Goal: Task Accomplishment & Management: Manage account settings

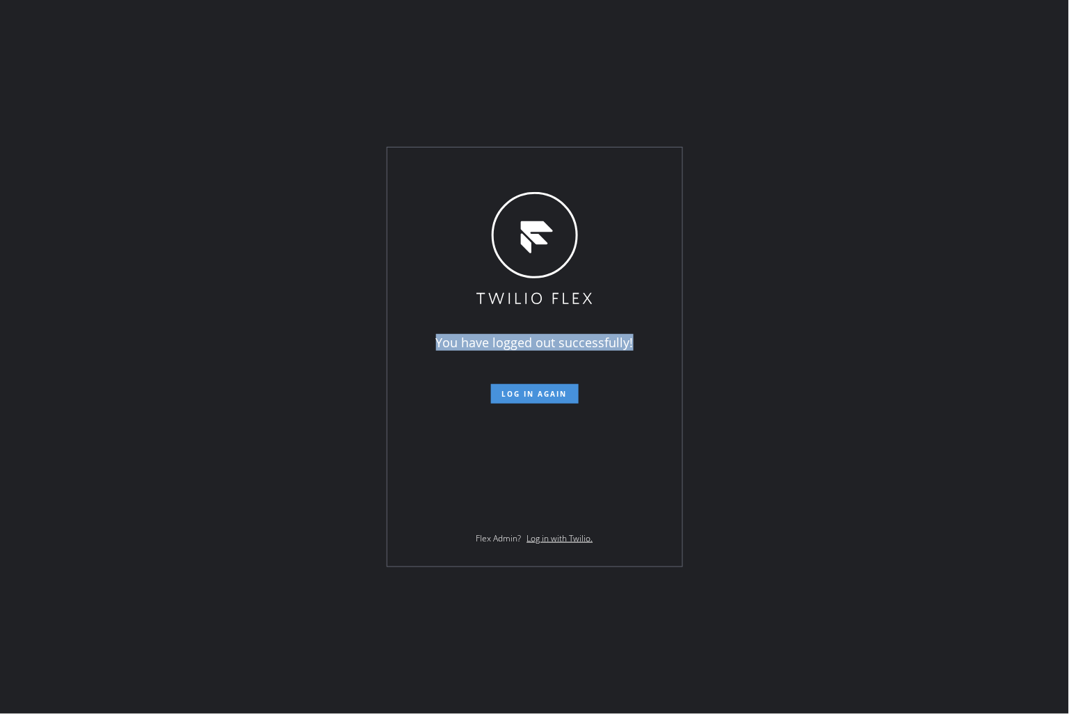
click at [548, 392] on span "Log in again" at bounding box center [534, 394] width 65 height 10
click at [435, 337] on div "You have logged out successfully! Log in again Flex Admin? Log in with Twilio." at bounding box center [534, 356] width 295 height 419
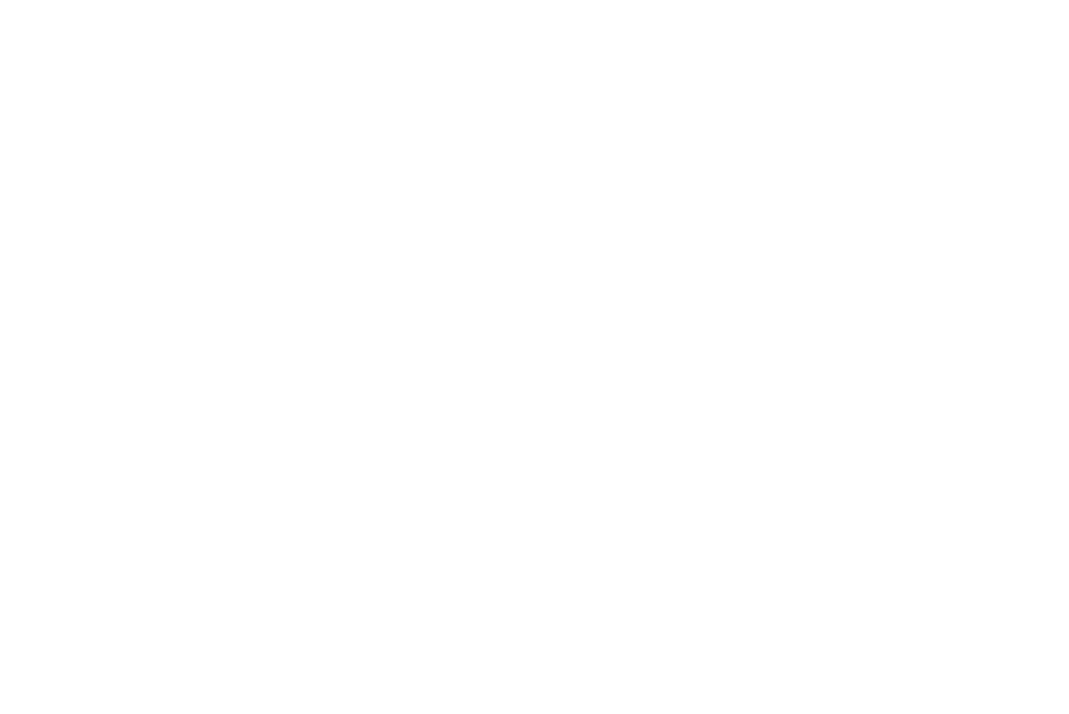
click at [923, 255] on div at bounding box center [534, 357] width 1069 height 714
click at [501, 161] on div at bounding box center [534, 357] width 1069 height 714
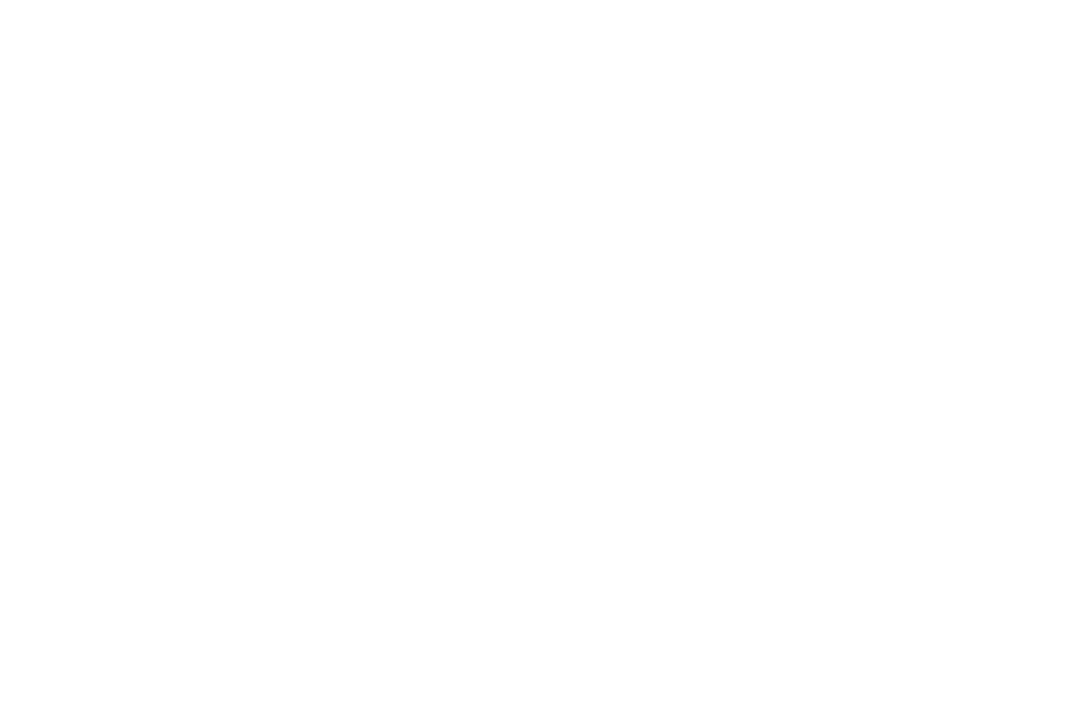
click at [501, 161] on div at bounding box center [534, 357] width 1069 height 714
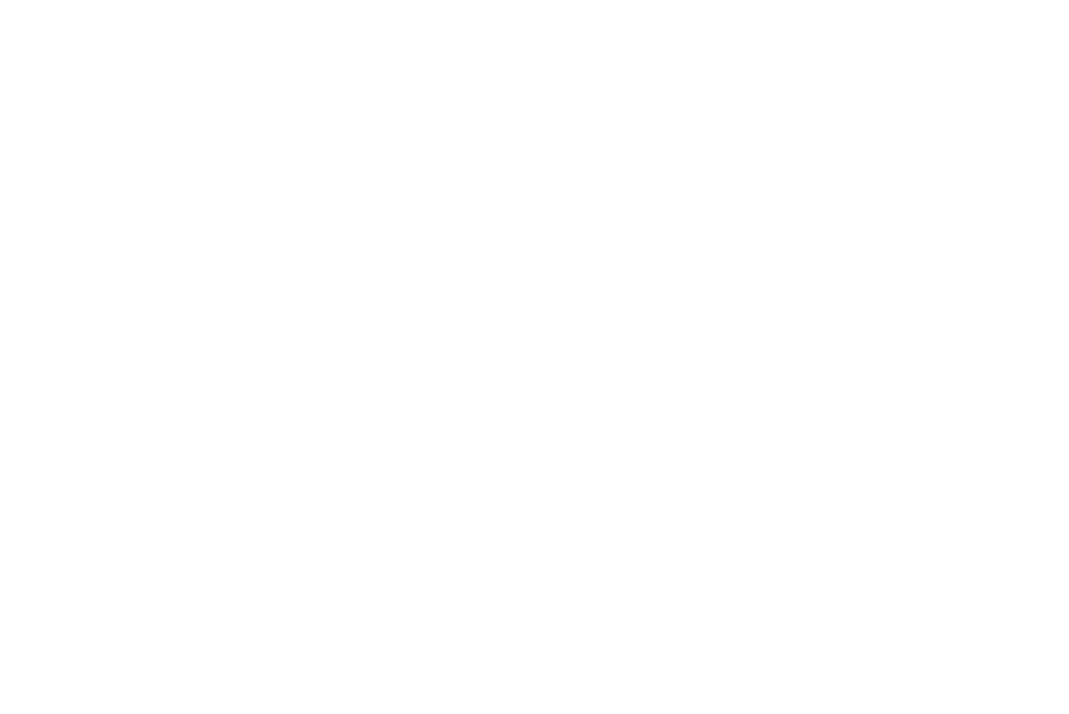
click at [501, 161] on div at bounding box center [534, 357] width 1069 height 714
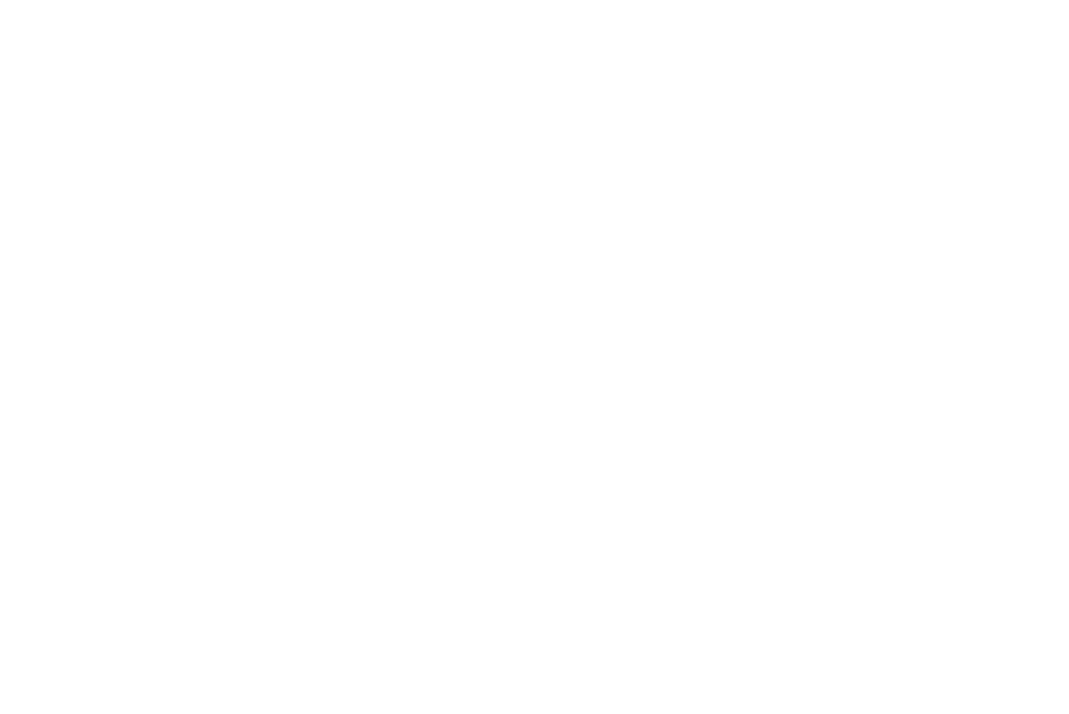
click at [501, 161] on div at bounding box center [534, 357] width 1069 height 714
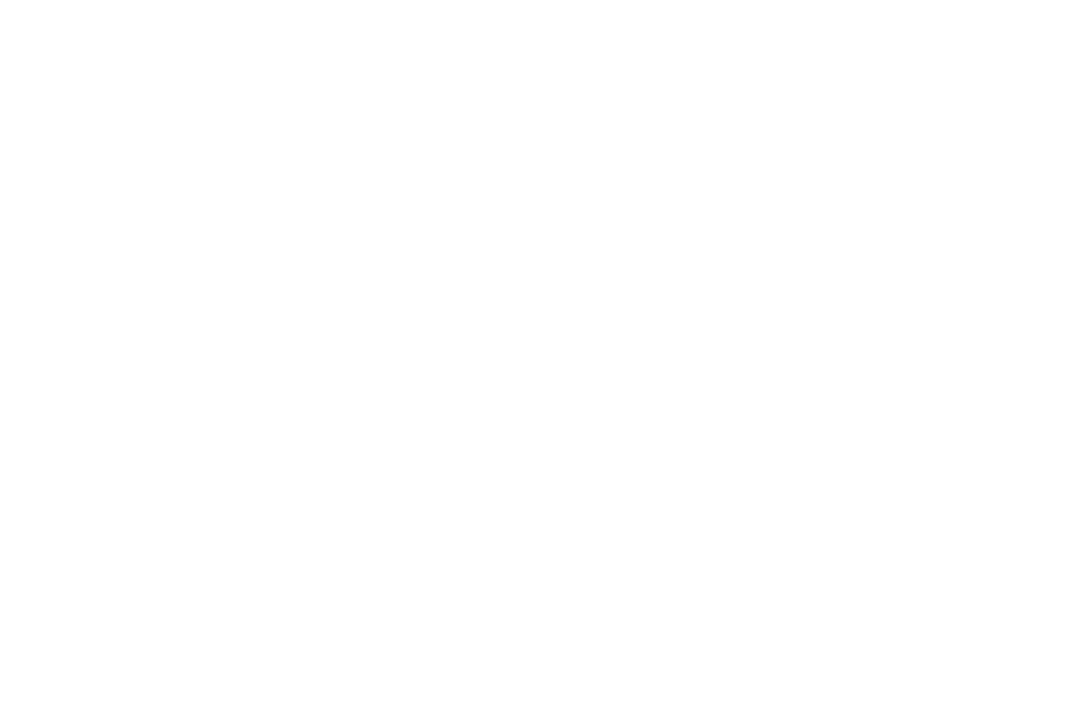
click at [501, 161] on div at bounding box center [534, 357] width 1069 height 714
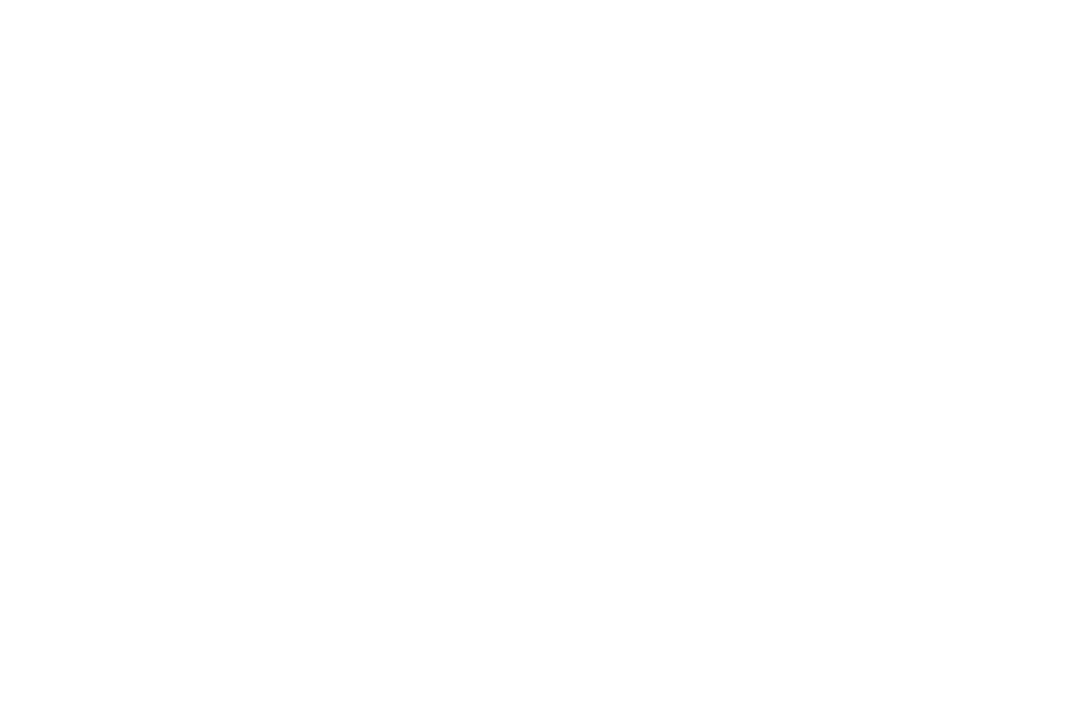
click at [501, 161] on div at bounding box center [534, 357] width 1069 height 714
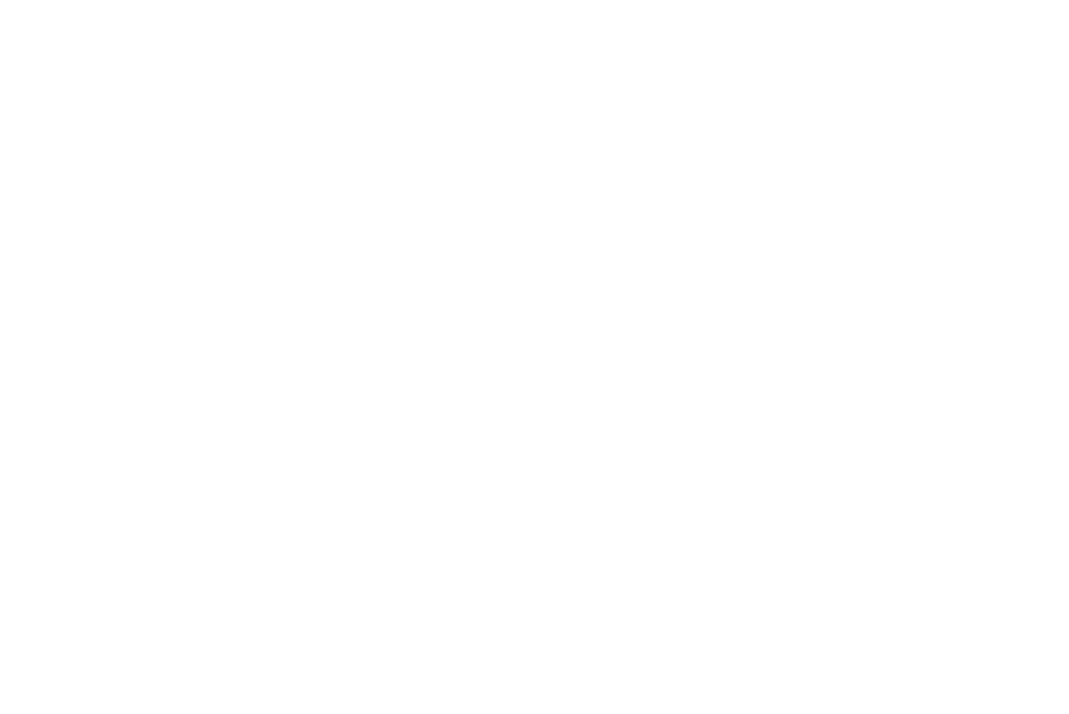
click at [501, 161] on div at bounding box center [534, 357] width 1069 height 714
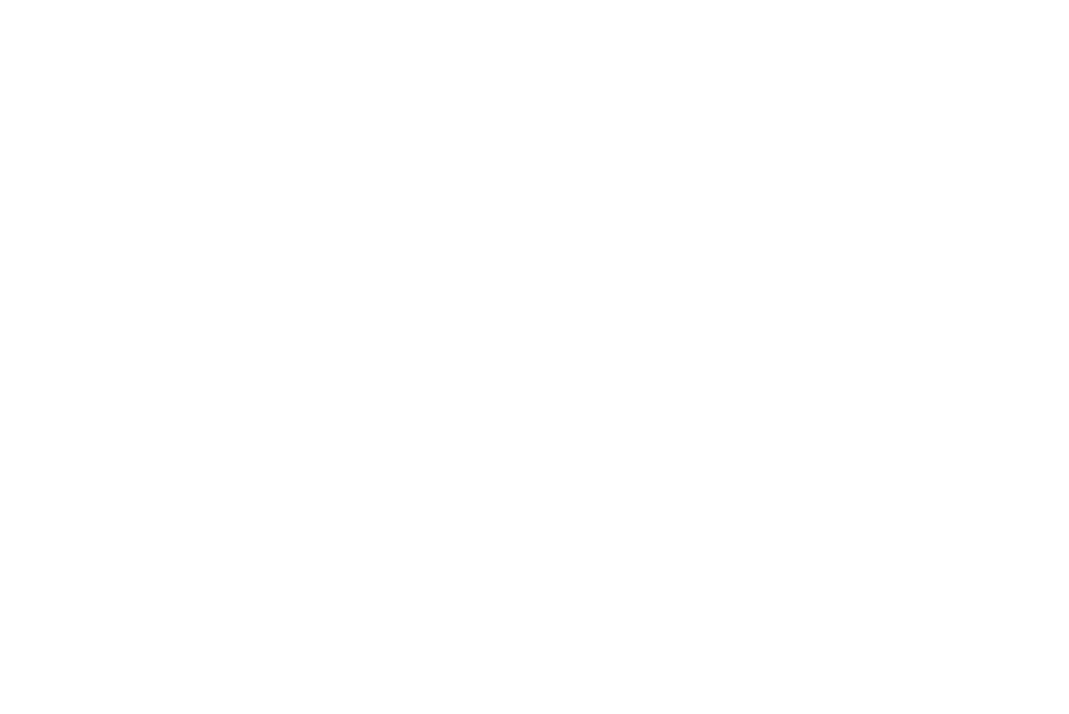
click at [501, 161] on div at bounding box center [534, 357] width 1069 height 714
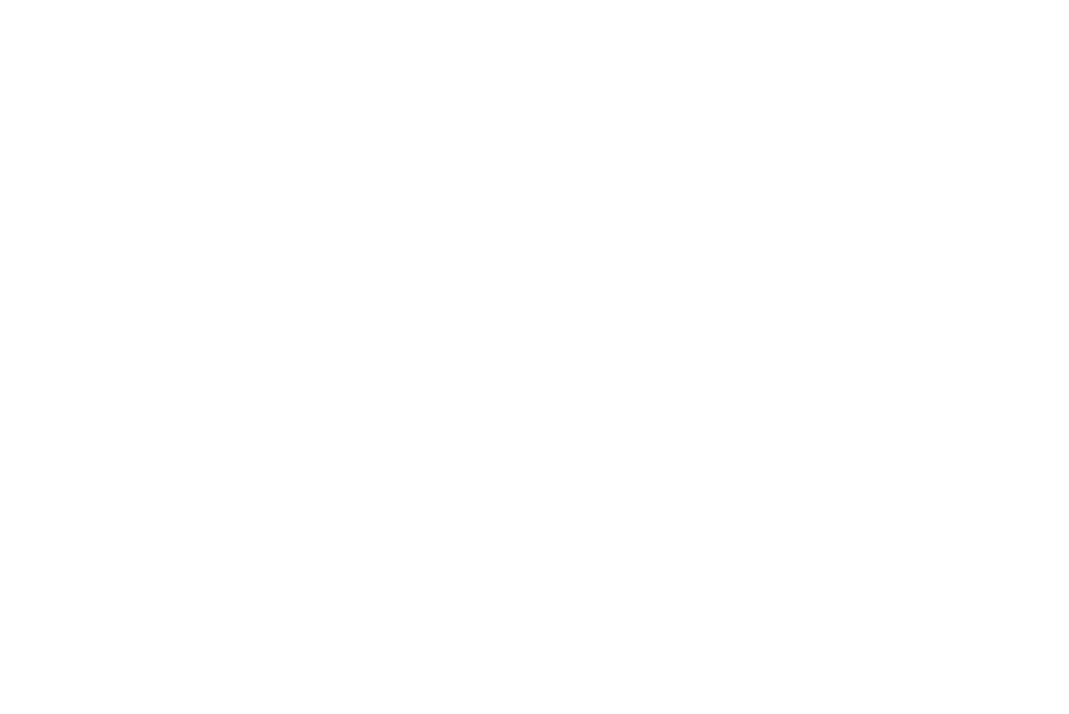
click at [501, 161] on div at bounding box center [534, 357] width 1069 height 714
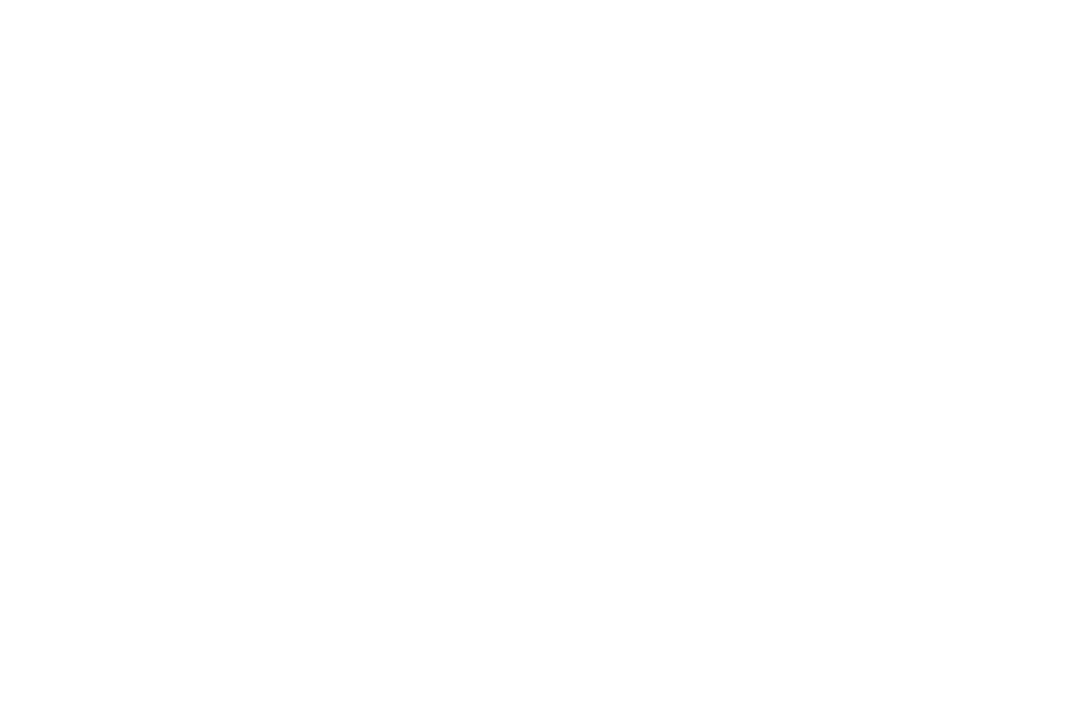
click at [501, 161] on div at bounding box center [534, 357] width 1069 height 714
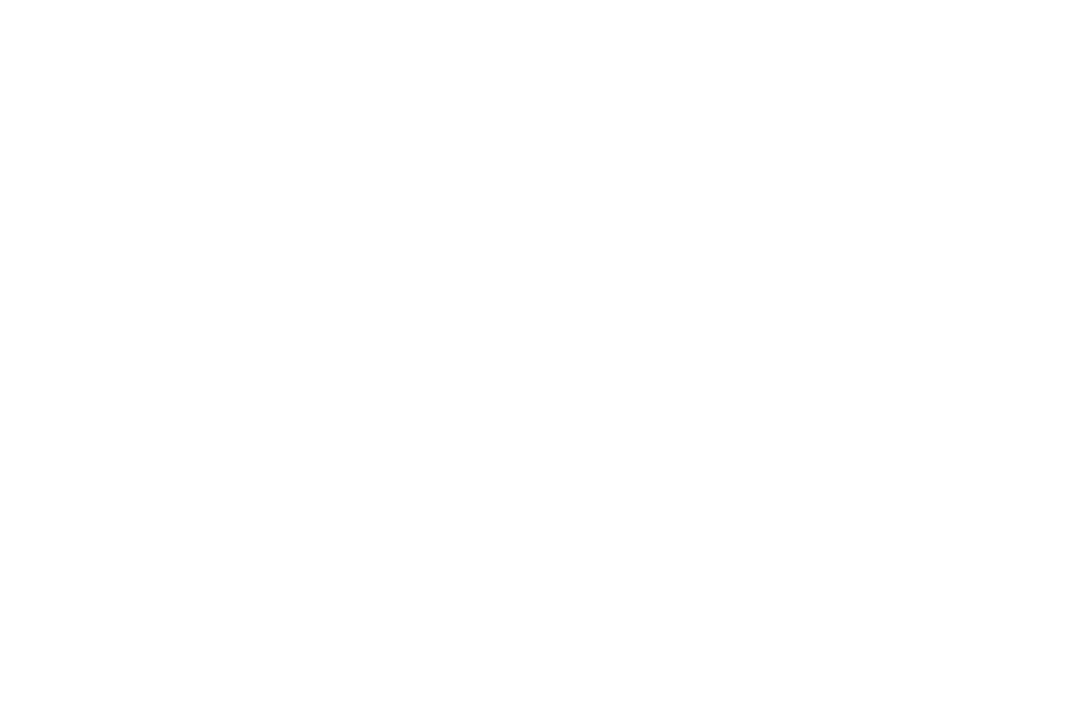
click at [501, 161] on div at bounding box center [534, 357] width 1069 height 714
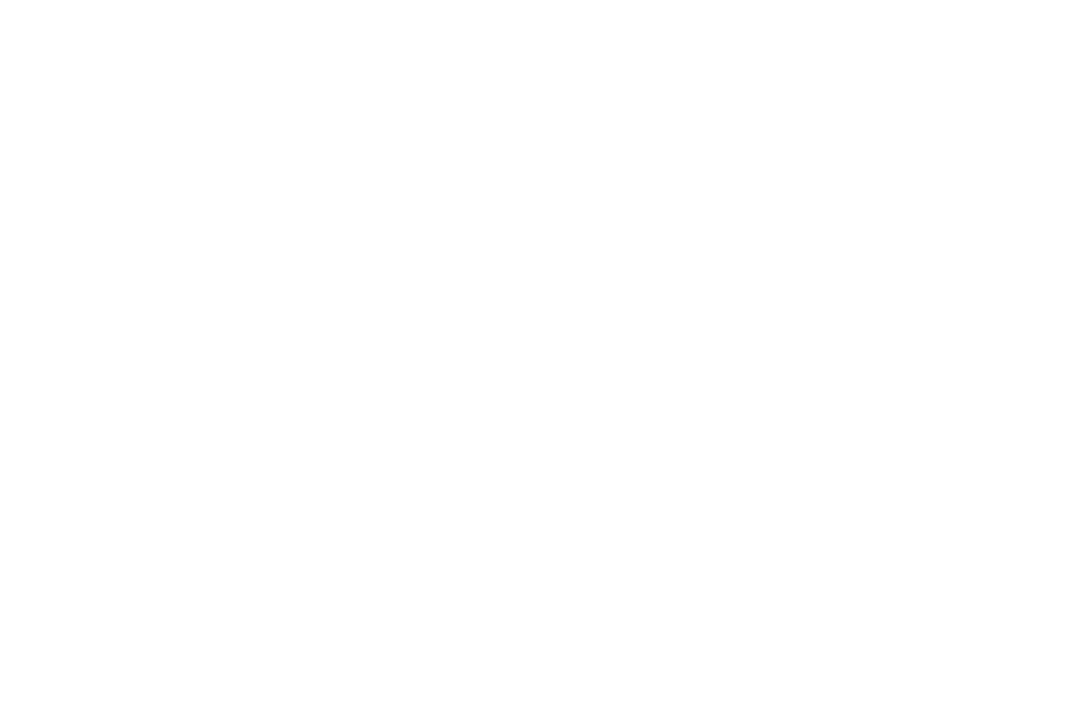
click at [501, 161] on div at bounding box center [534, 357] width 1069 height 714
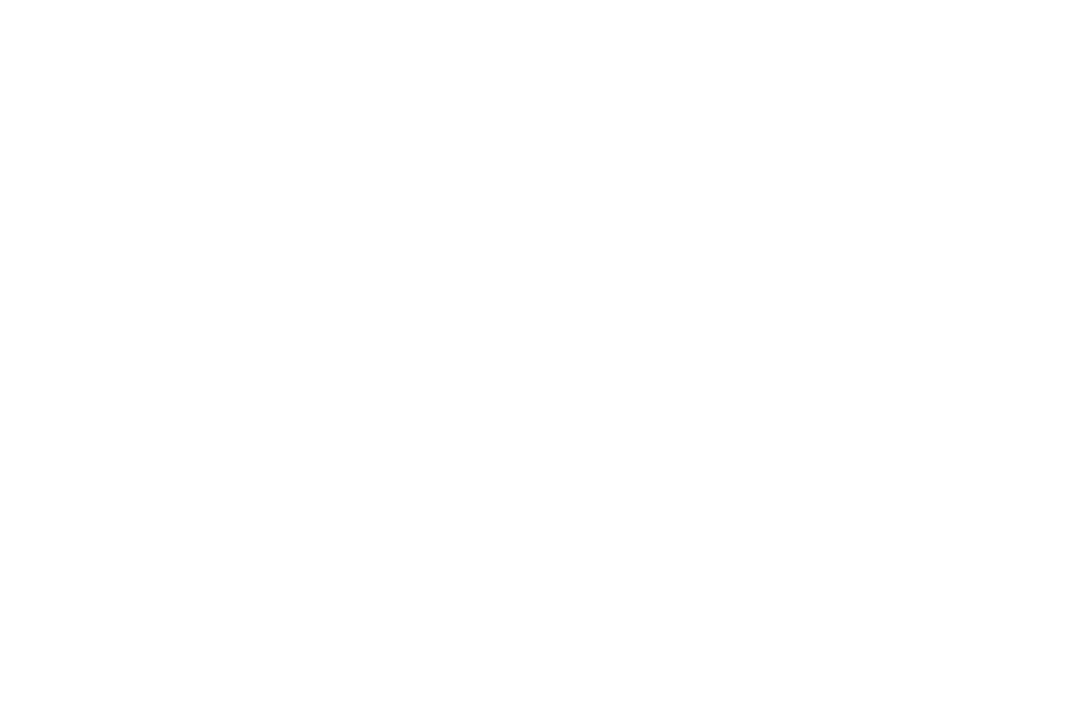
click at [501, 161] on div at bounding box center [534, 357] width 1069 height 714
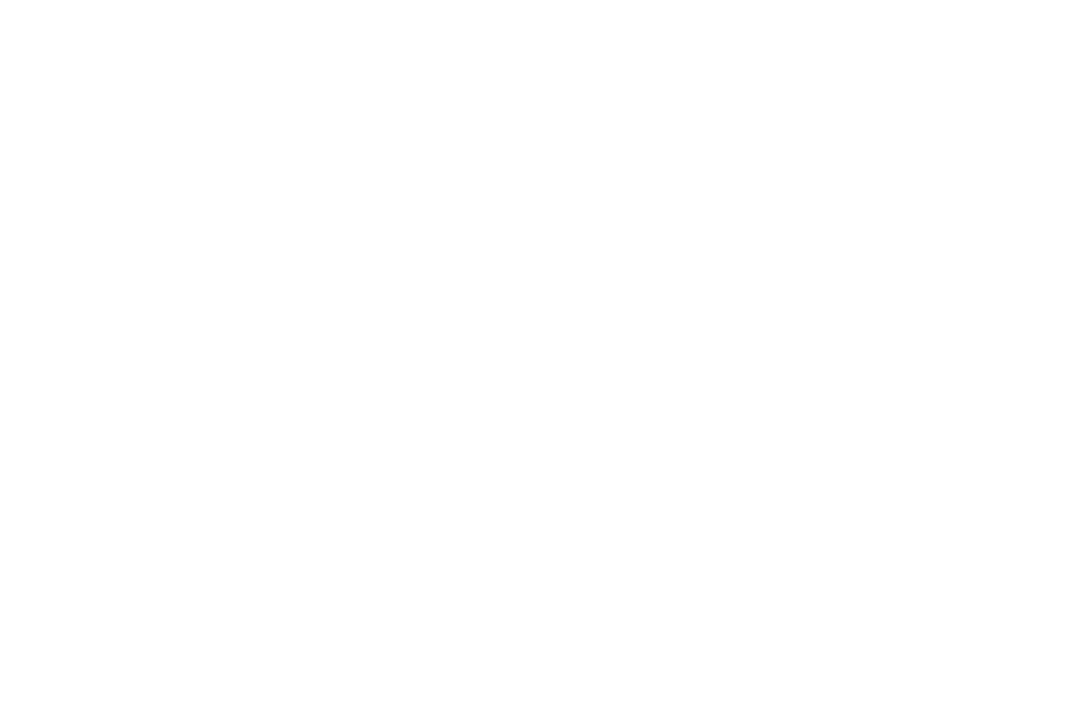
click at [501, 161] on div at bounding box center [534, 357] width 1069 height 714
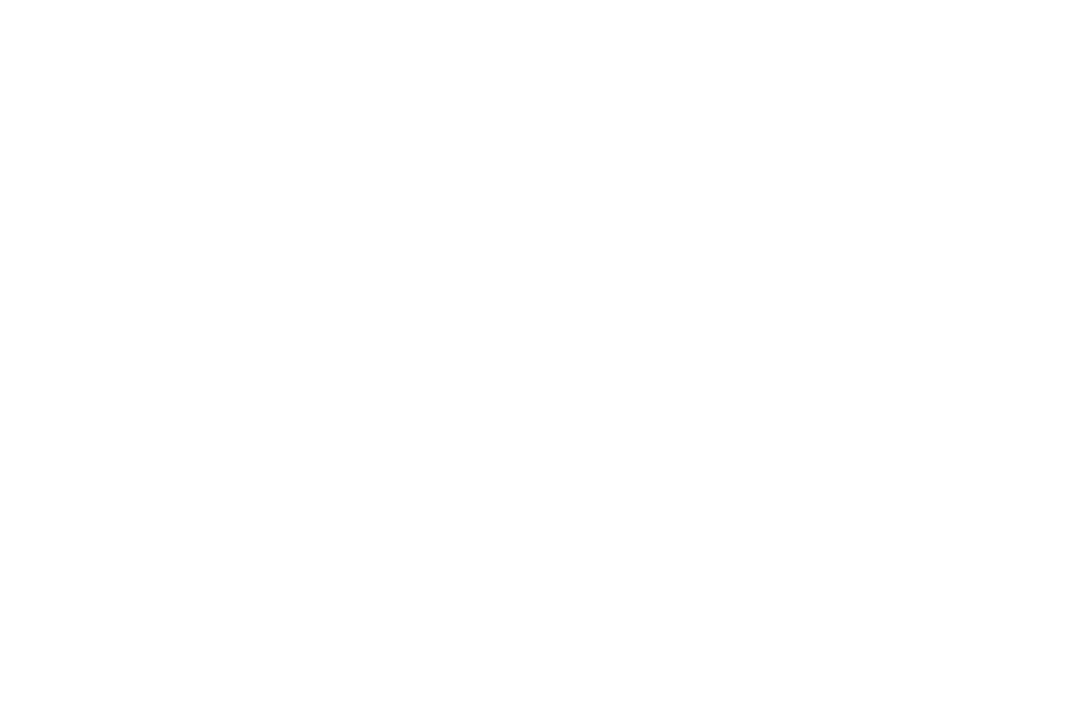
click at [501, 161] on div at bounding box center [534, 357] width 1069 height 714
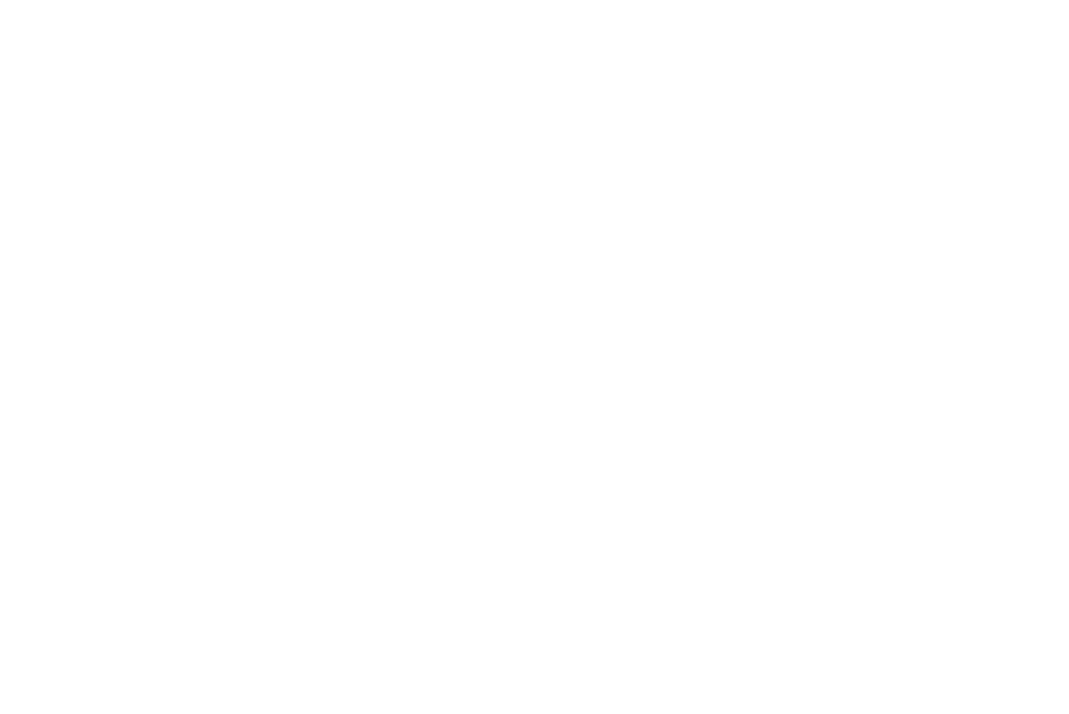
click at [501, 161] on div at bounding box center [534, 357] width 1069 height 714
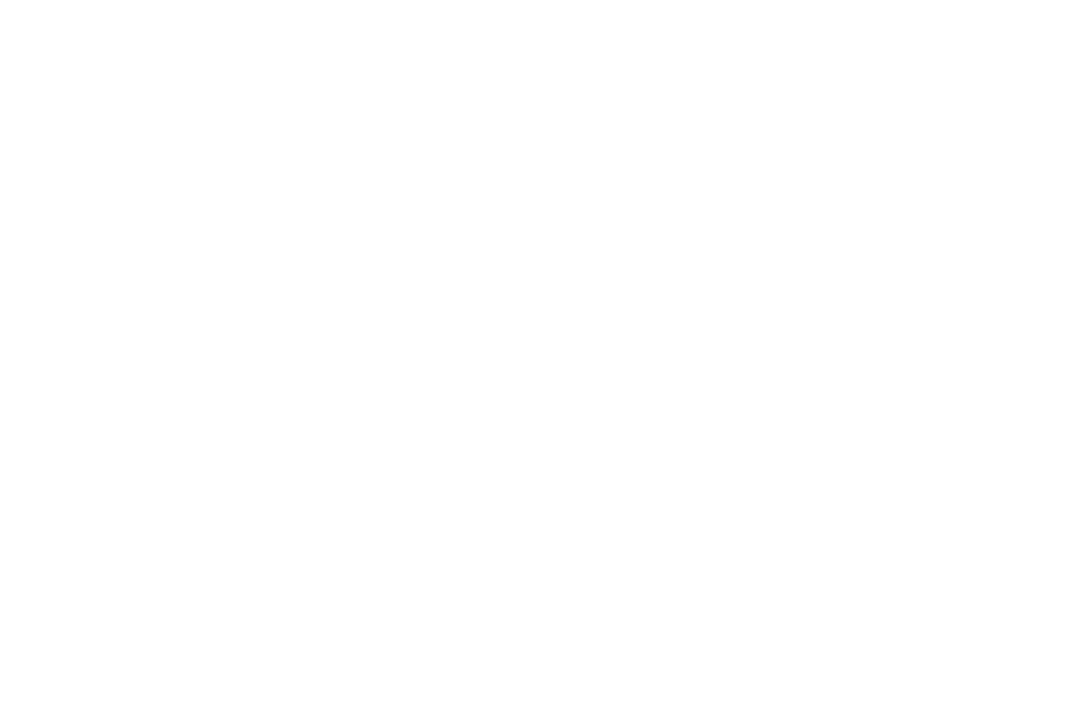
click at [501, 161] on div at bounding box center [534, 357] width 1069 height 714
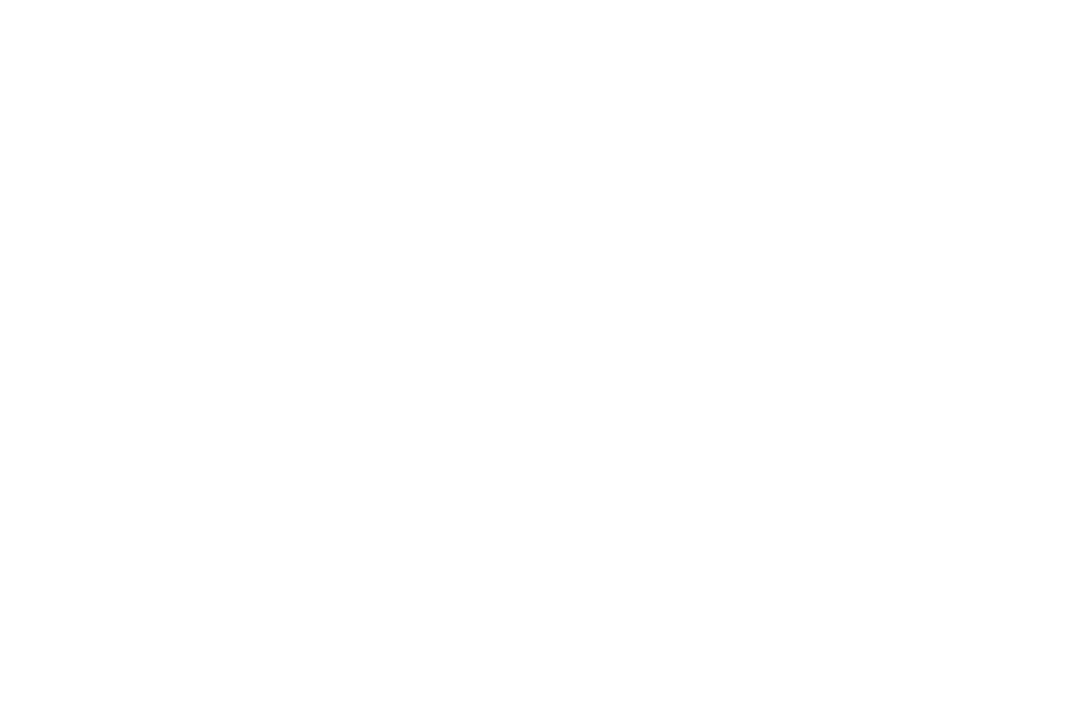
click at [501, 161] on div at bounding box center [534, 357] width 1069 height 714
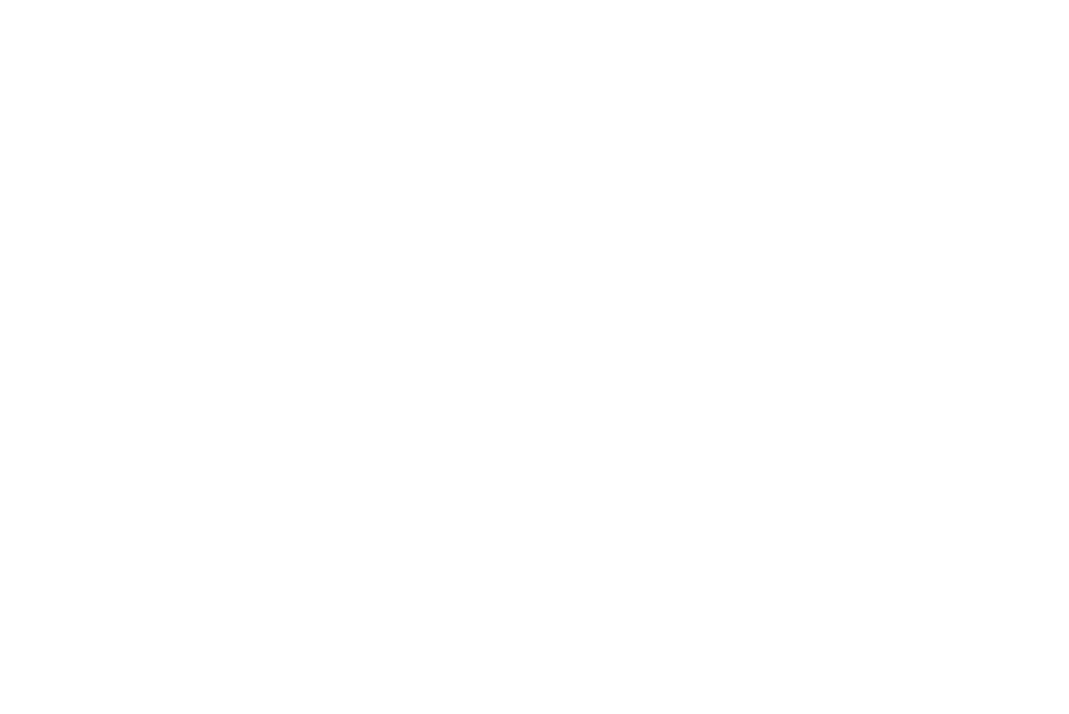
click at [501, 161] on div at bounding box center [534, 357] width 1069 height 714
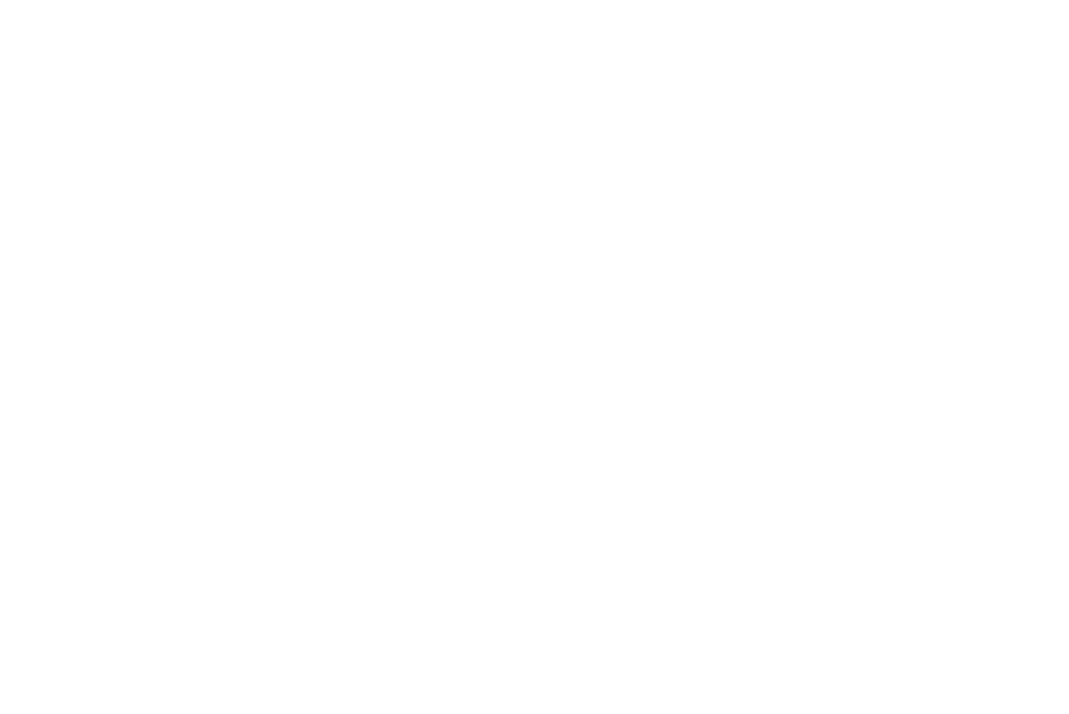
click at [501, 161] on div at bounding box center [534, 357] width 1069 height 714
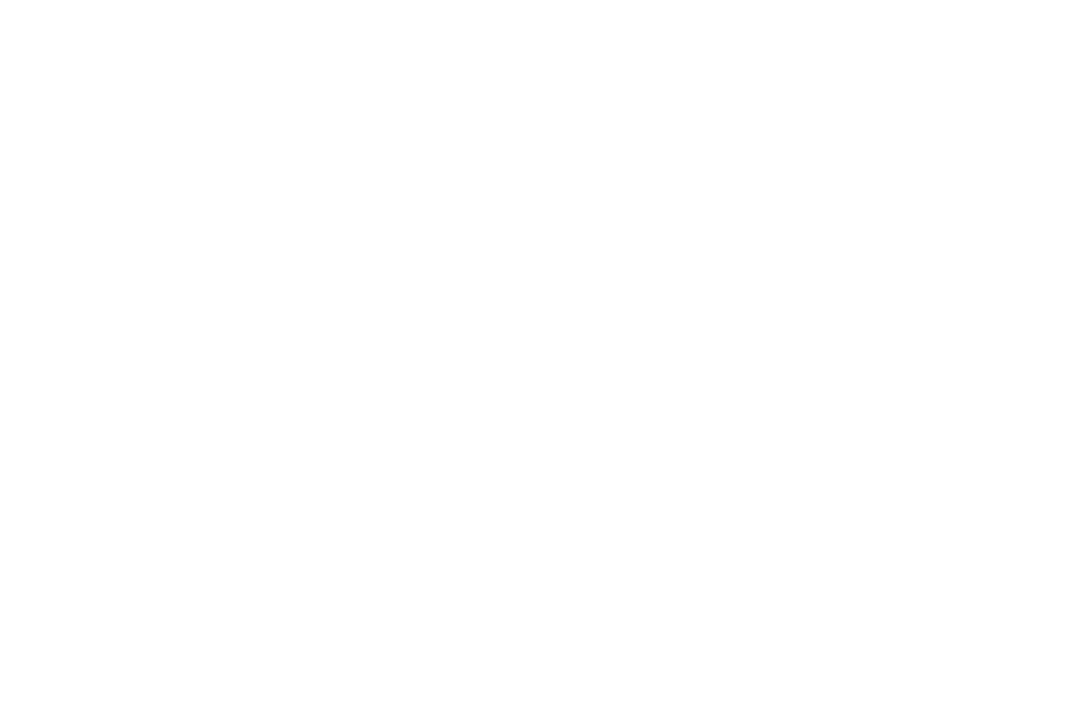
click at [501, 161] on div at bounding box center [534, 357] width 1069 height 714
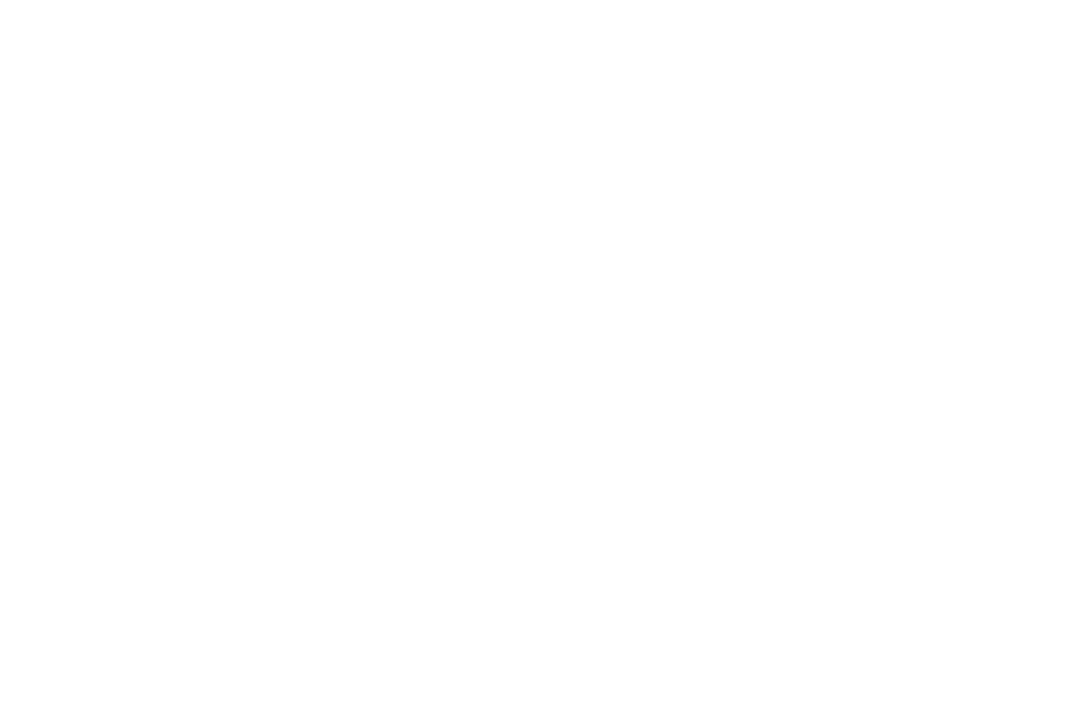
click at [501, 161] on div at bounding box center [534, 357] width 1069 height 714
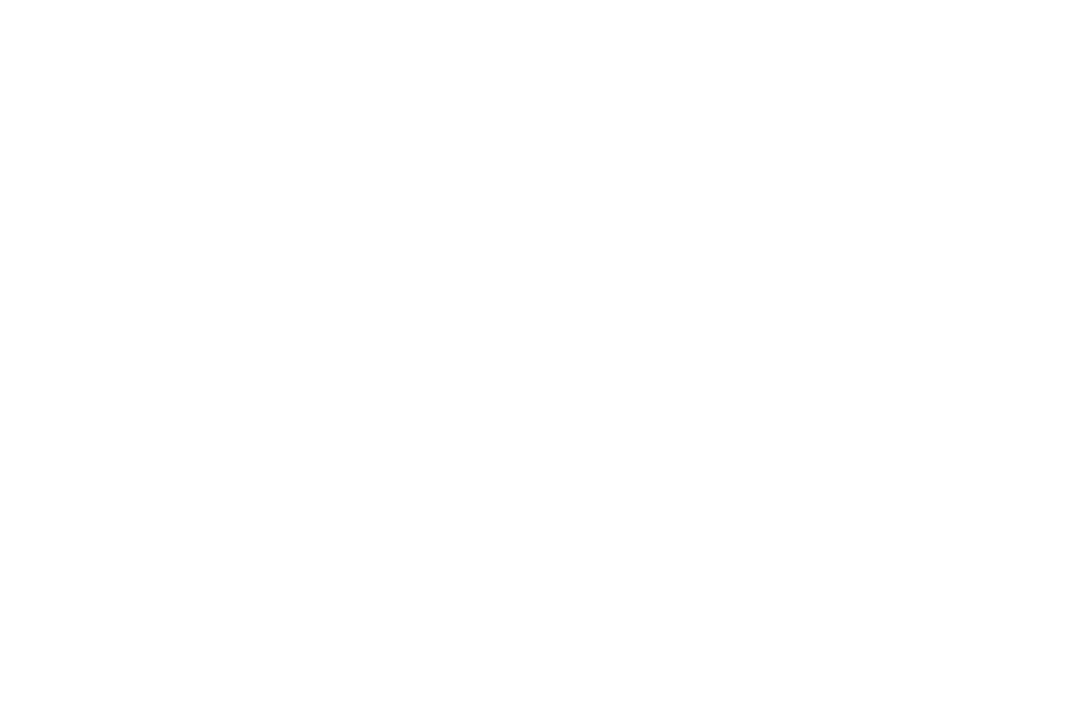
click at [501, 161] on div at bounding box center [534, 357] width 1069 height 714
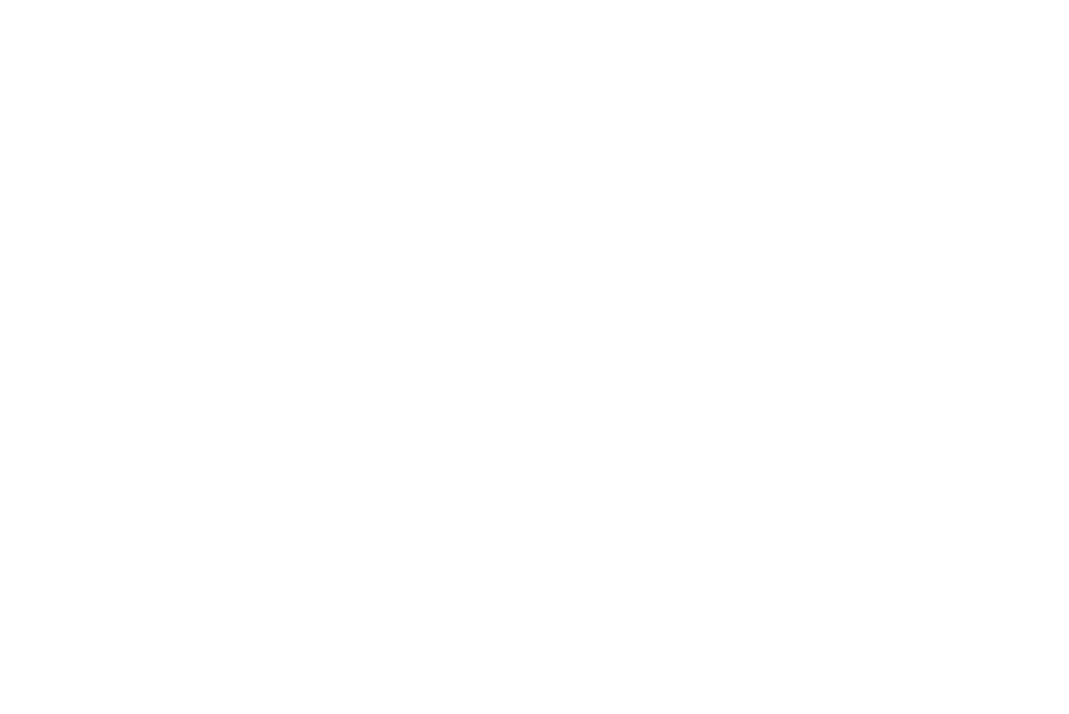
click at [501, 161] on div at bounding box center [534, 357] width 1069 height 714
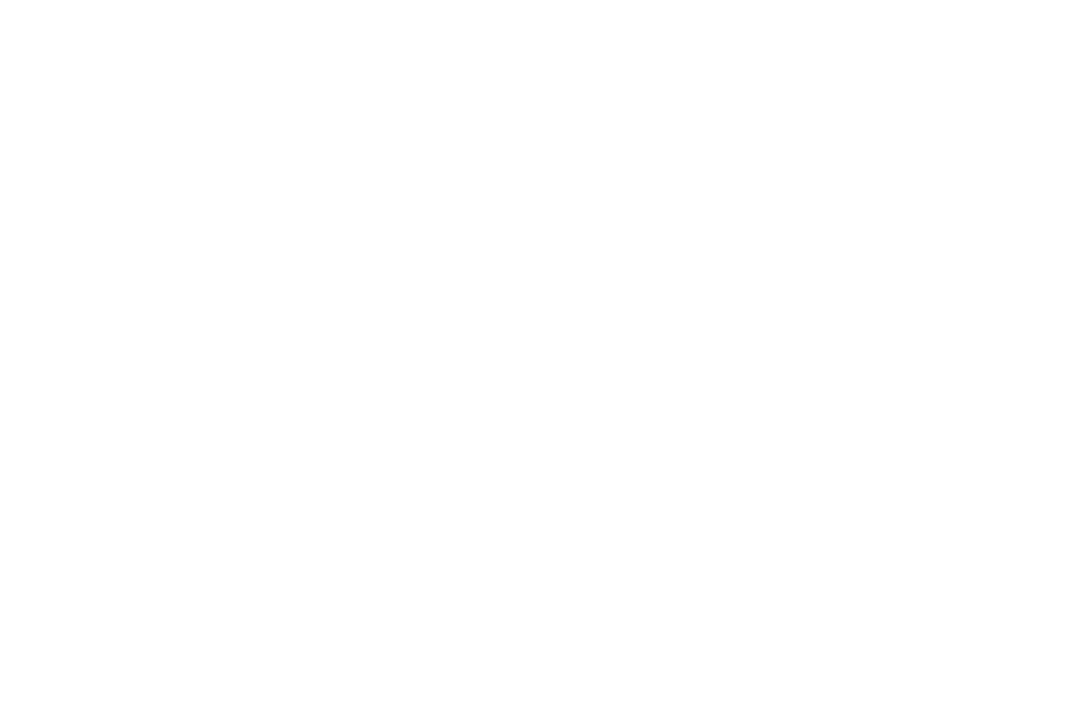
click at [501, 161] on div at bounding box center [534, 357] width 1069 height 714
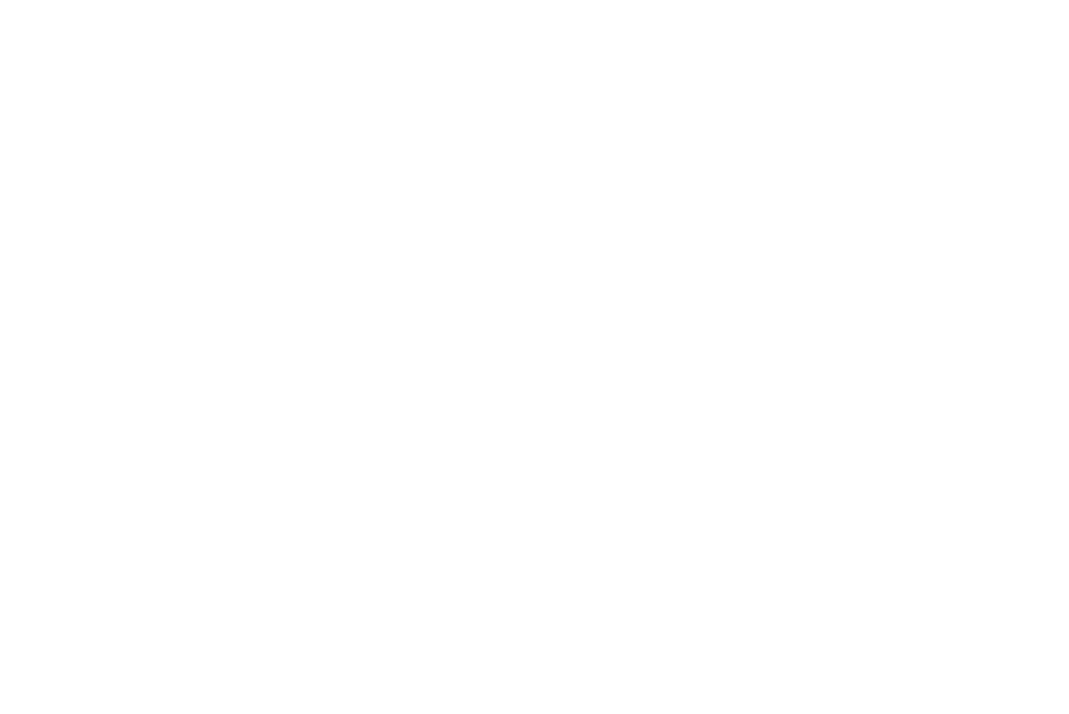
click at [501, 161] on div at bounding box center [534, 357] width 1069 height 714
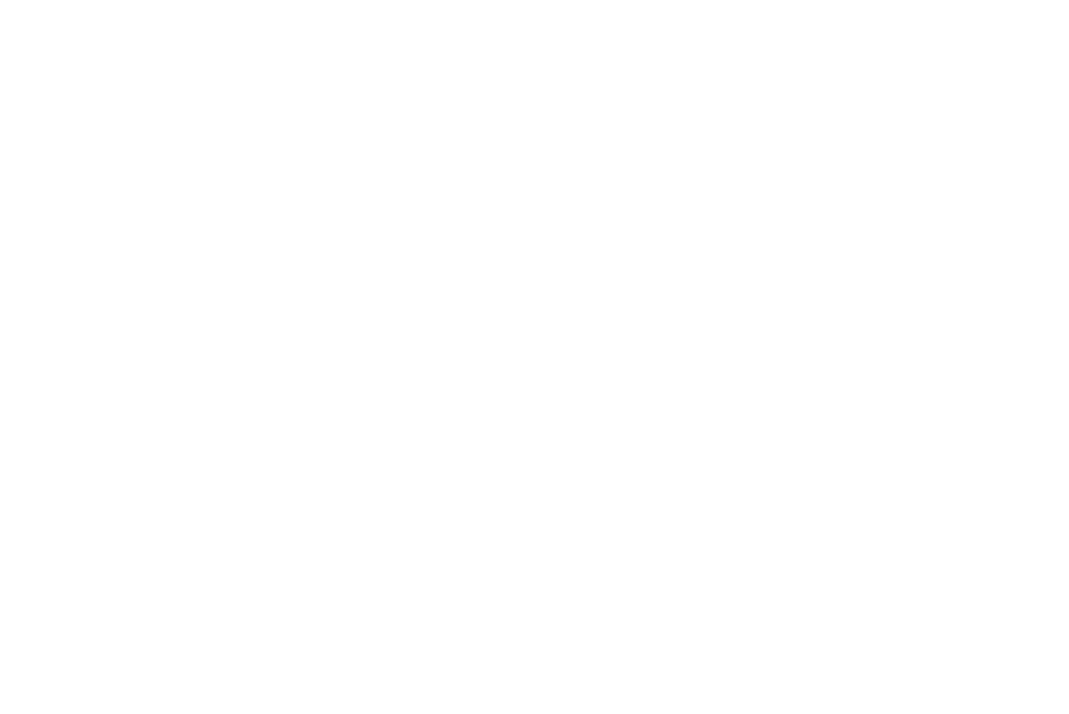
click at [501, 161] on div at bounding box center [534, 357] width 1069 height 714
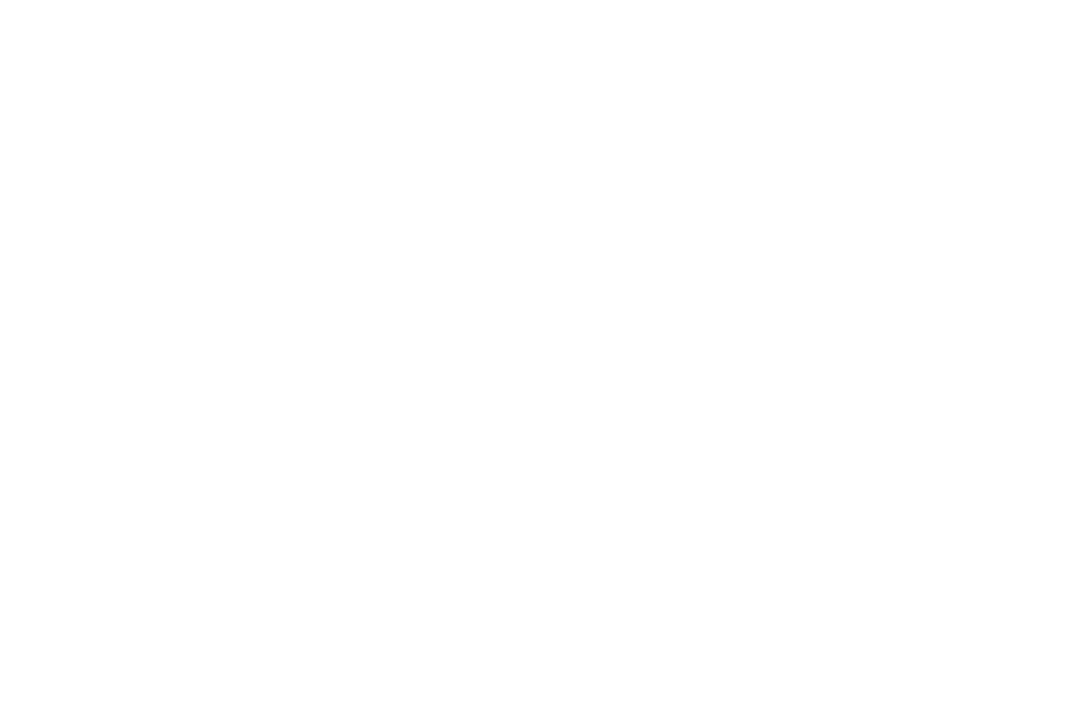
click at [501, 161] on div at bounding box center [534, 357] width 1069 height 714
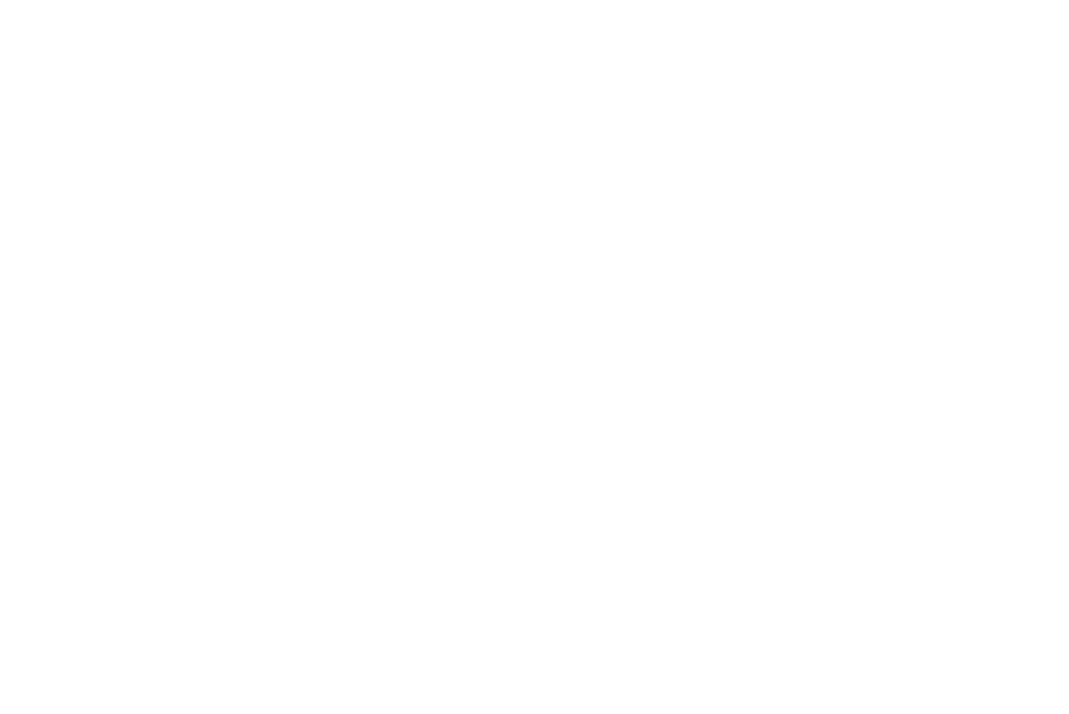
click at [501, 161] on div at bounding box center [534, 357] width 1069 height 714
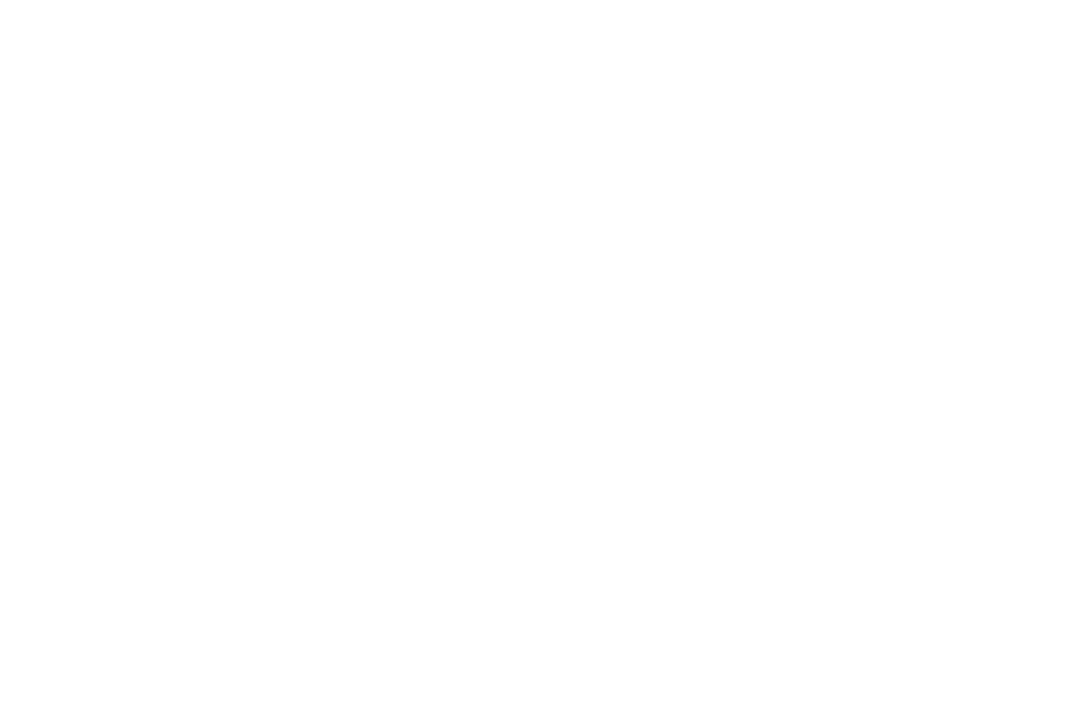
click at [501, 161] on div at bounding box center [534, 357] width 1069 height 714
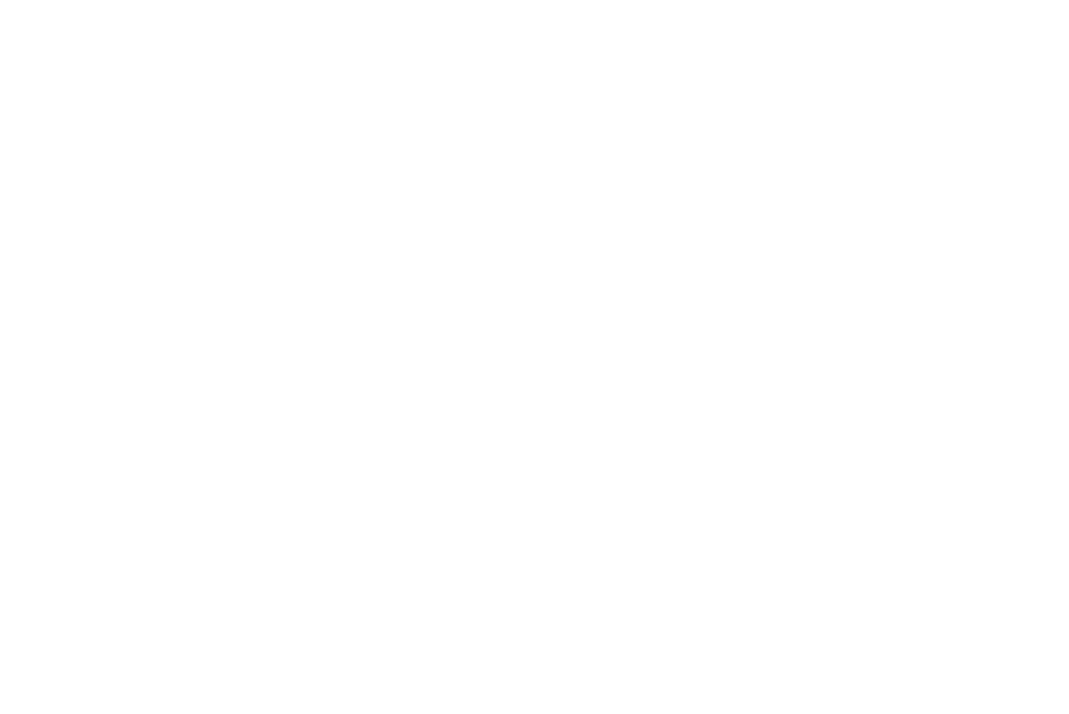
click at [501, 161] on div at bounding box center [534, 357] width 1069 height 714
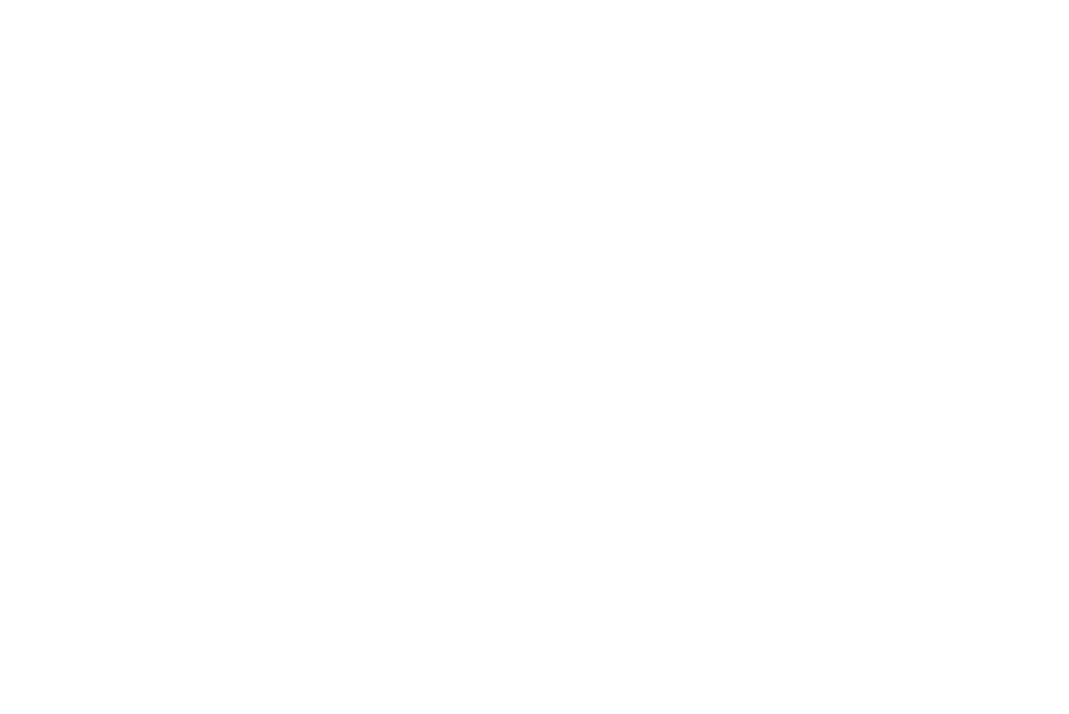
click at [501, 161] on div at bounding box center [534, 357] width 1069 height 714
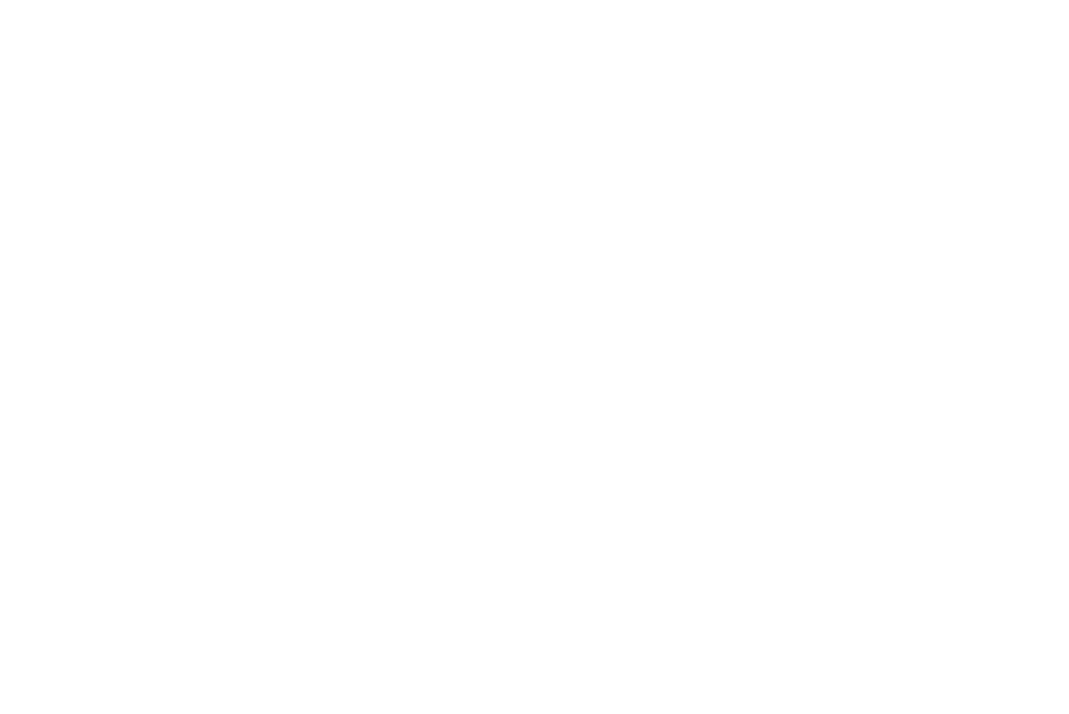
click at [501, 161] on div at bounding box center [534, 357] width 1069 height 714
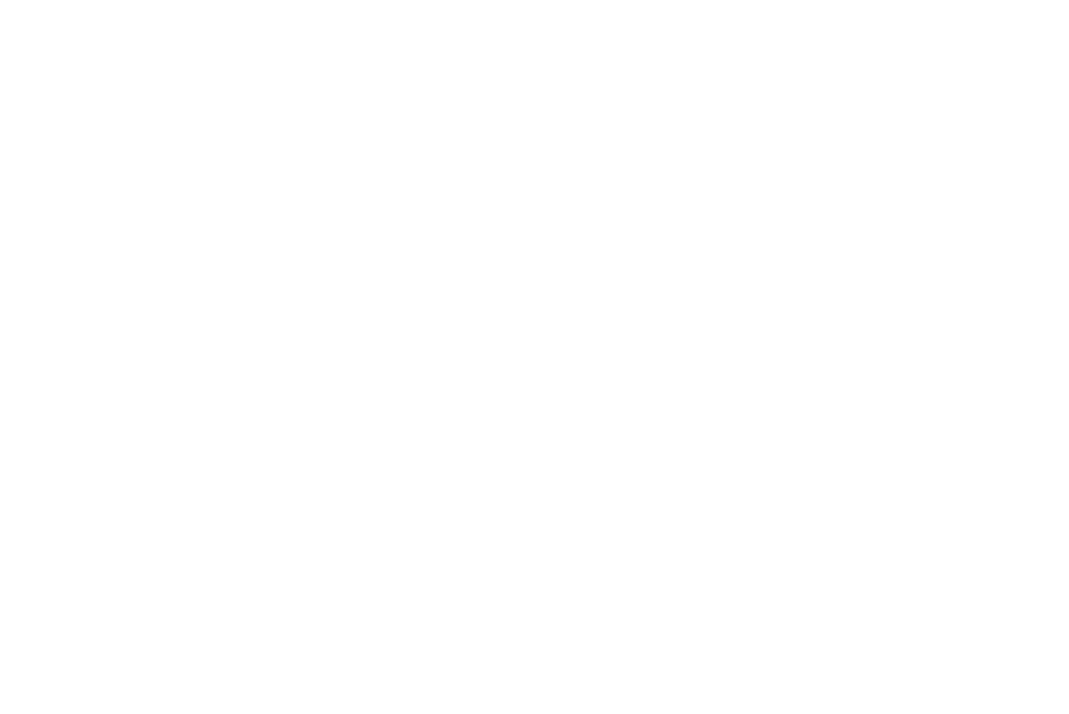
click at [501, 161] on div at bounding box center [534, 357] width 1069 height 714
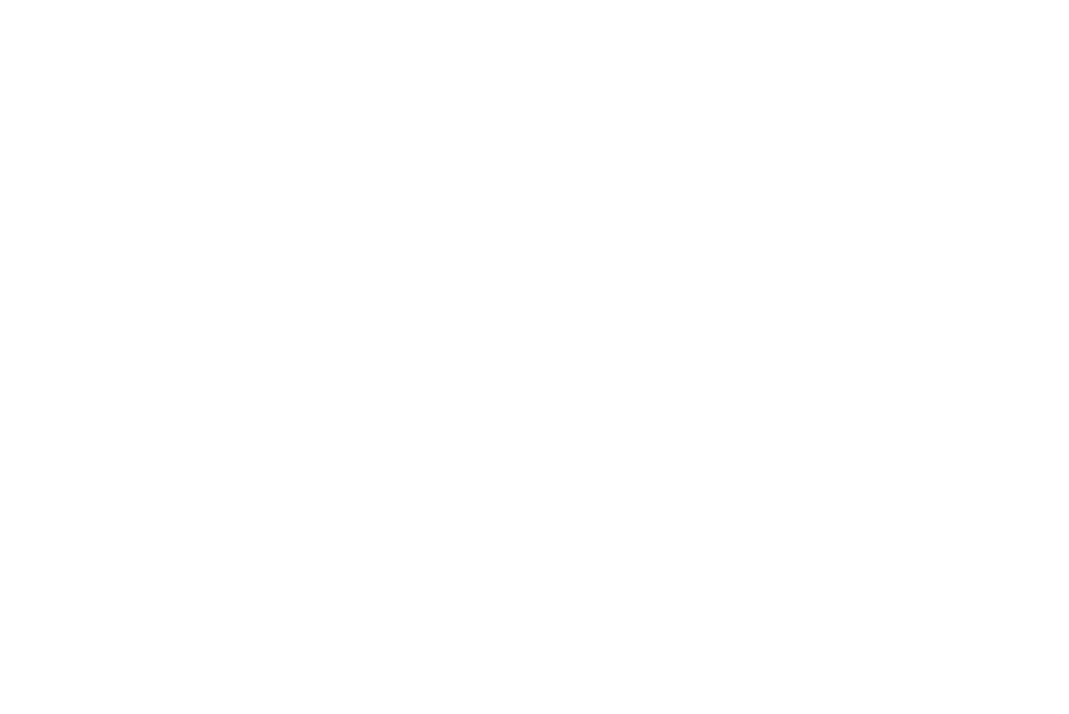
click at [501, 161] on div at bounding box center [534, 357] width 1069 height 714
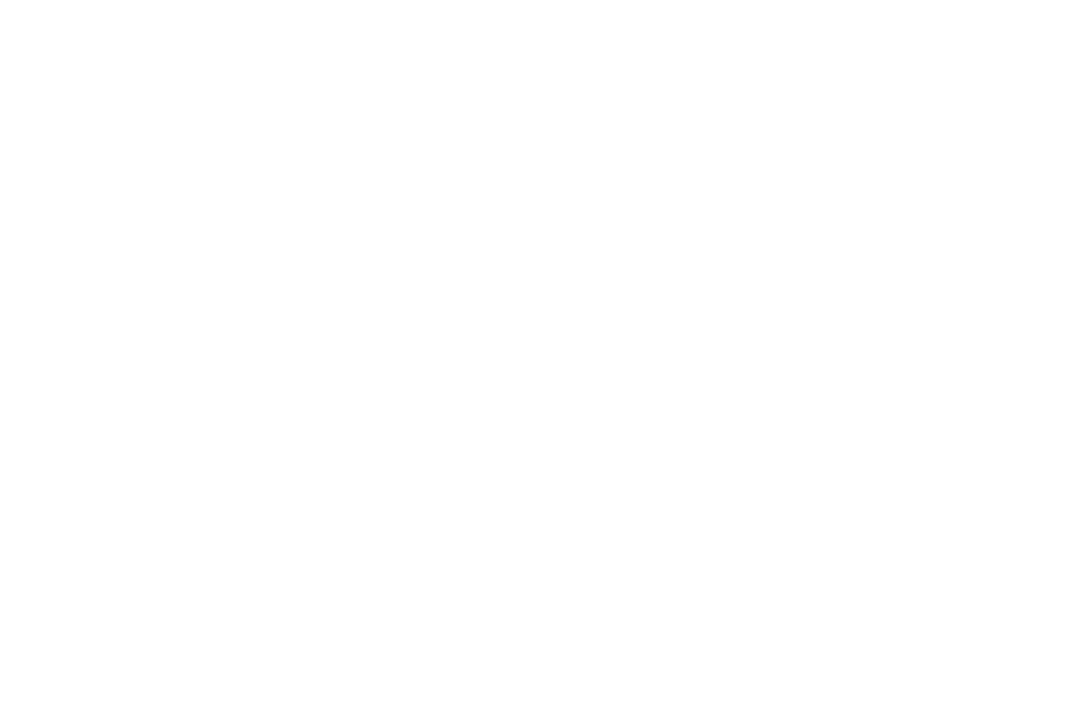
click at [501, 161] on div at bounding box center [534, 357] width 1069 height 714
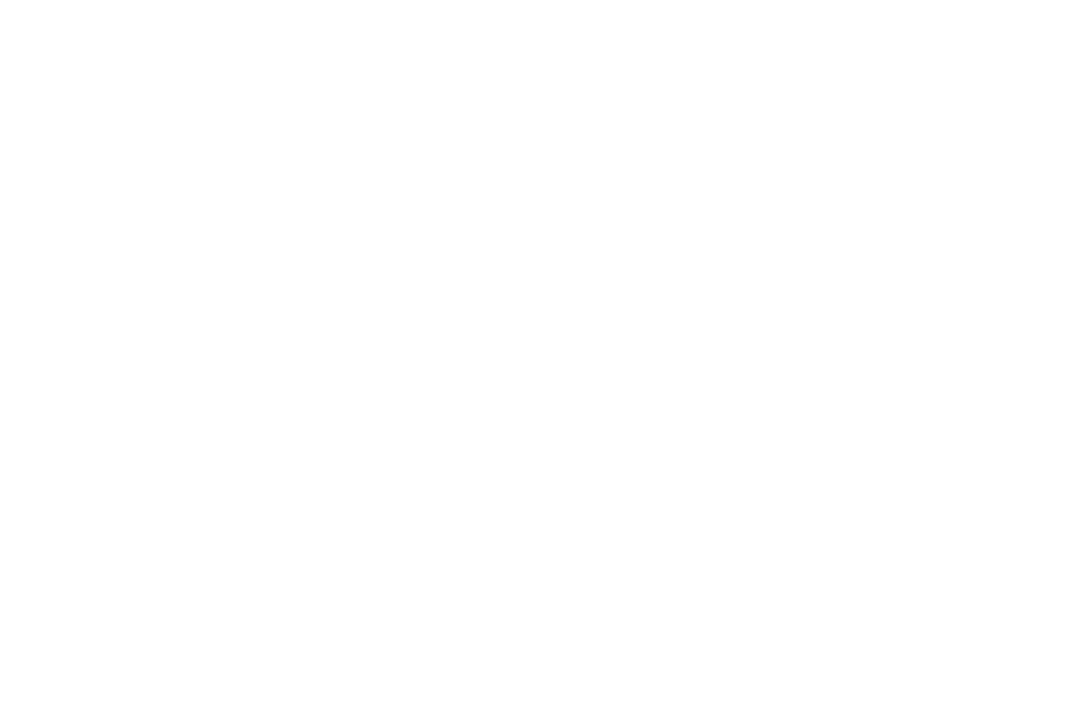
click at [501, 161] on div at bounding box center [534, 357] width 1069 height 714
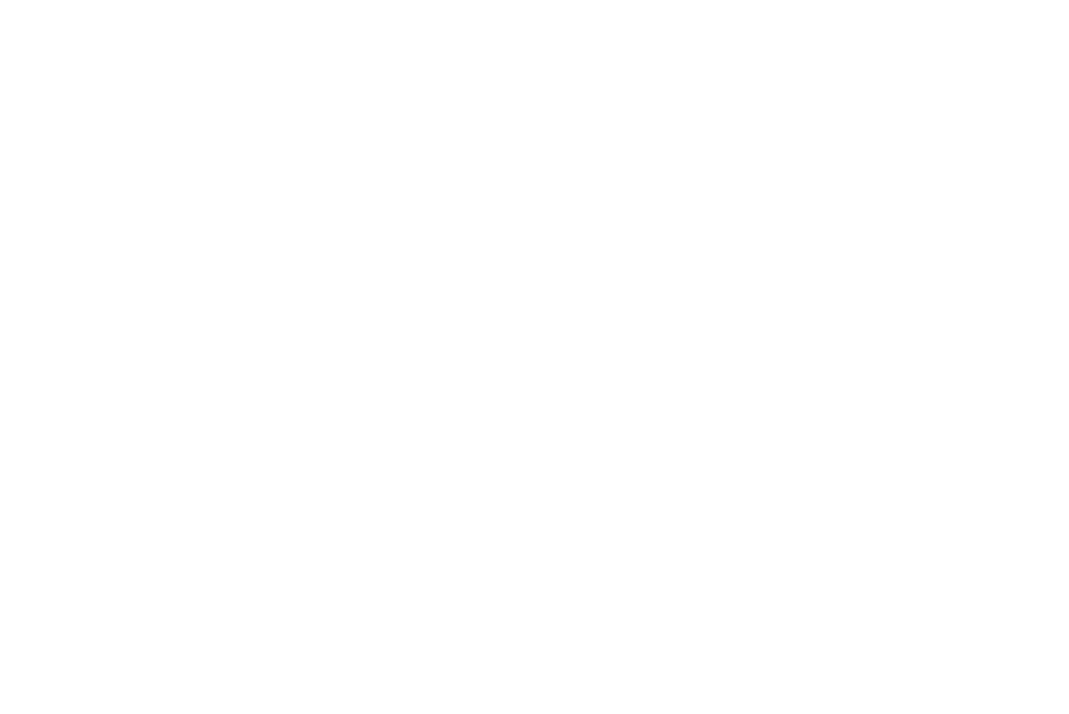
click at [501, 161] on div at bounding box center [534, 357] width 1069 height 714
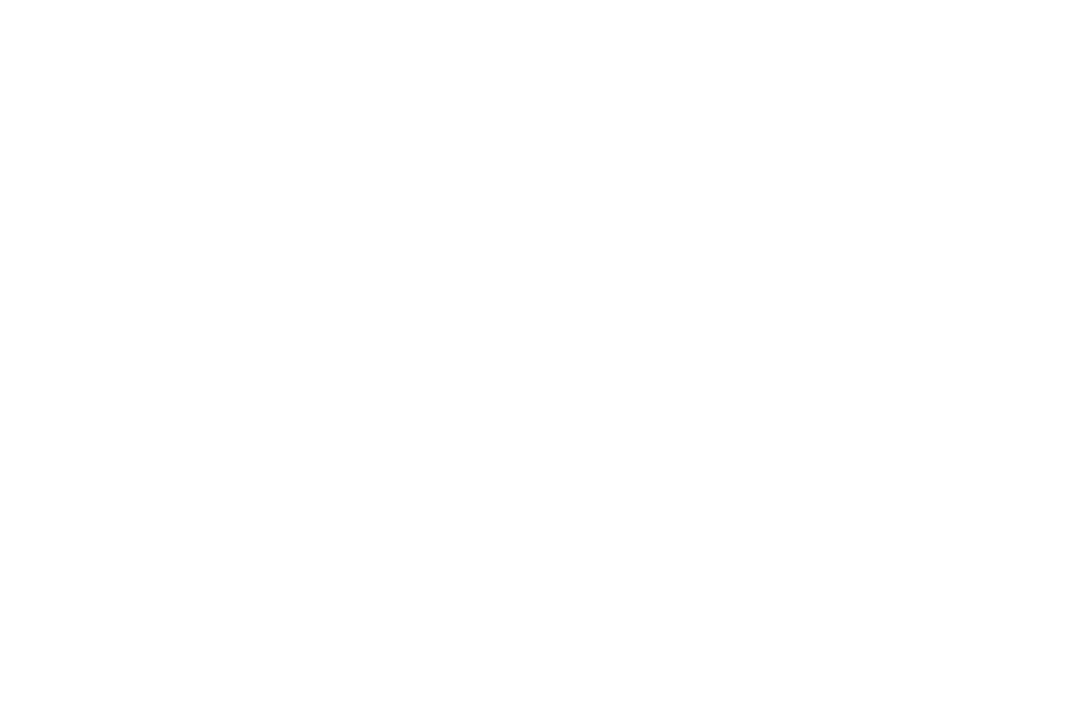
click at [501, 161] on div at bounding box center [534, 357] width 1069 height 714
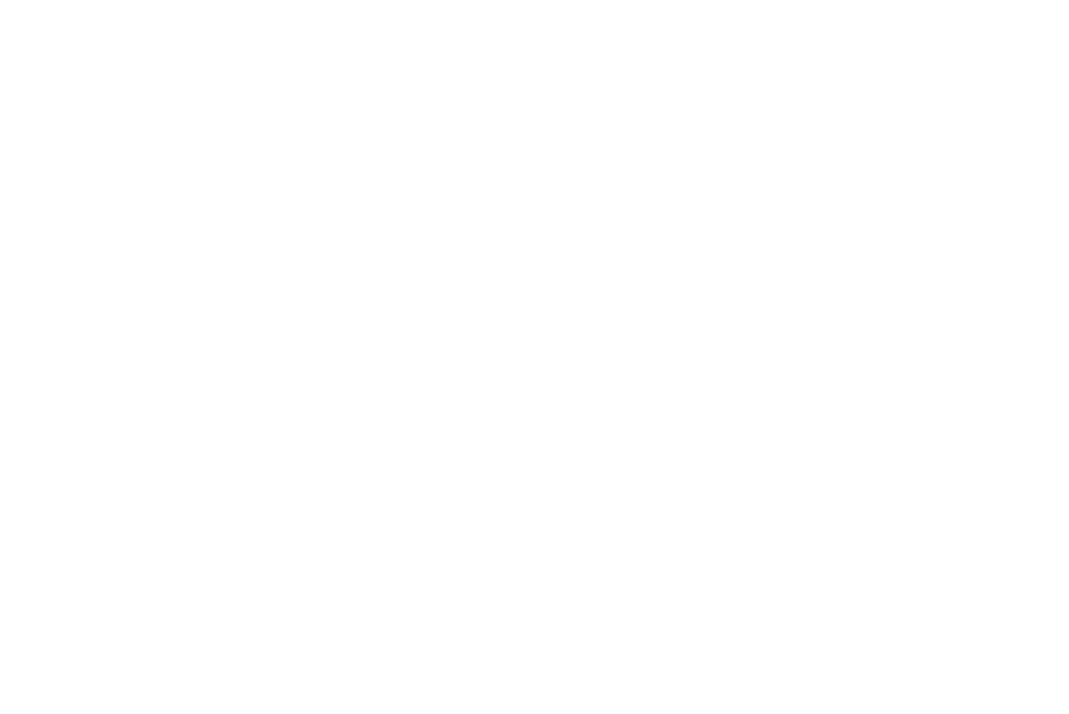
click at [501, 161] on div at bounding box center [534, 357] width 1069 height 714
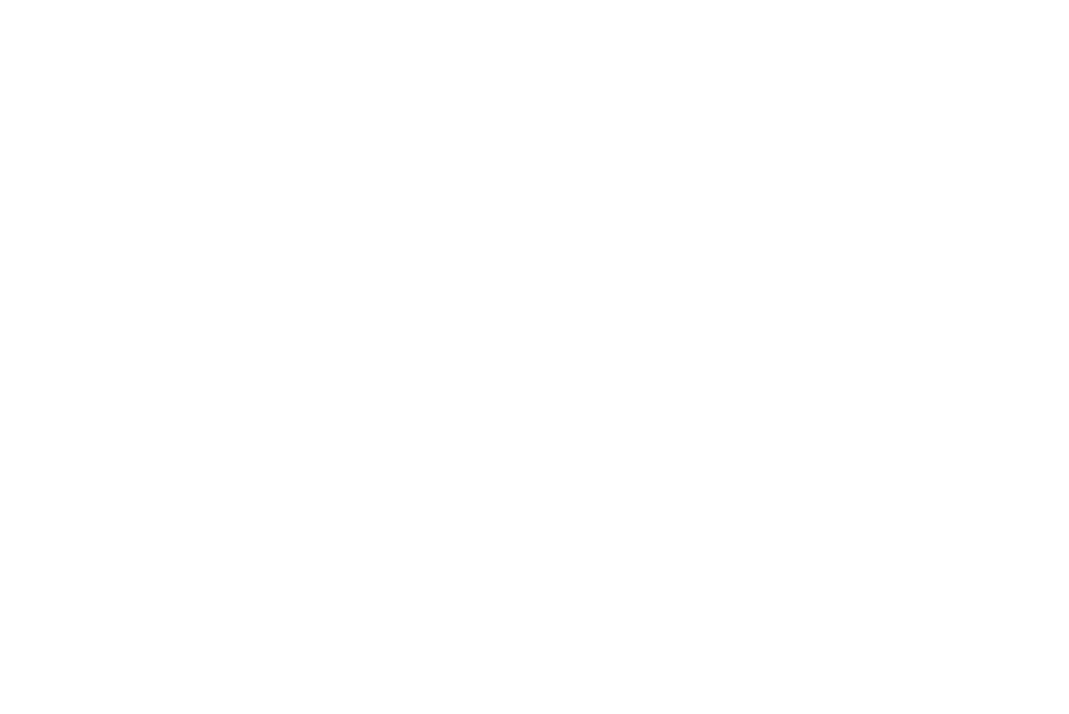
click at [501, 161] on div at bounding box center [534, 357] width 1069 height 714
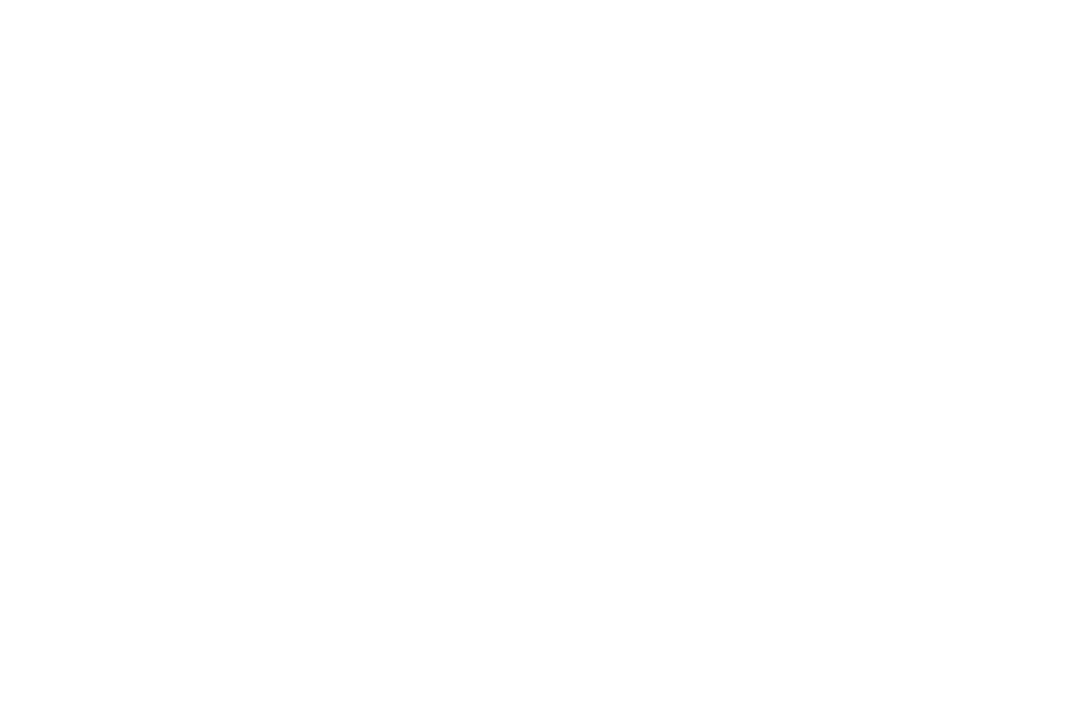
click at [501, 161] on div at bounding box center [534, 357] width 1069 height 714
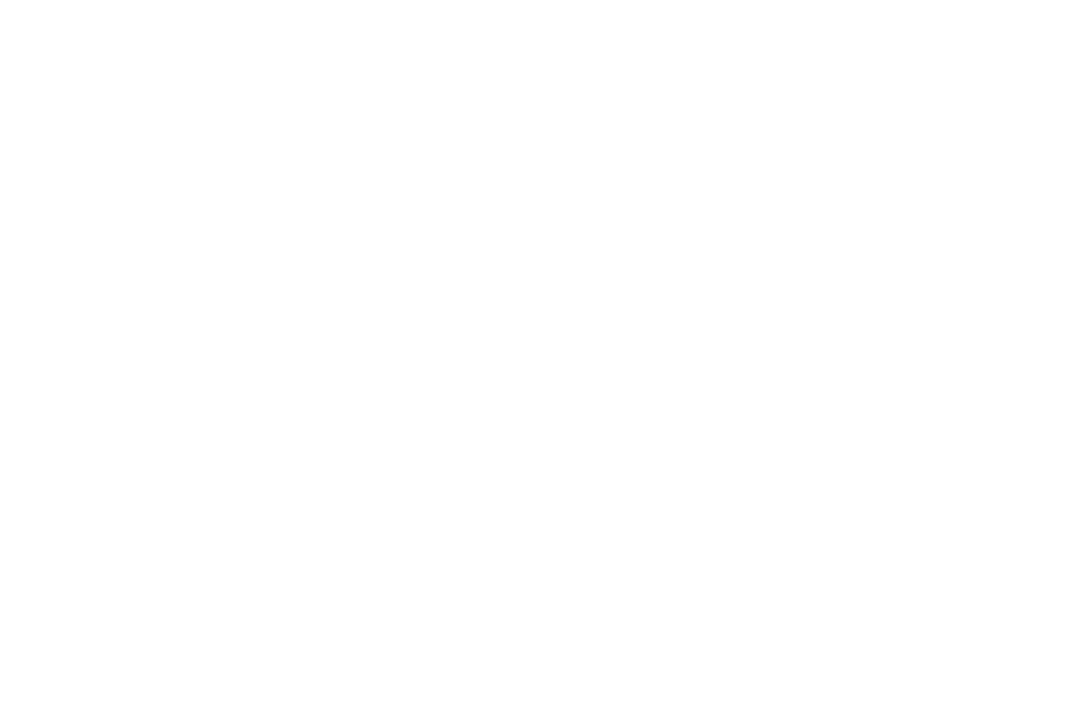
click at [501, 161] on div at bounding box center [534, 357] width 1069 height 714
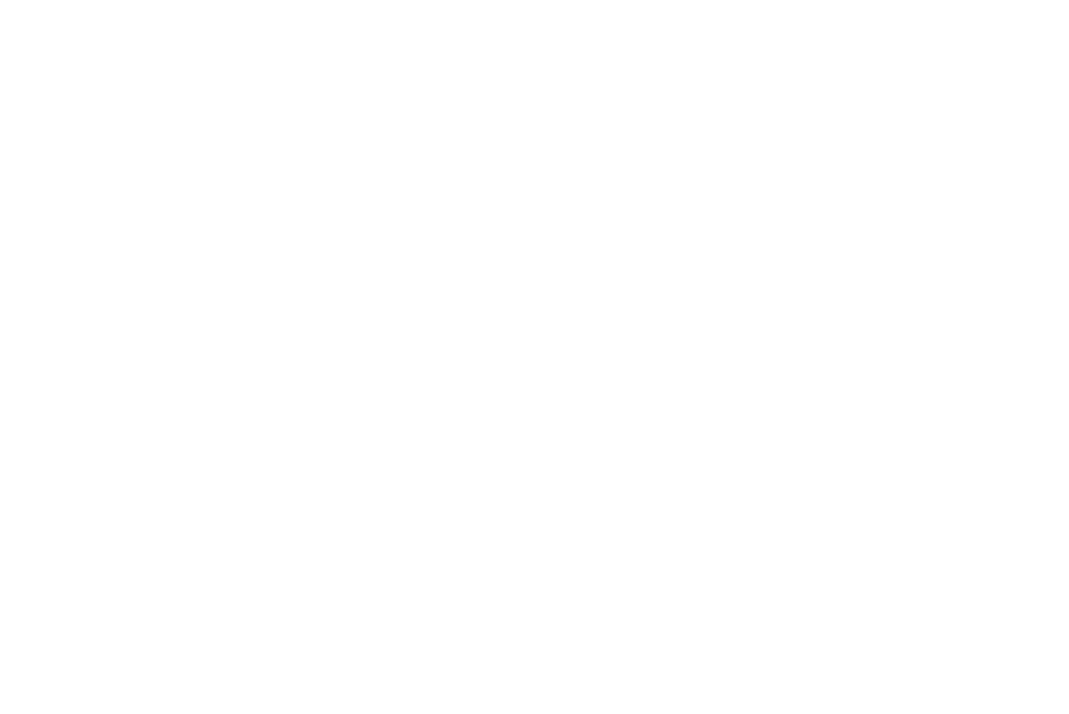
click at [501, 161] on div at bounding box center [534, 357] width 1069 height 714
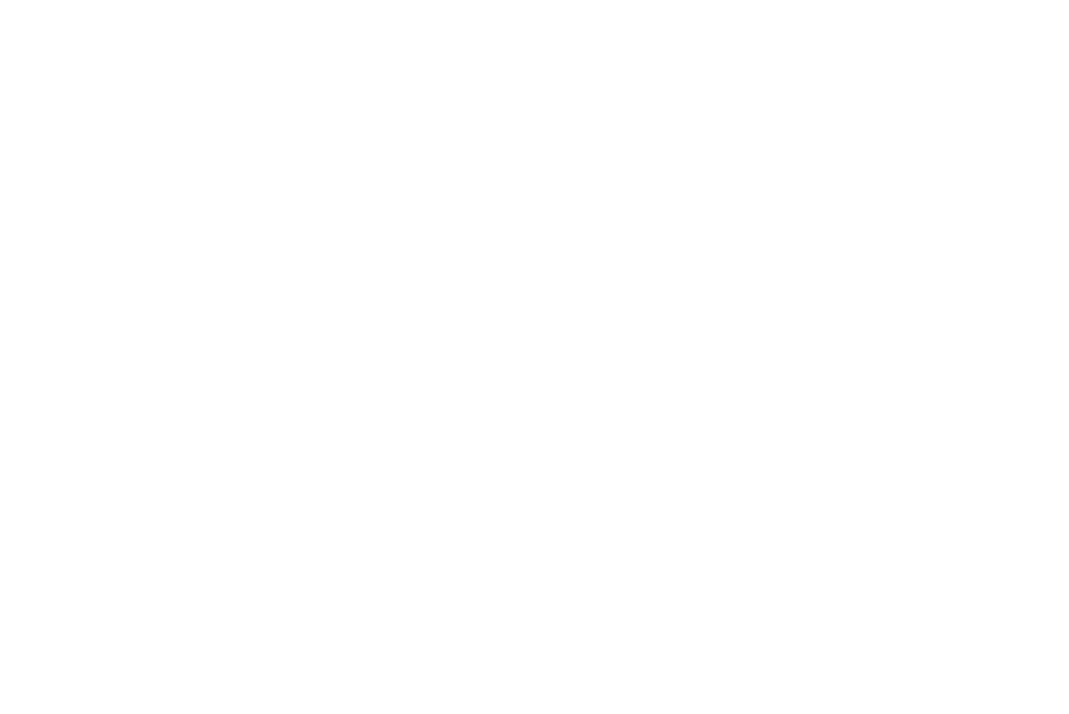
click at [501, 161] on div at bounding box center [534, 357] width 1069 height 714
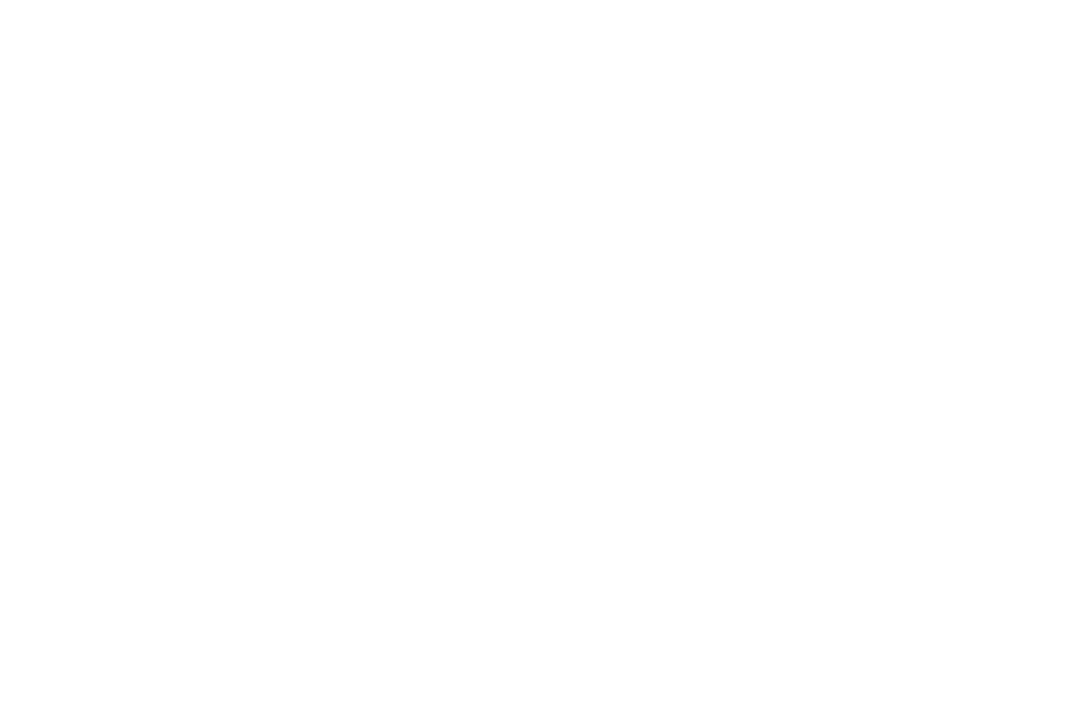
click at [501, 161] on div at bounding box center [534, 357] width 1069 height 714
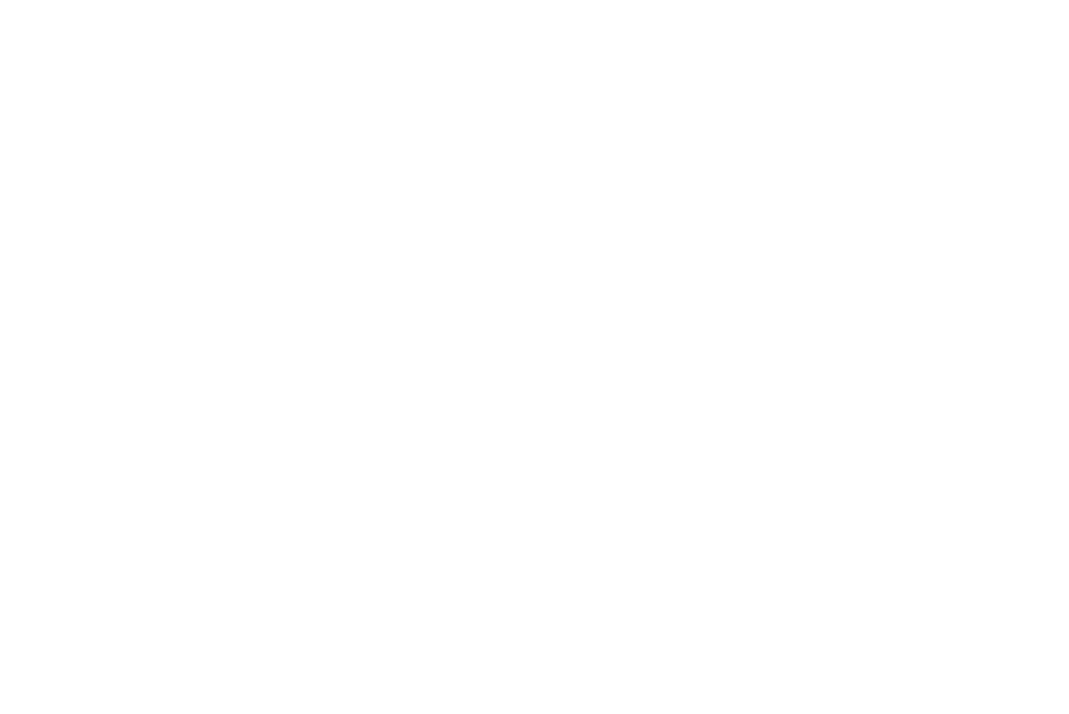
click at [501, 161] on div at bounding box center [534, 357] width 1069 height 714
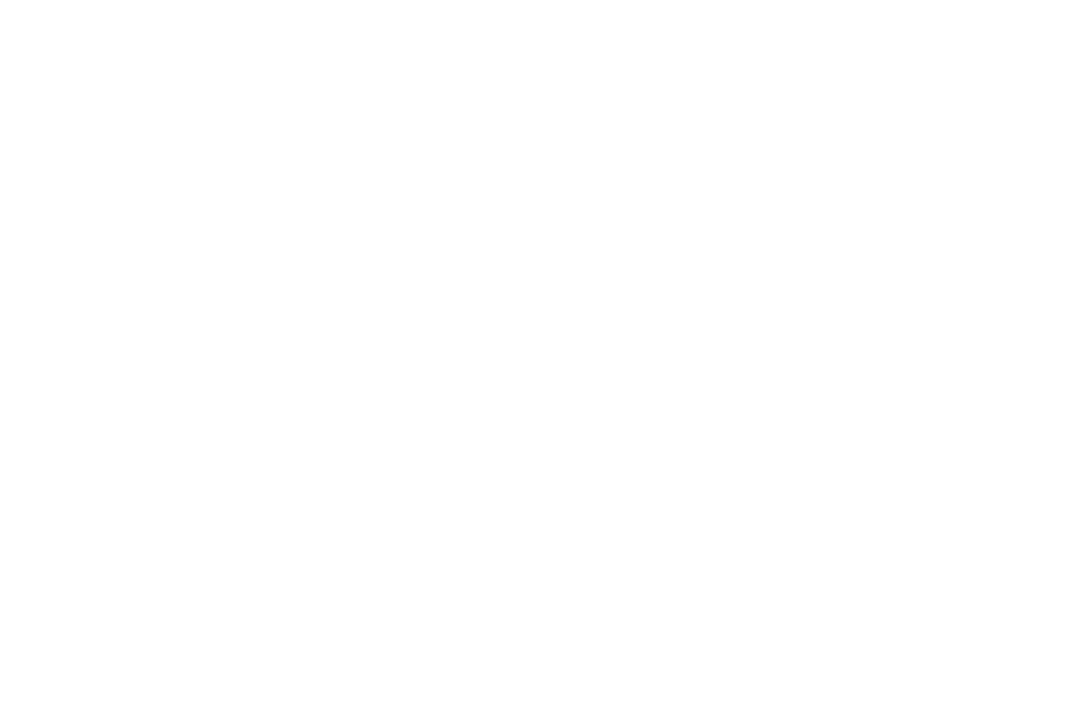
click at [501, 161] on div at bounding box center [534, 357] width 1069 height 714
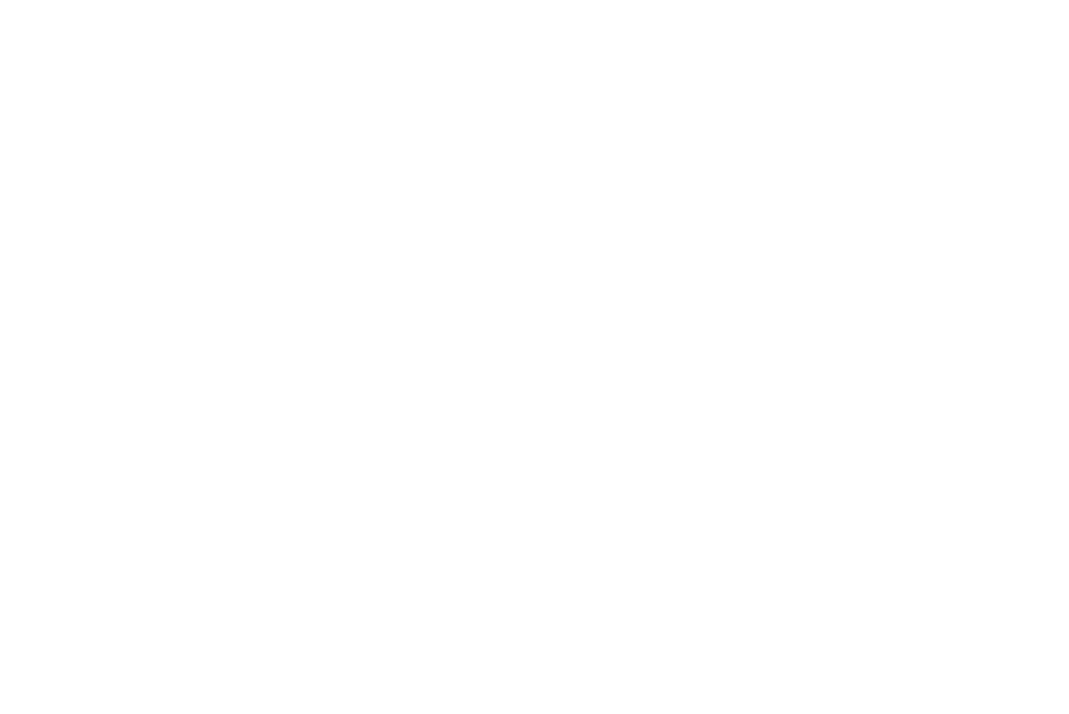
click at [501, 161] on div at bounding box center [534, 357] width 1069 height 714
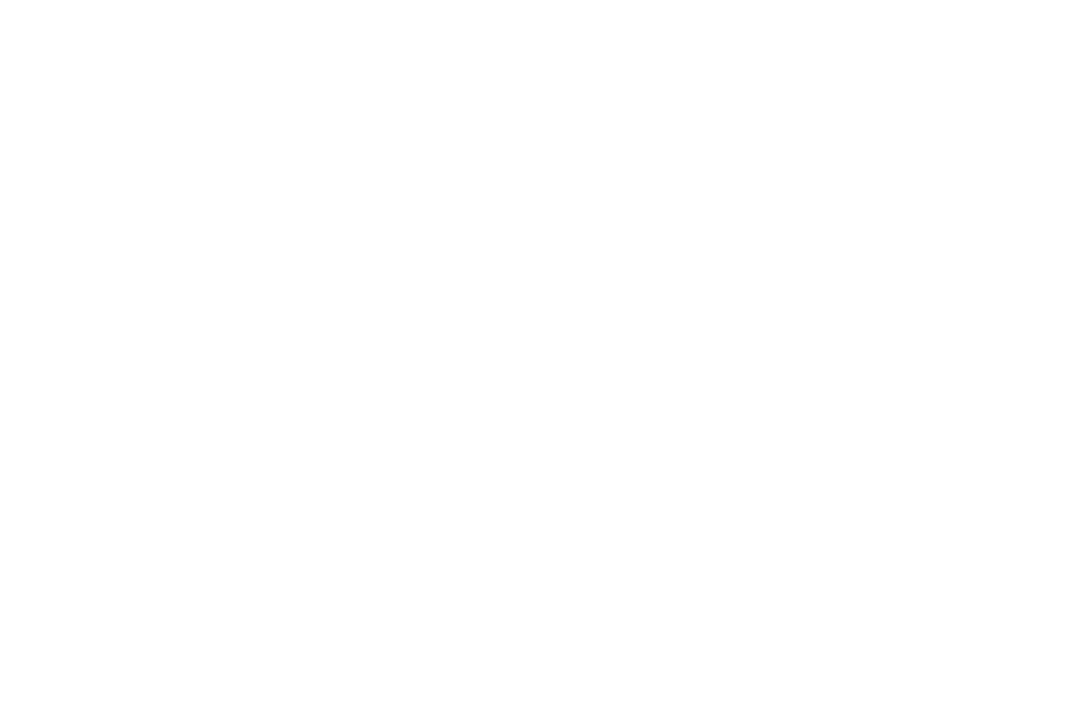
click at [501, 161] on div at bounding box center [534, 357] width 1069 height 714
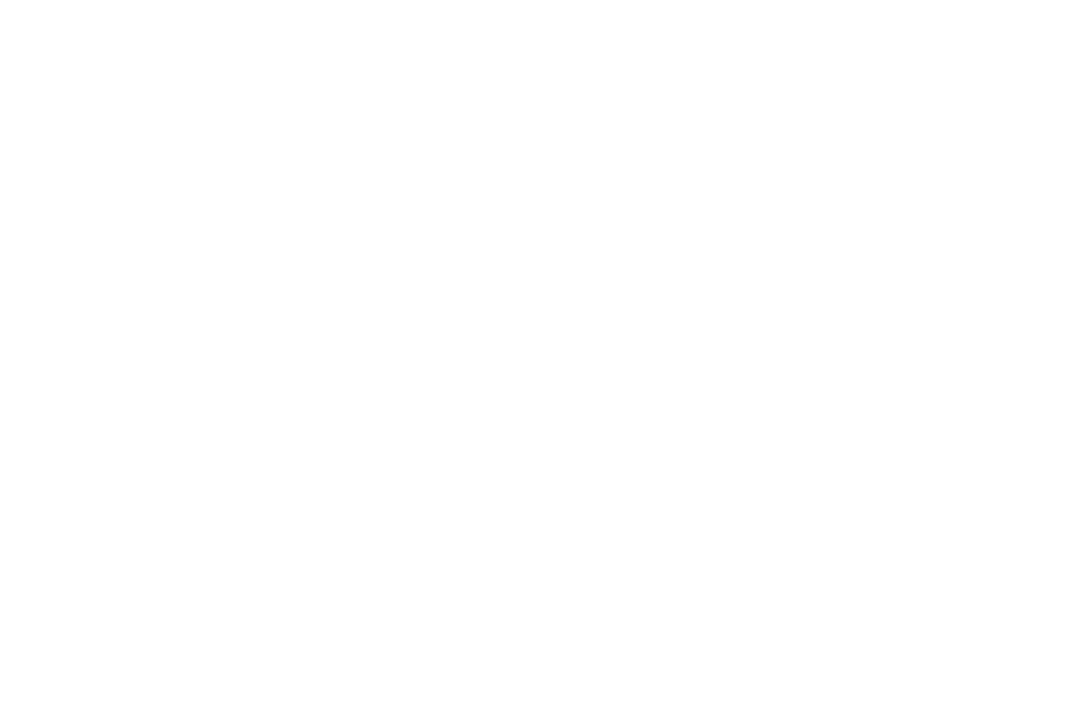
click at [501, 161] on div at bounding box center [534, 357] width 1069 height 714
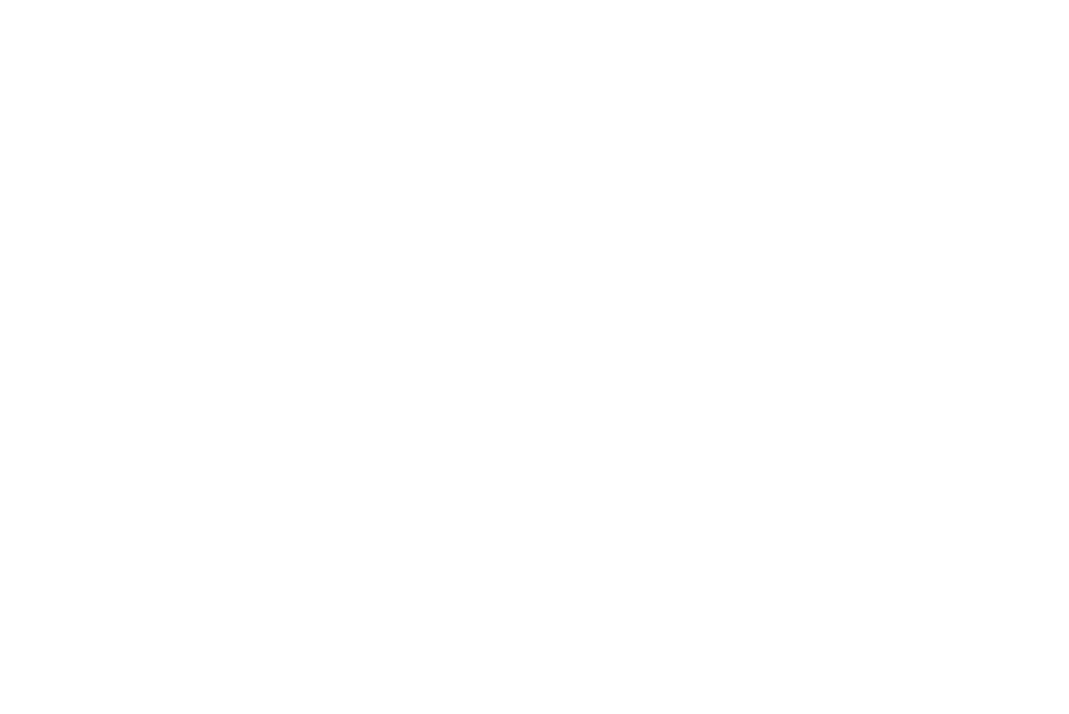
click at [501, 161] on div at bounding box center [534, 357] width 1069 height 714
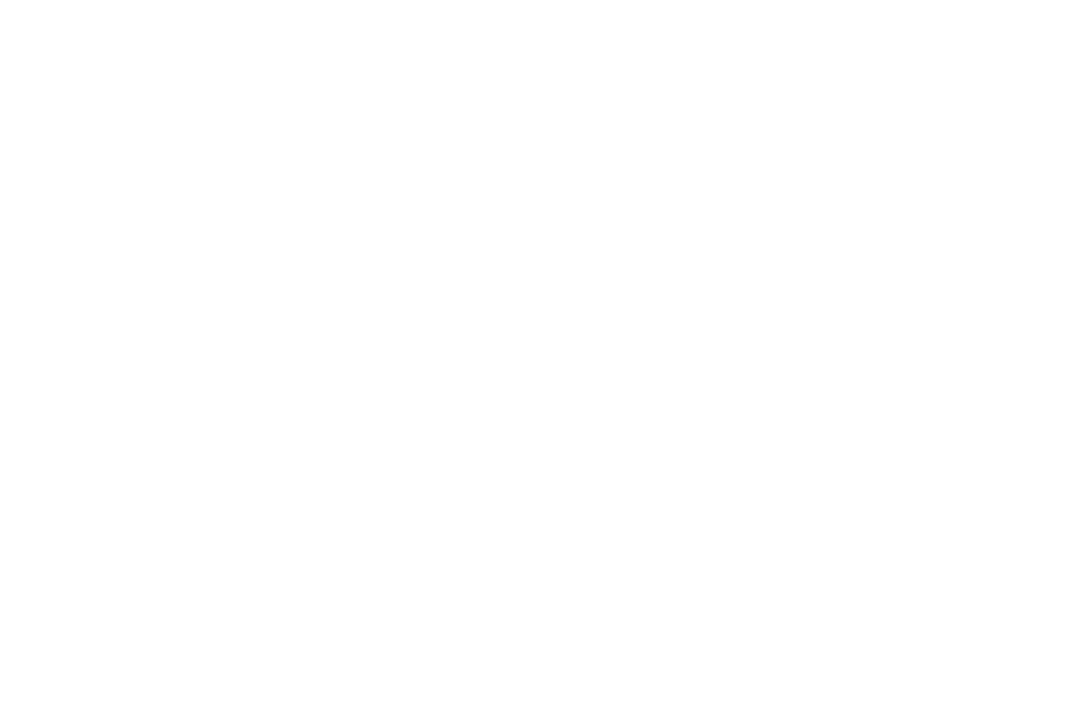
click at [501, 161] on div at bounding box center [534, 357] width 1069 height 714
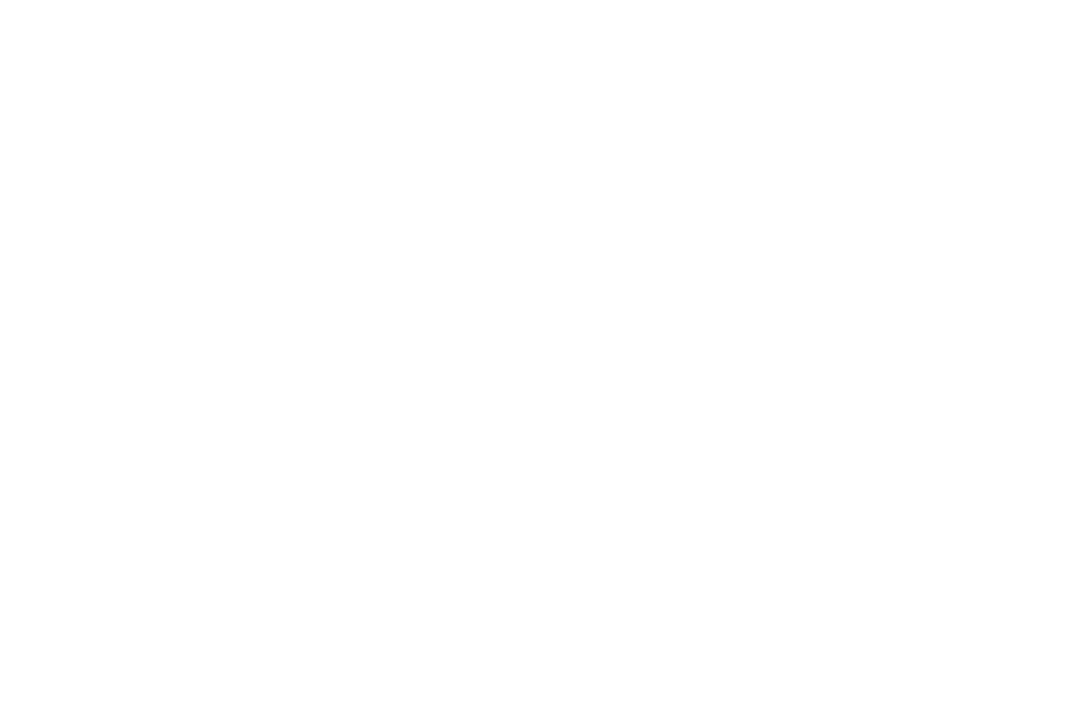
click at [501, 161] on div at bounding box center [534, 357] width 1069 height 714
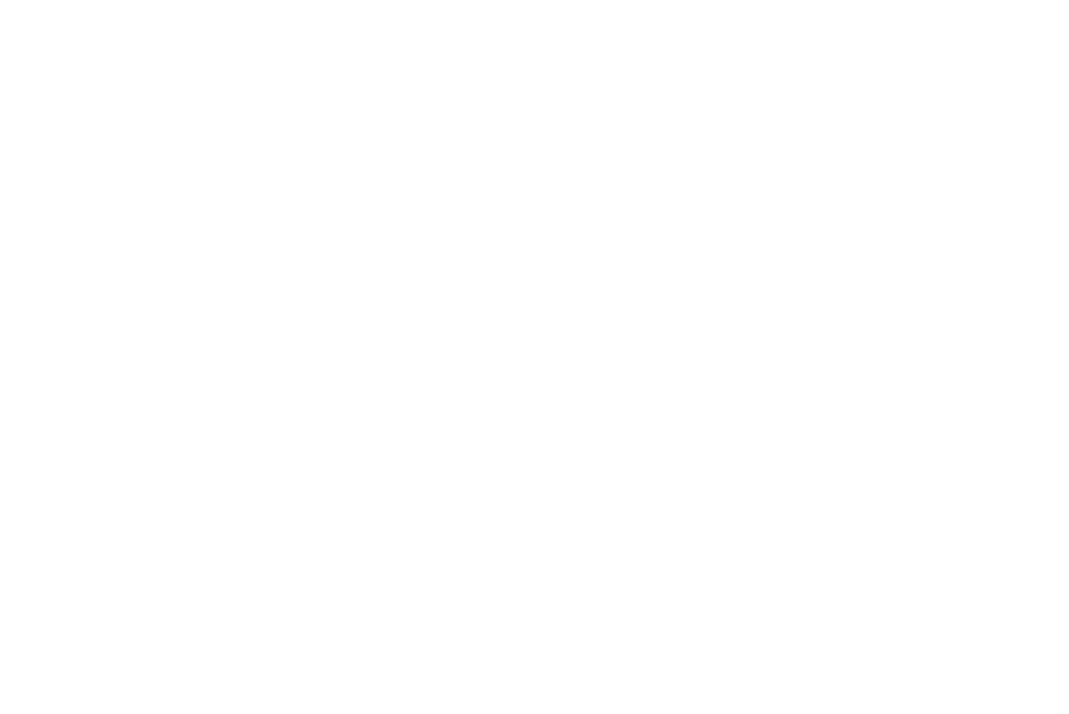
click at [501, 161] on div at bounding box center [534, 357] width 1069 height 714
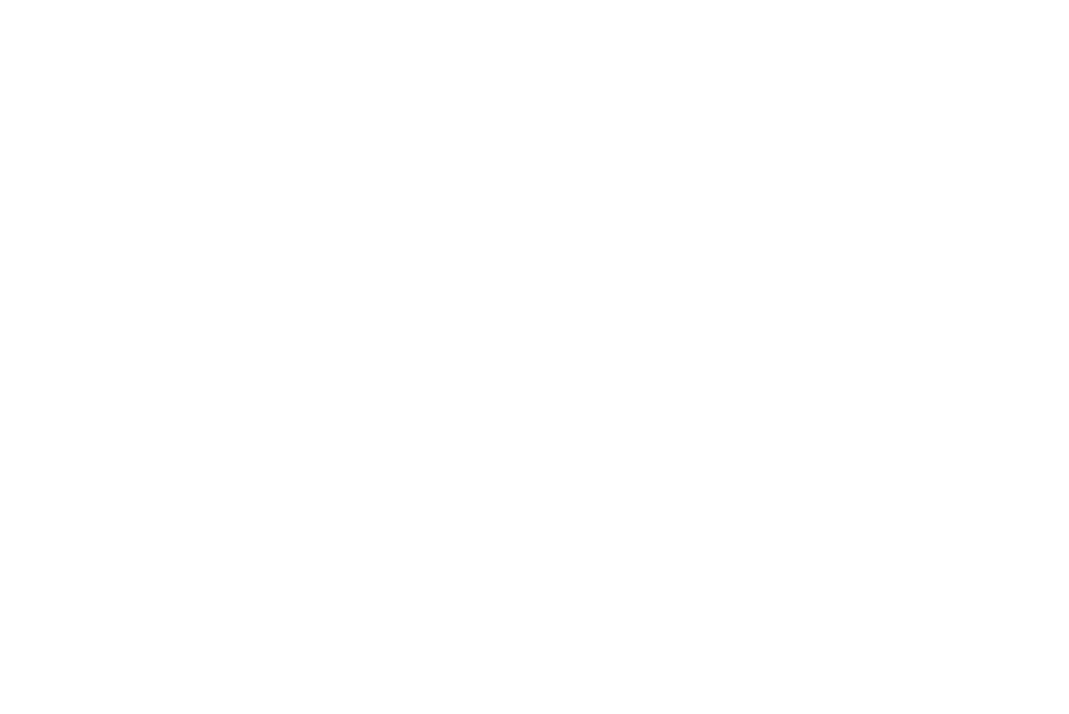
click at [501, 161] on div at bounding box center [534, 357] width 1069 height 714
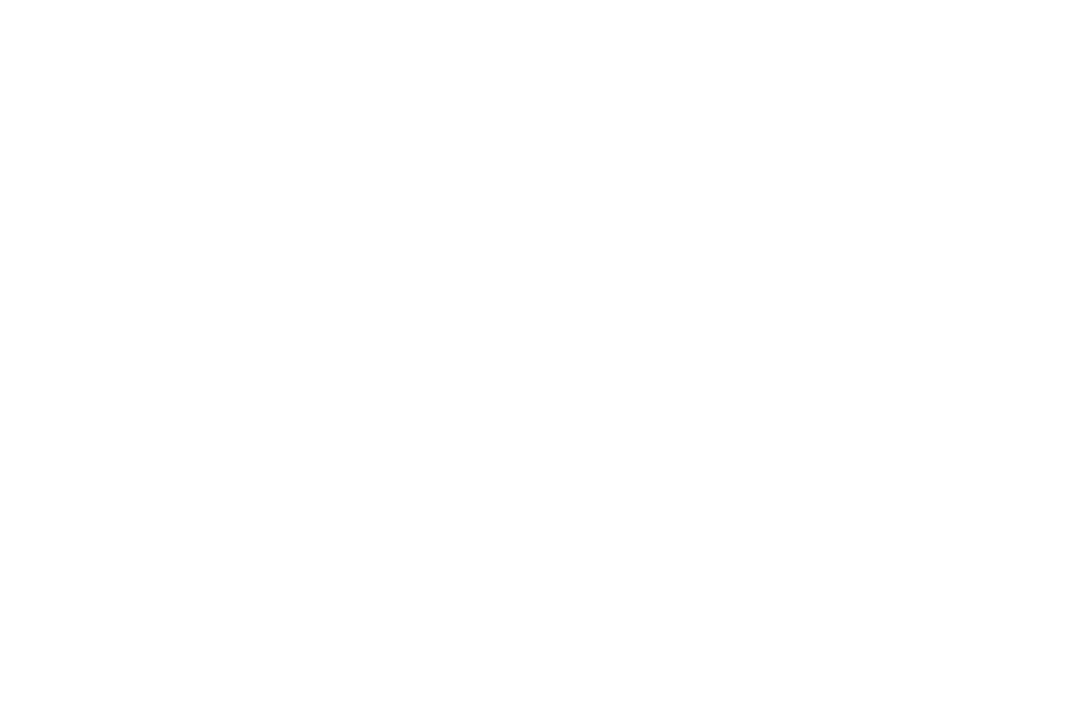
click at [501, 161] on div at bounding box center [534, 357] width 1069 height 714
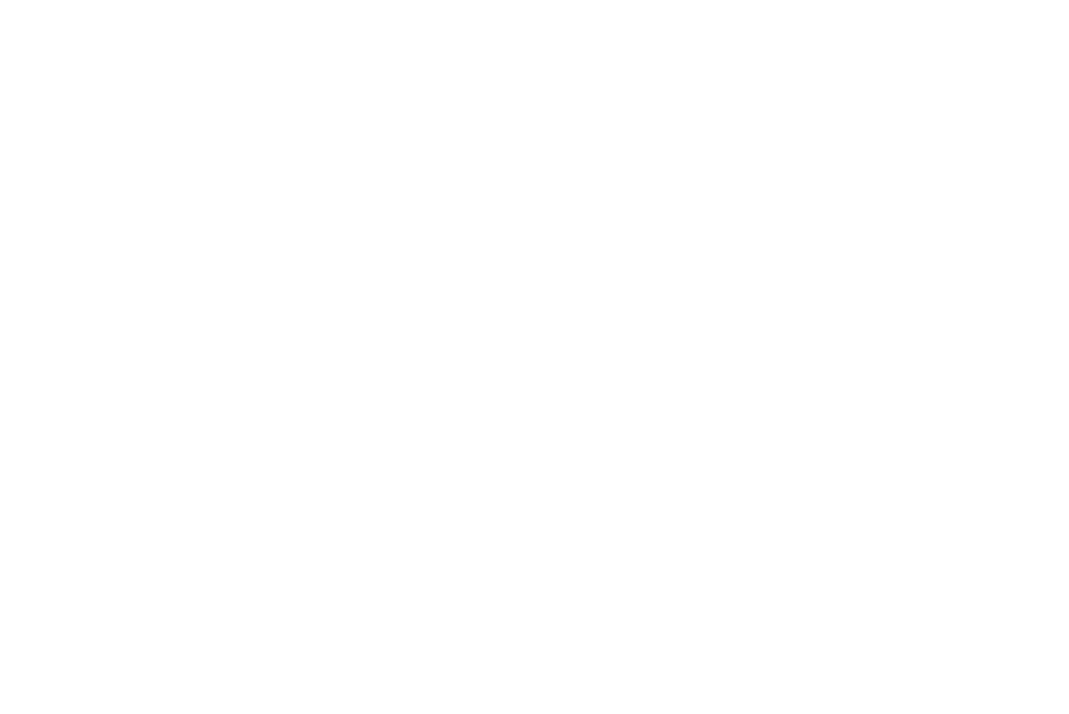
click at [501, 161] on div at bounding box center [534, 357] width 1069 height 714
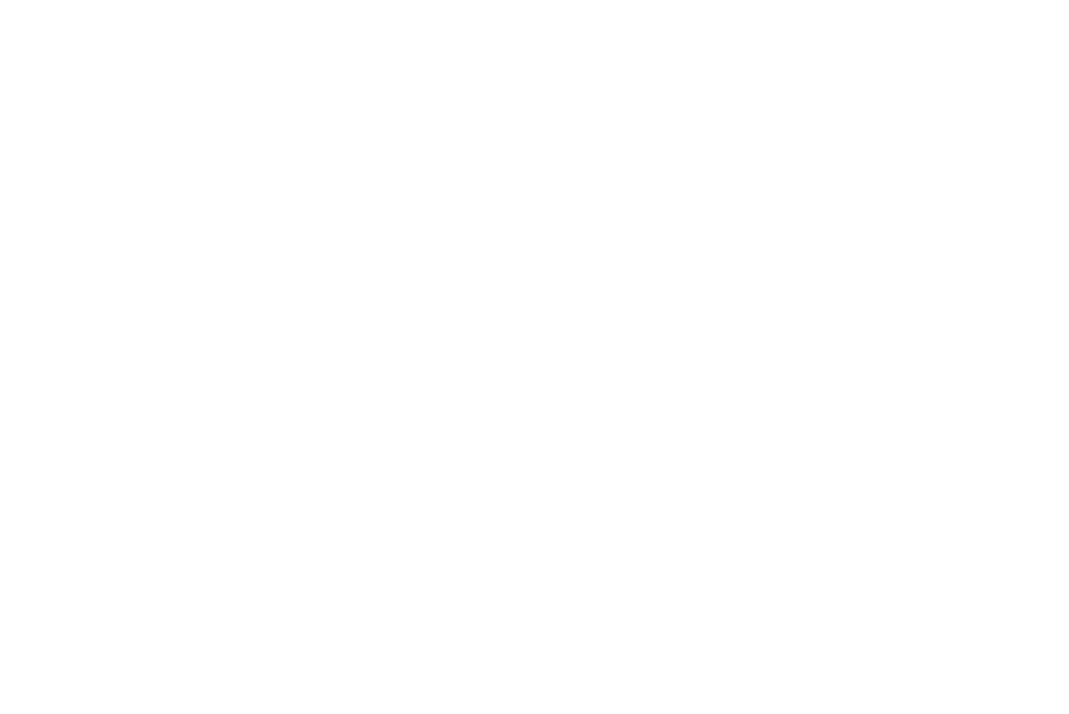
click at [501, 161] on div at bounding box center [534, 357] width 1069 height 714
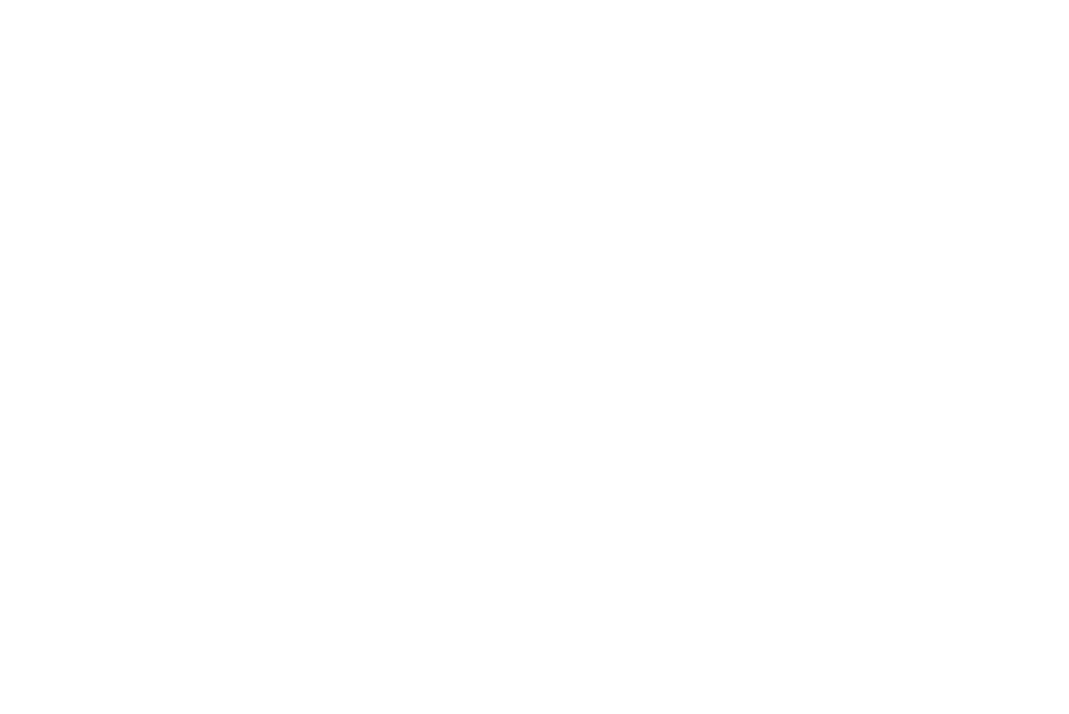
click at [501, 161] on div at bounding box center [534, 357] width 1069 height 714
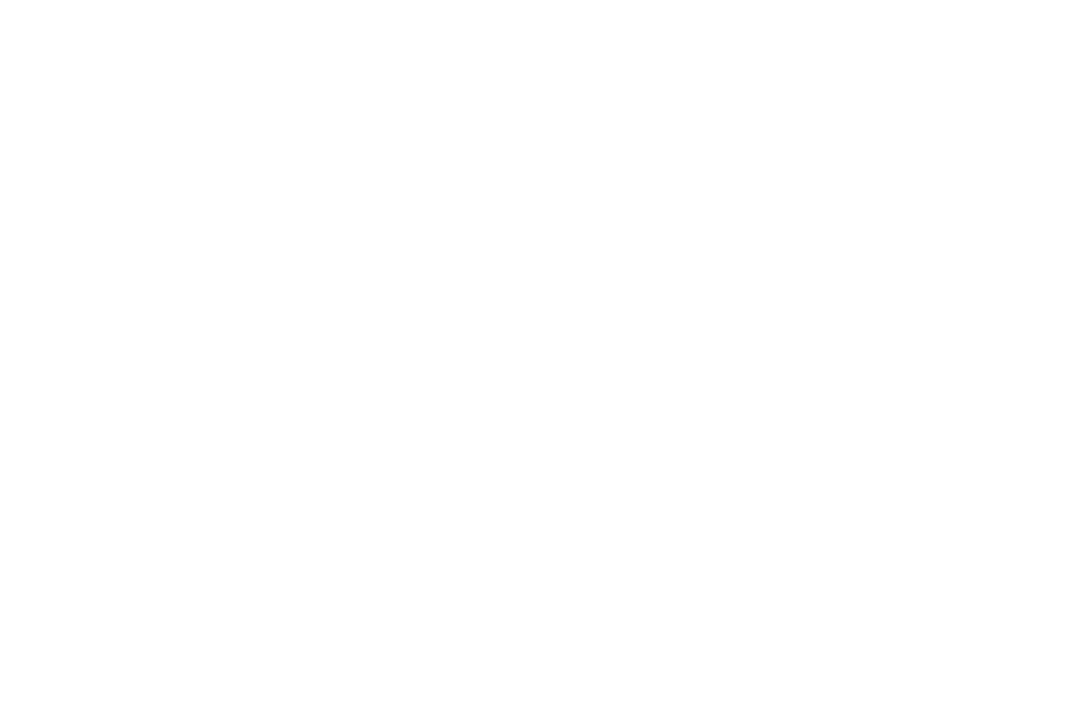
click at [501, 161] on div at bounding box center [534, 357] width 1069 height 714
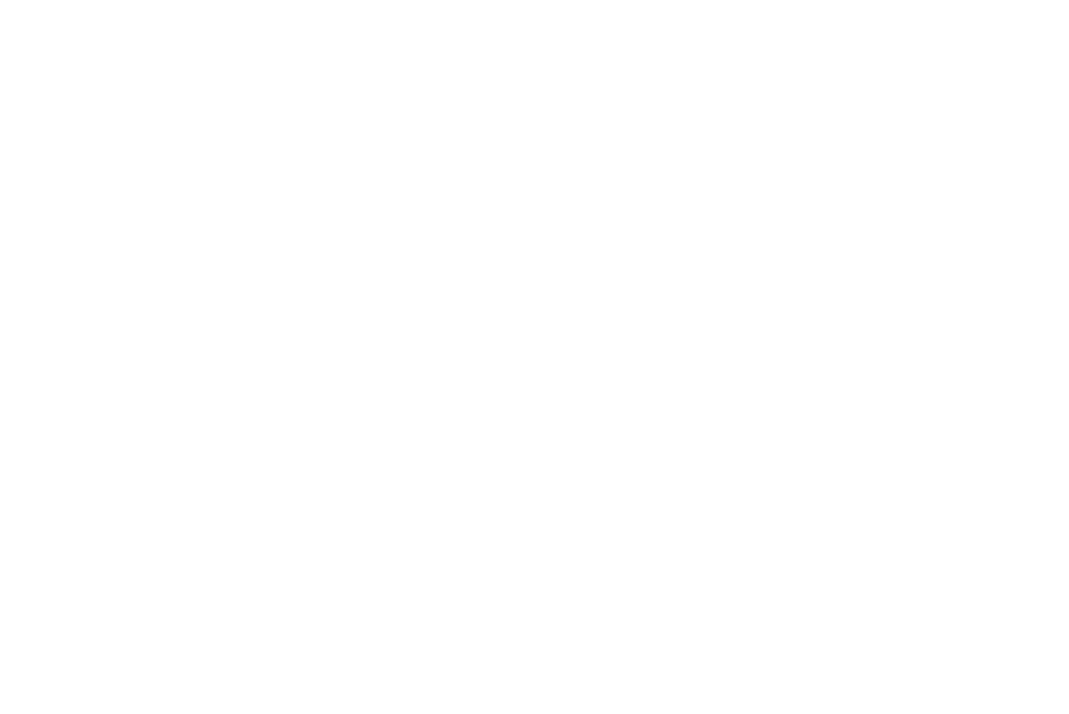
click at [501, 161] on div at bounding box center [534, 357] width 1069 height 714
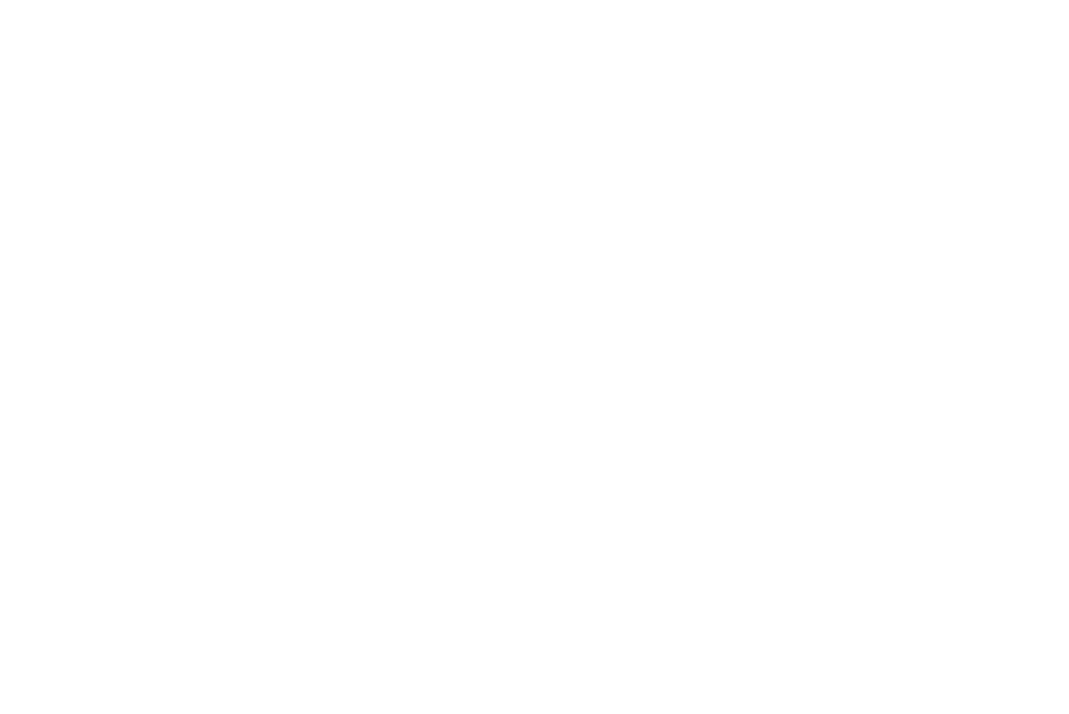
click at [501, 161] on div at bounding box center [534, 357] width 1069 height 714
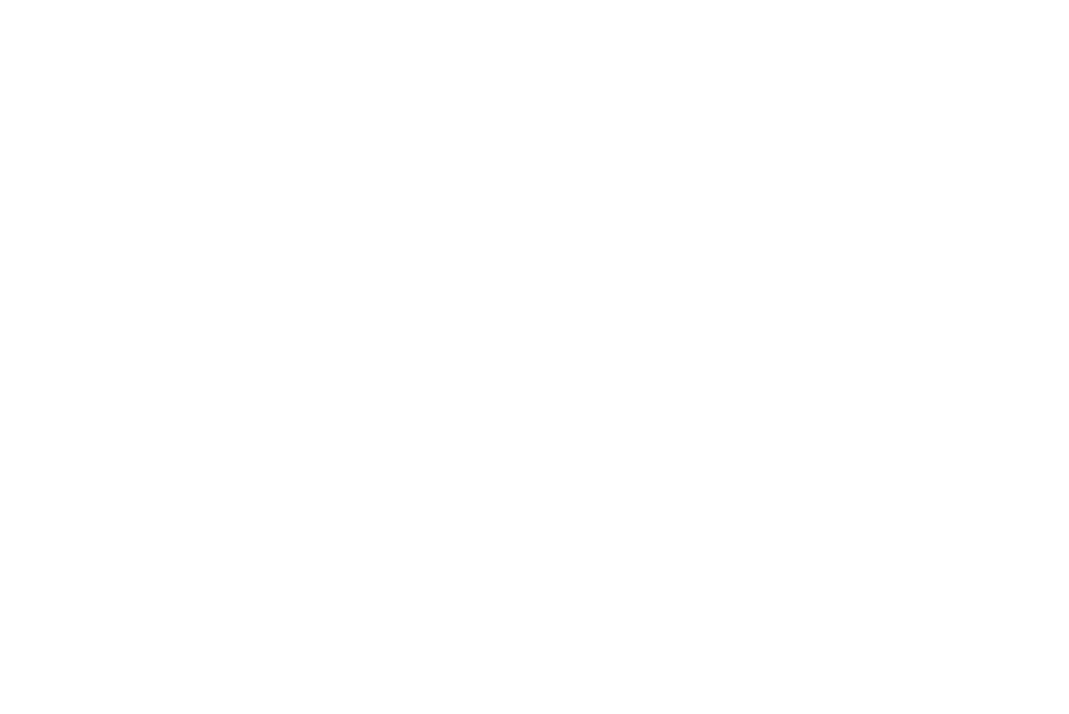
click at [501, 161] on div at bounding box center [534, 357] width 1069 height 714
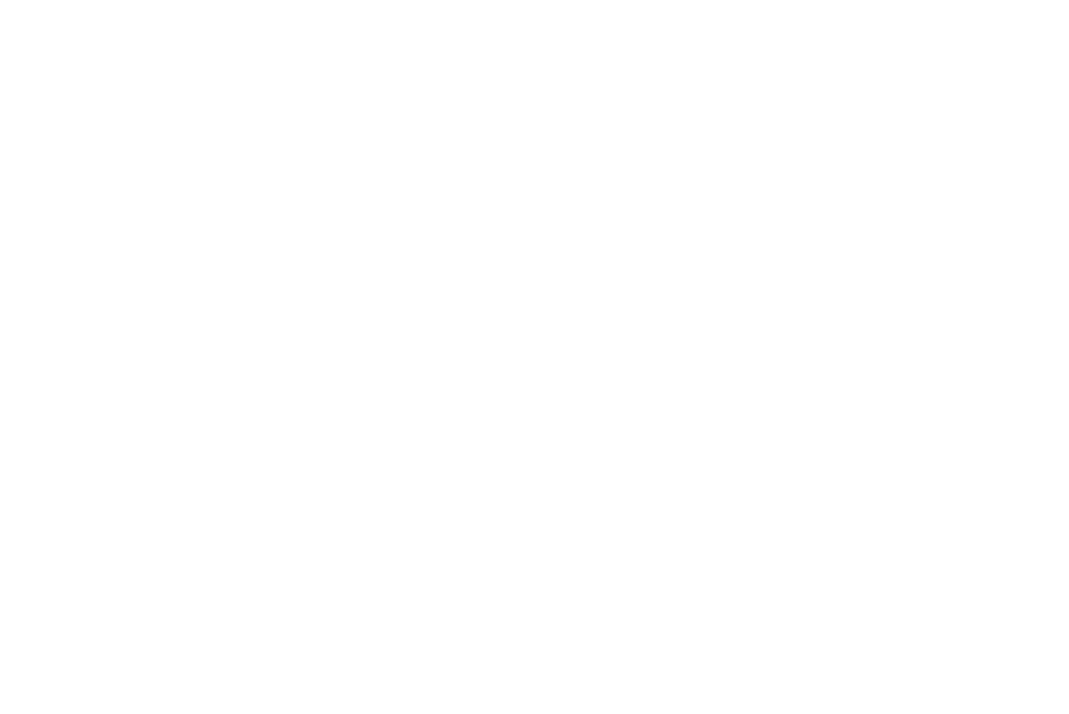
click at [501, 161] on div at bounding box center [534, 357] width 1069 height 714
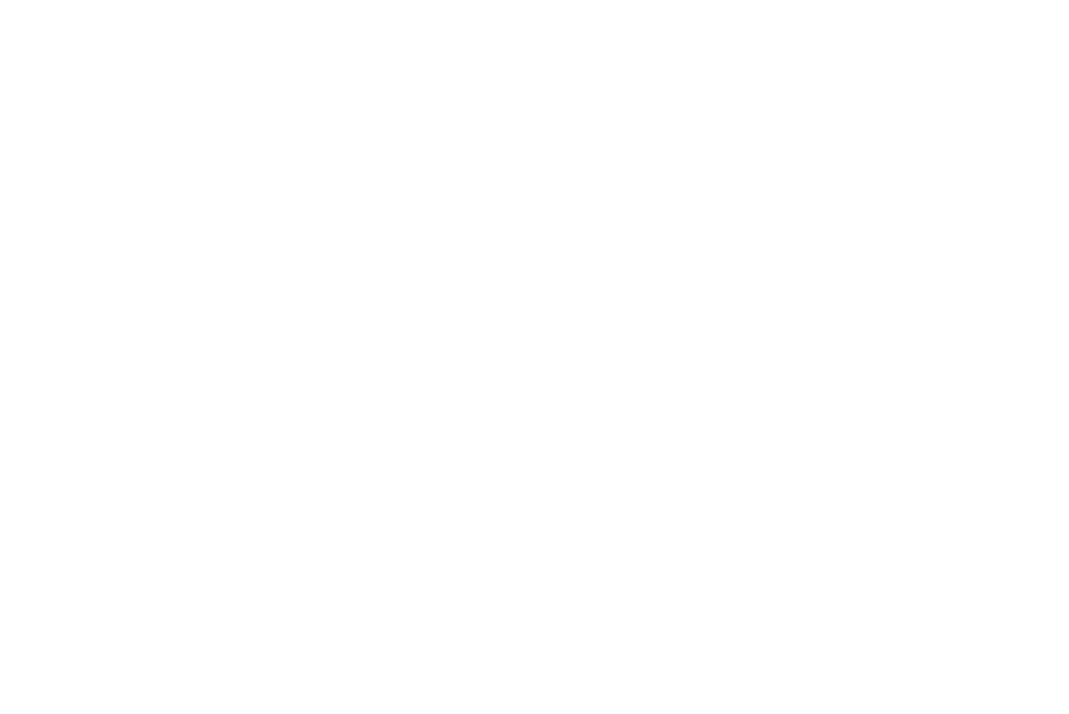
click at [501, 161] on div at bounding box center [534, 357] width 1069 height 714
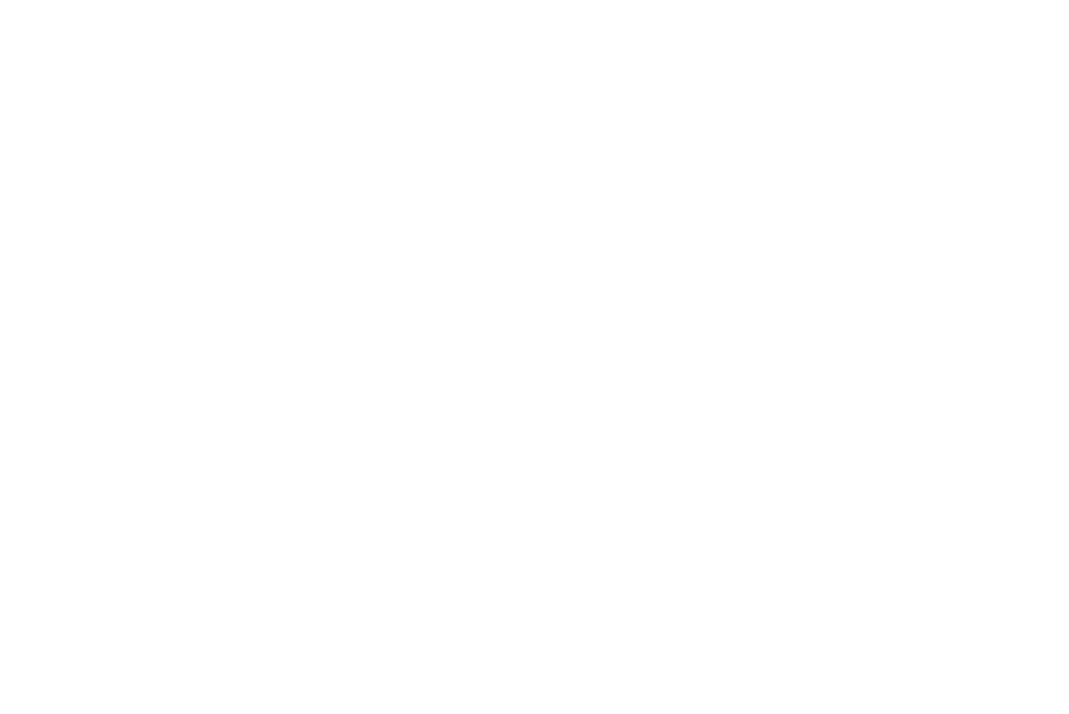
click at [501, 161] on div at bounding box center [534, 357] width 1069 height 714
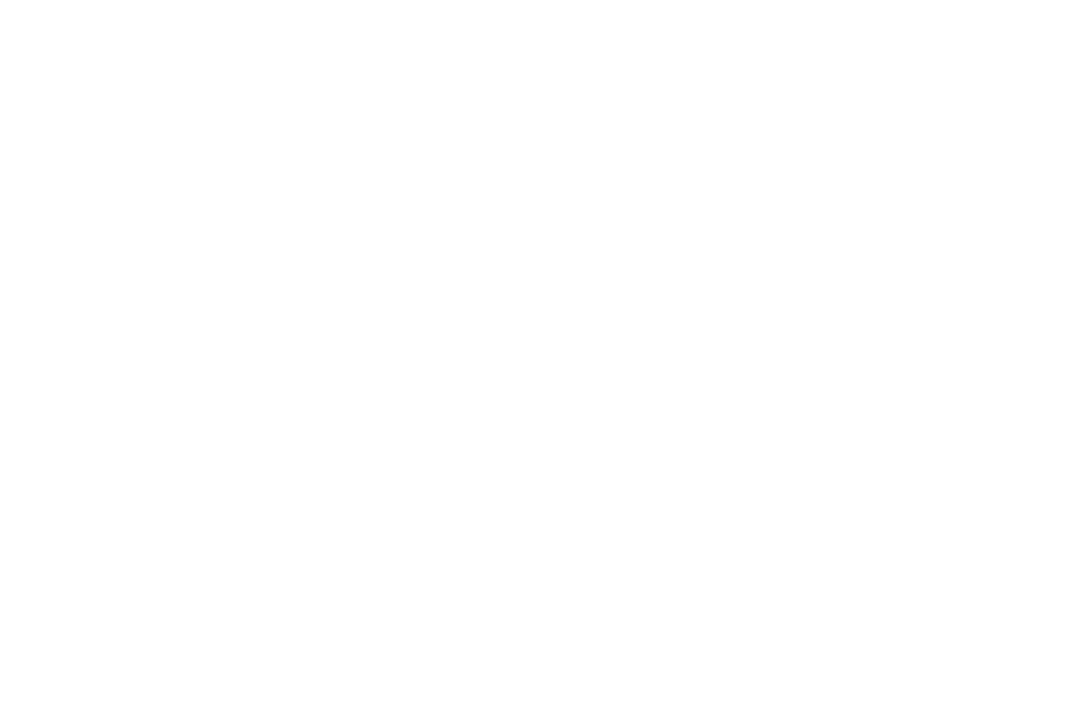
click at [501, 161] on div at bounding box center [534, 357] width 1069 height 714
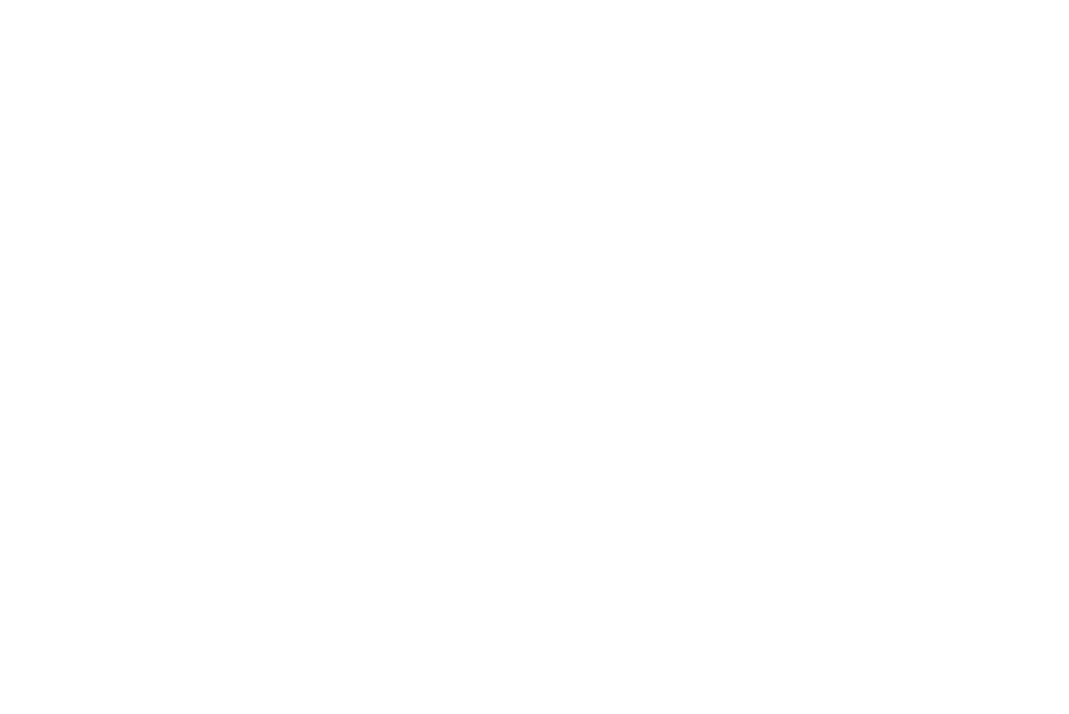
click at [501, 161] on div at bounding box center [534, 357] width 1069 height 714
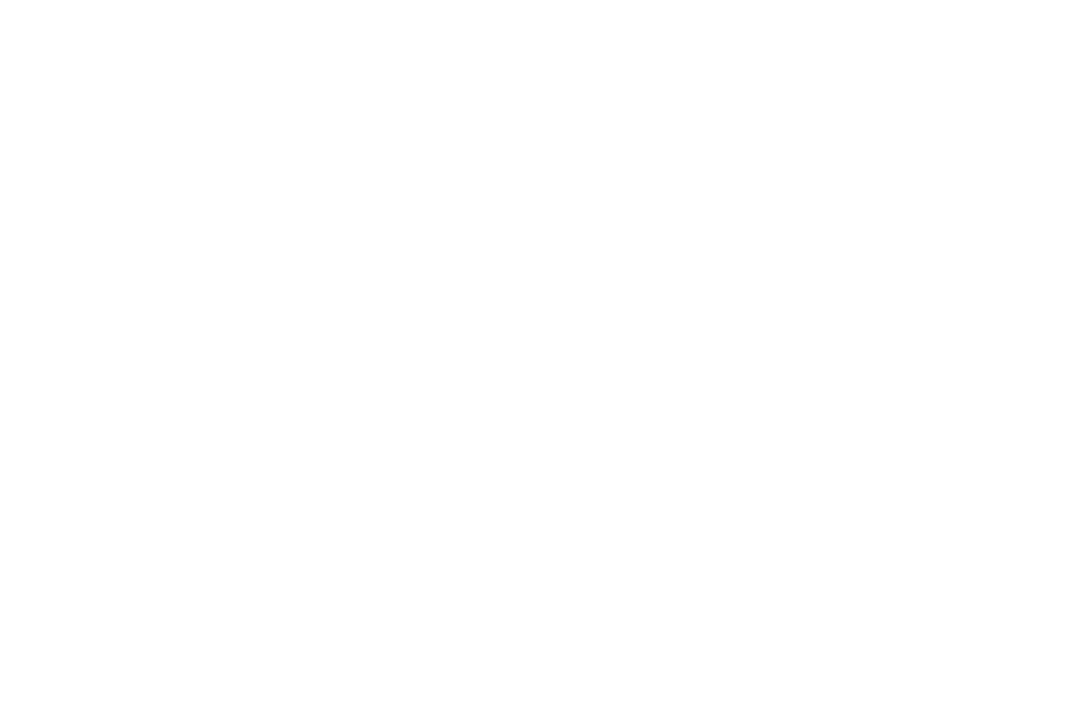
click at [501, 161] on div at bounding box center [534, 357] width 1069 height 714
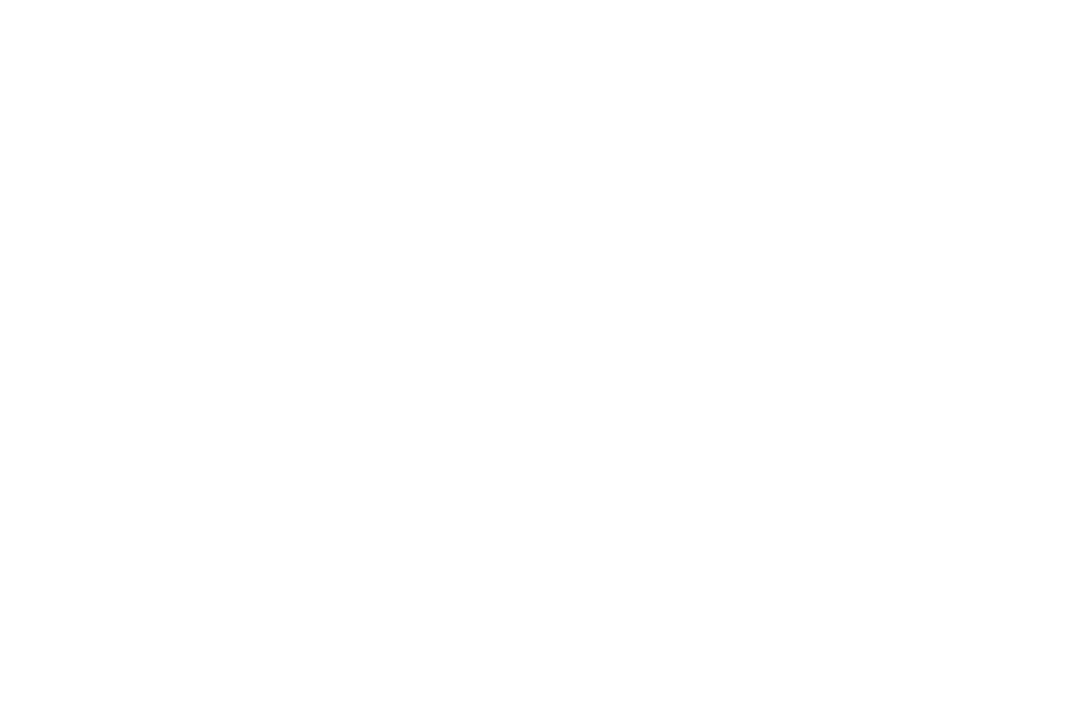
click at [501, 161] on div at bounding box center [534, 357] width 1069 height 714
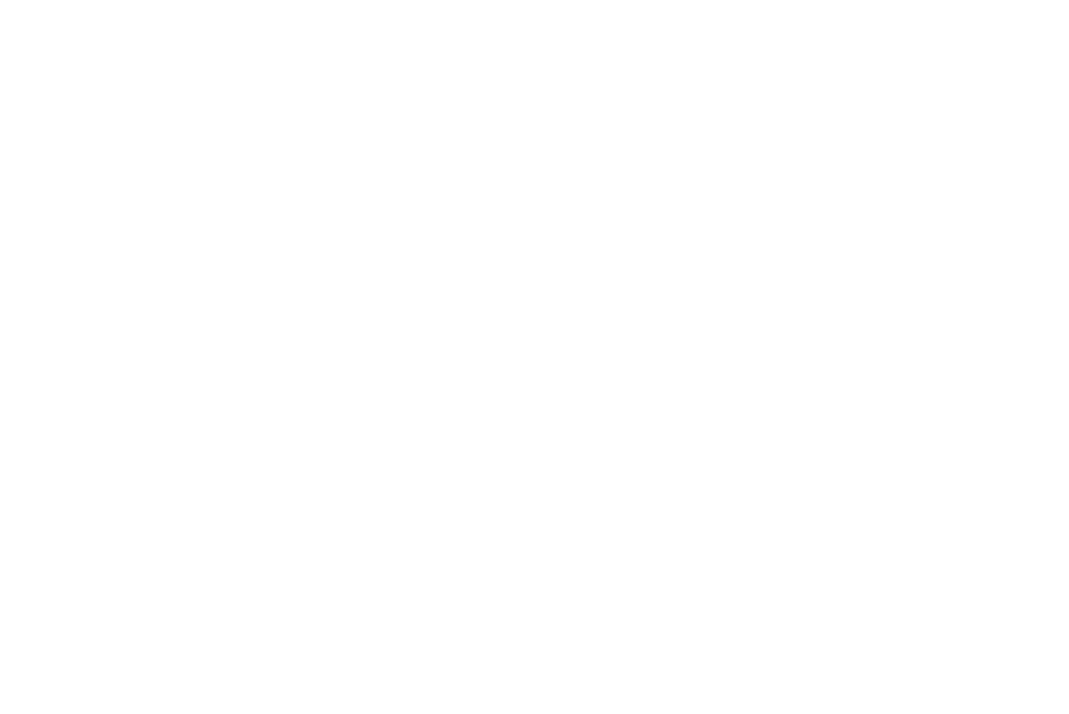
click at [501, 161] on div at bounding box center [534, 357] width 1069 height 714
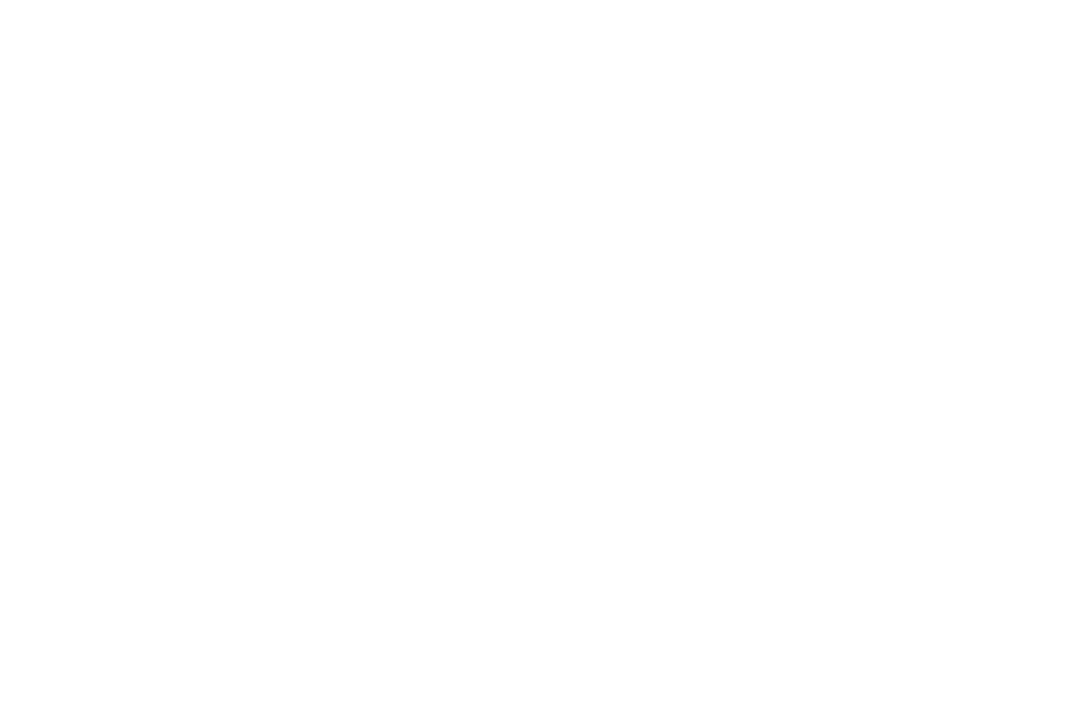
click at [501, 161] on div at bounding box center [534, 357] width 1069 height 714
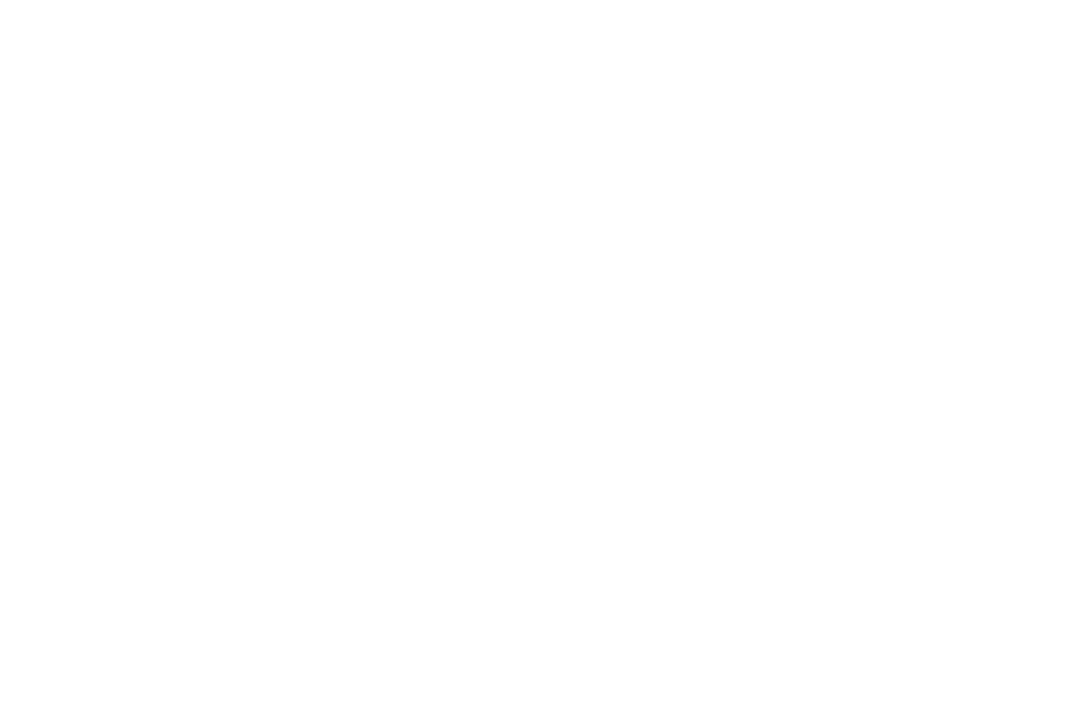
click at [501, 161] on div at bounding box center [534, 357] width 1069 height 714
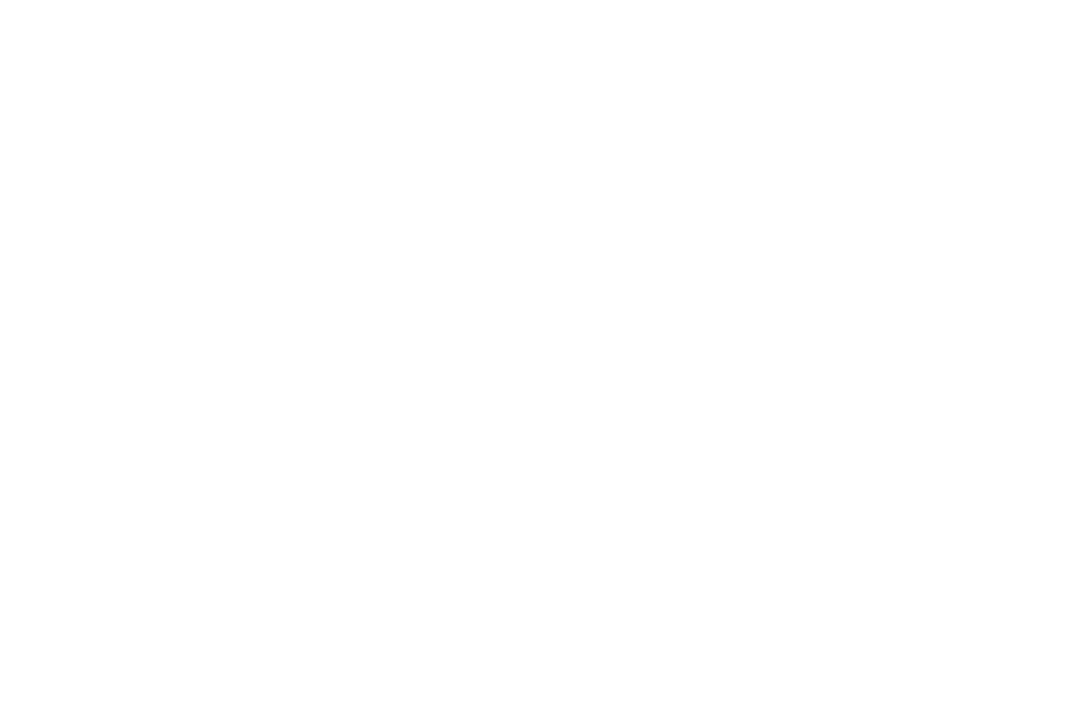
click at [501, 161] on div at bounding box center [534, 357] width 1069 height 714
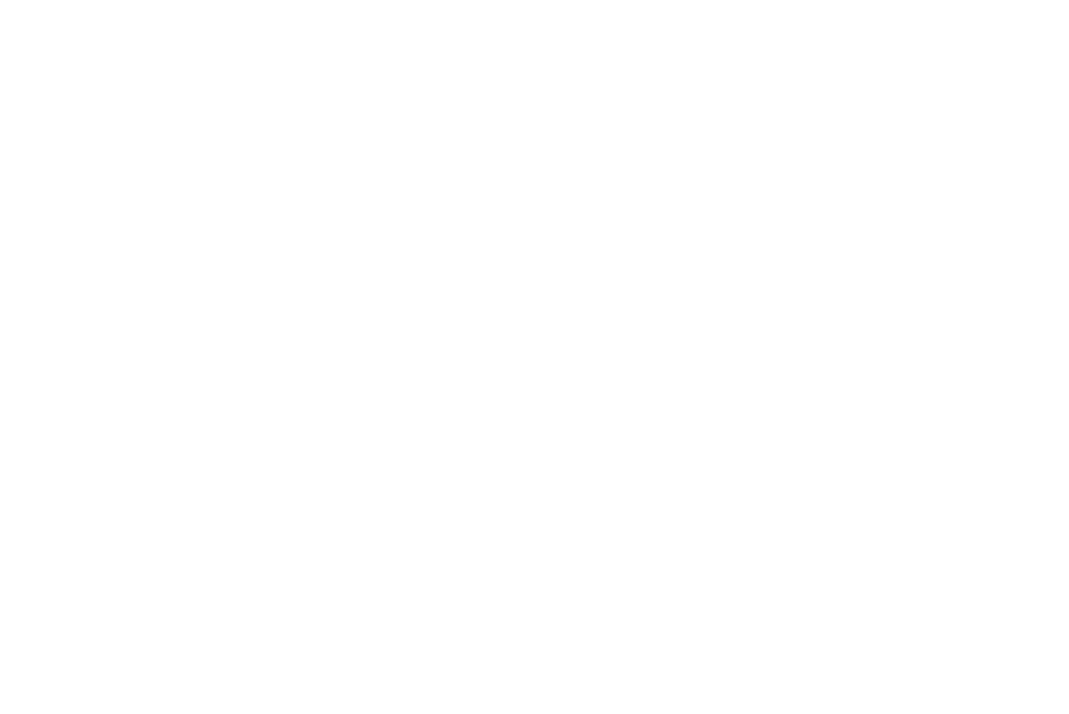
click at [501, 161] on div at bounding box center [534, 357] width 1069 height 714
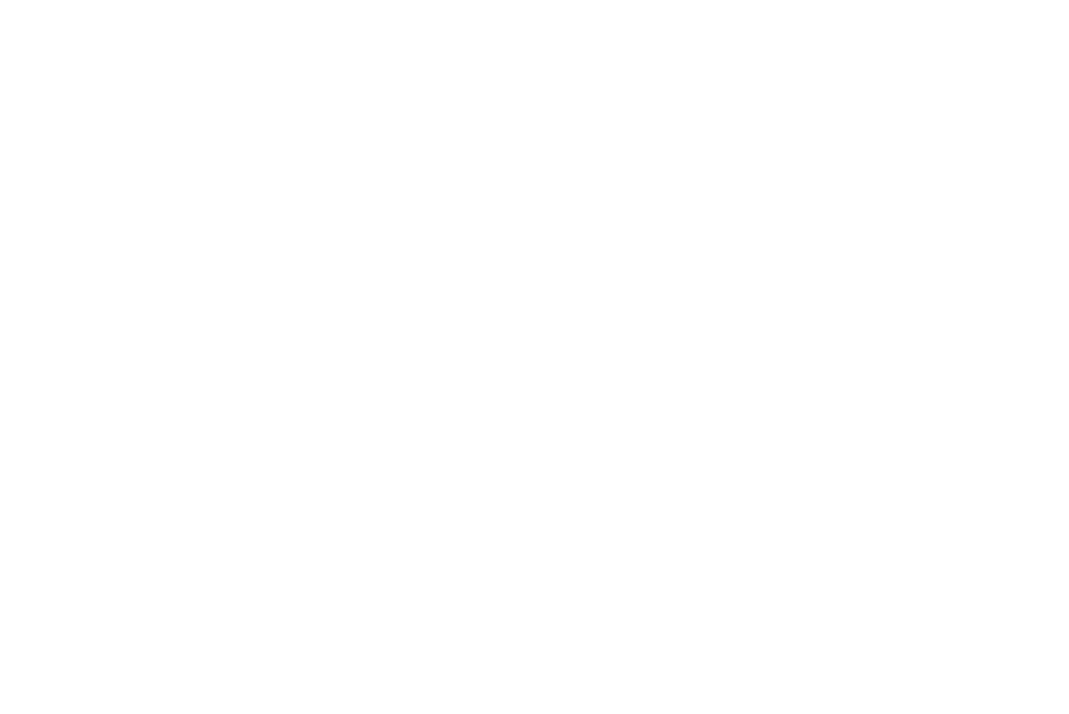
click at [501, 161] on div at bounding box center [534, 357] width 1069 height 714
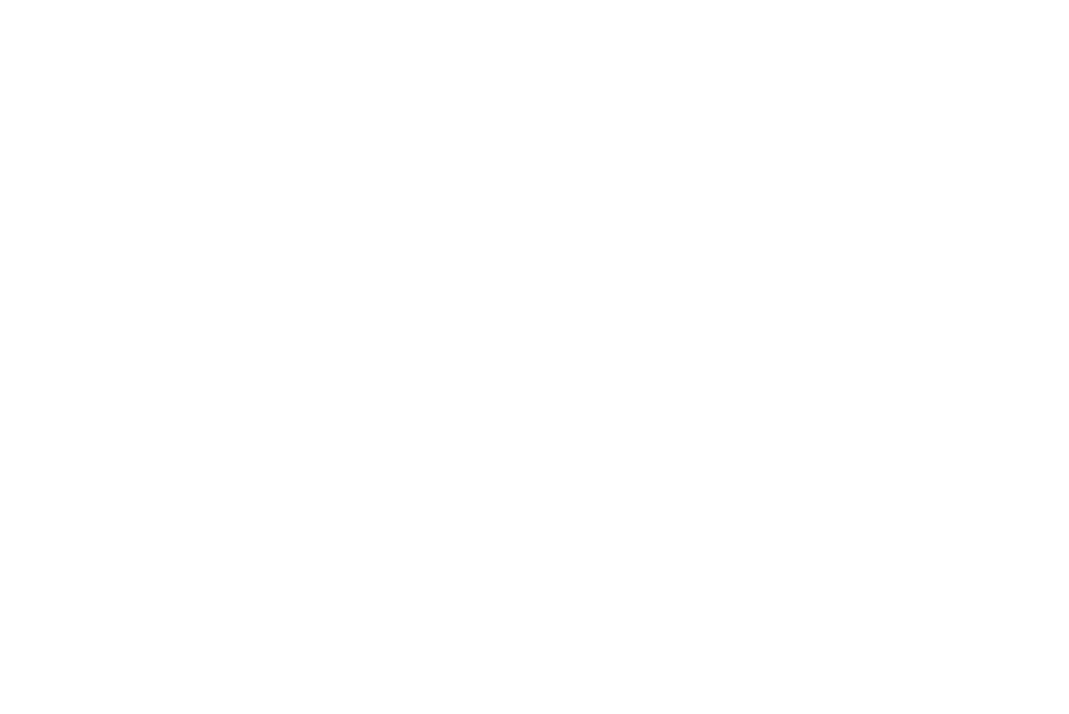
click at [501, 161] on div at bounding box center [534, 357] width 1069 height 714
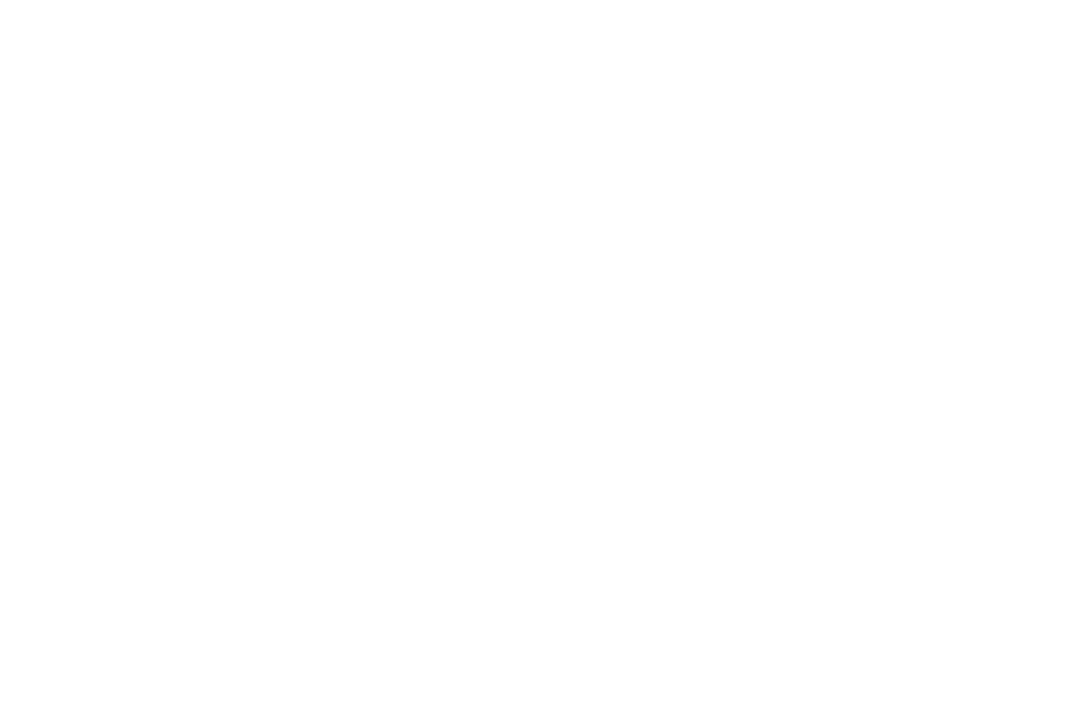
click at [501, 161] on div at bounding box center [534, 357] width 1069 height 714
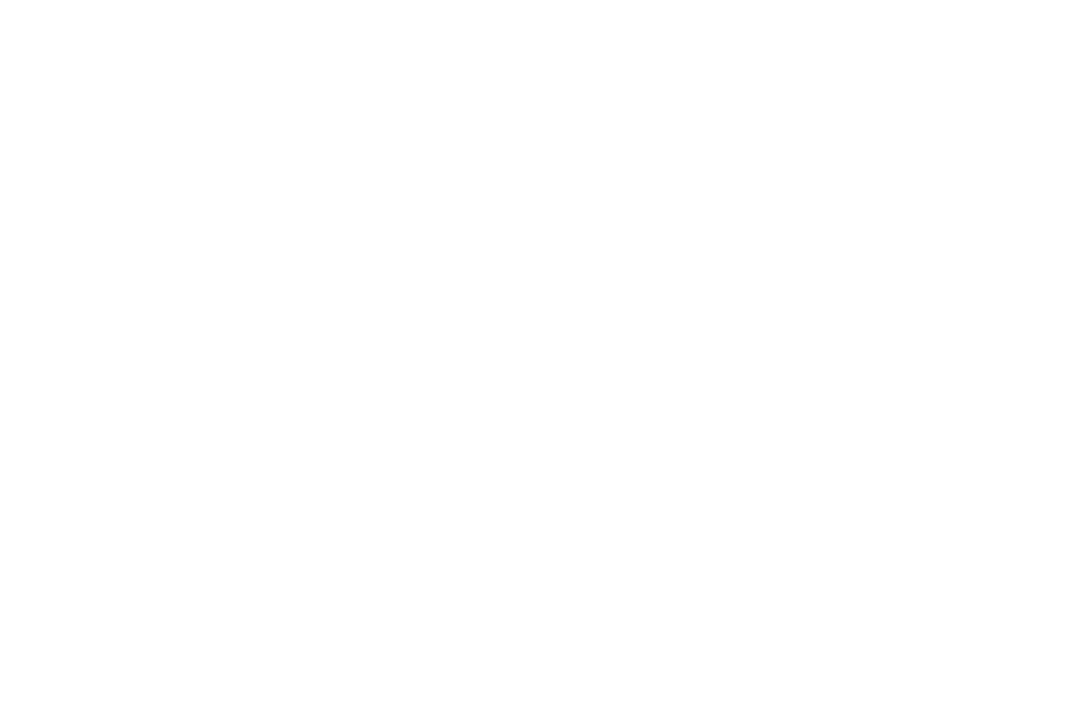
click at [501, 161] on div at bounding box center [534, 357] width 1069 height 714
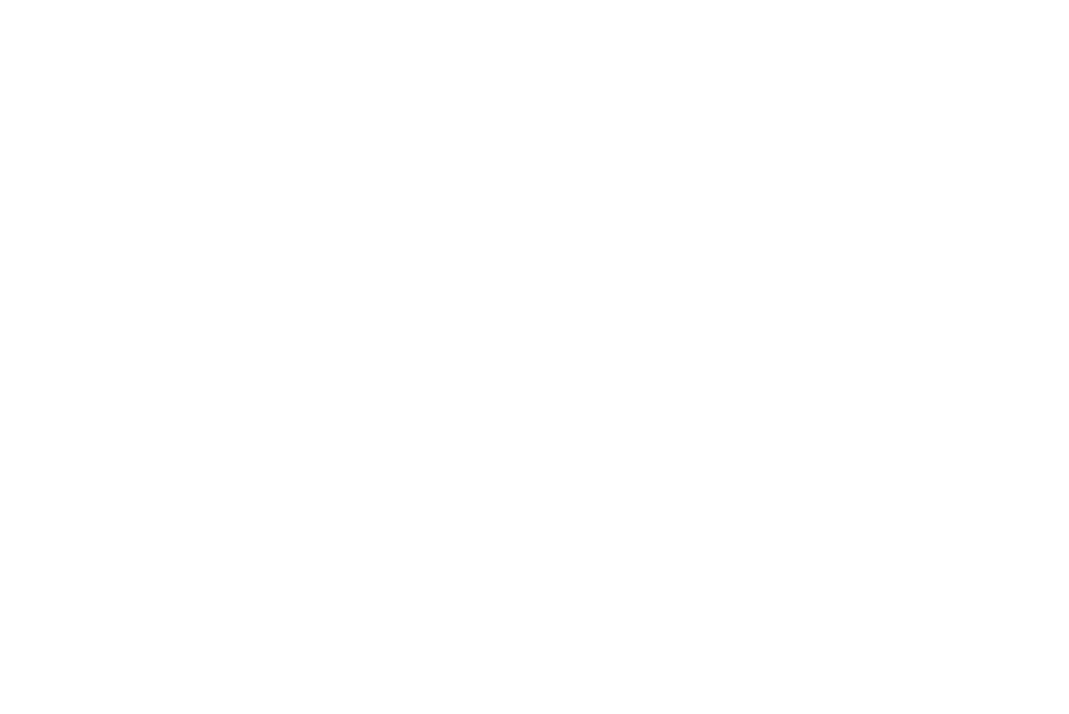
click at [501, 161] on div at bounding box center [534, 357] width 1069 height 714
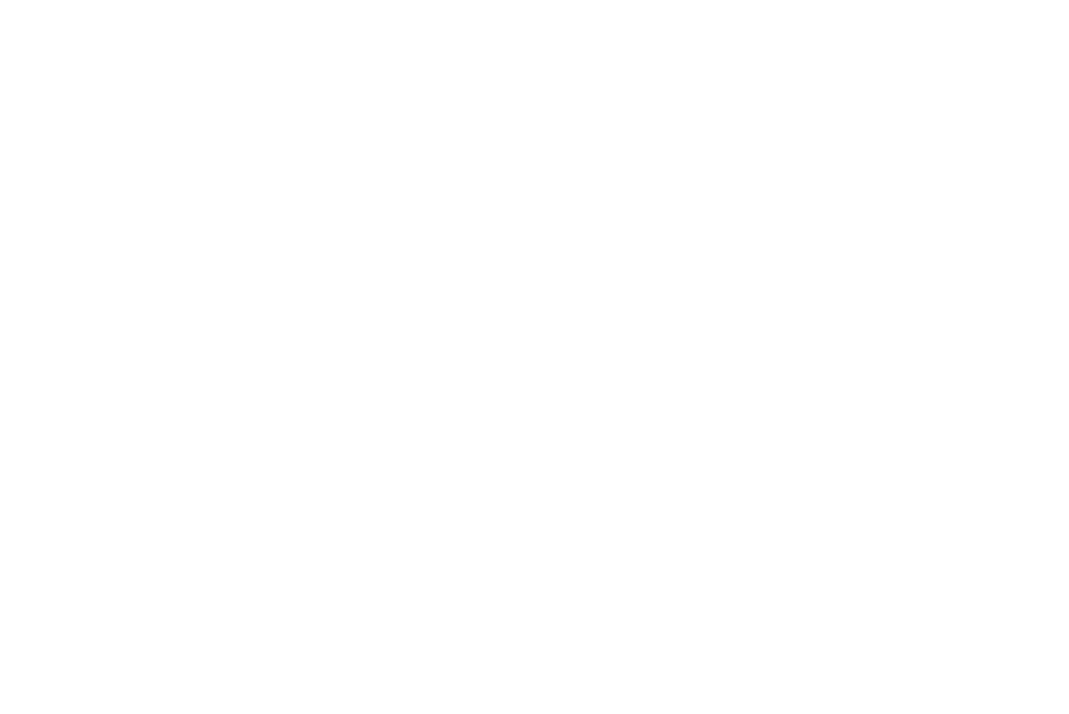
click at [501, 161] on div at bounding box center [534, 357] width 1069 height 714
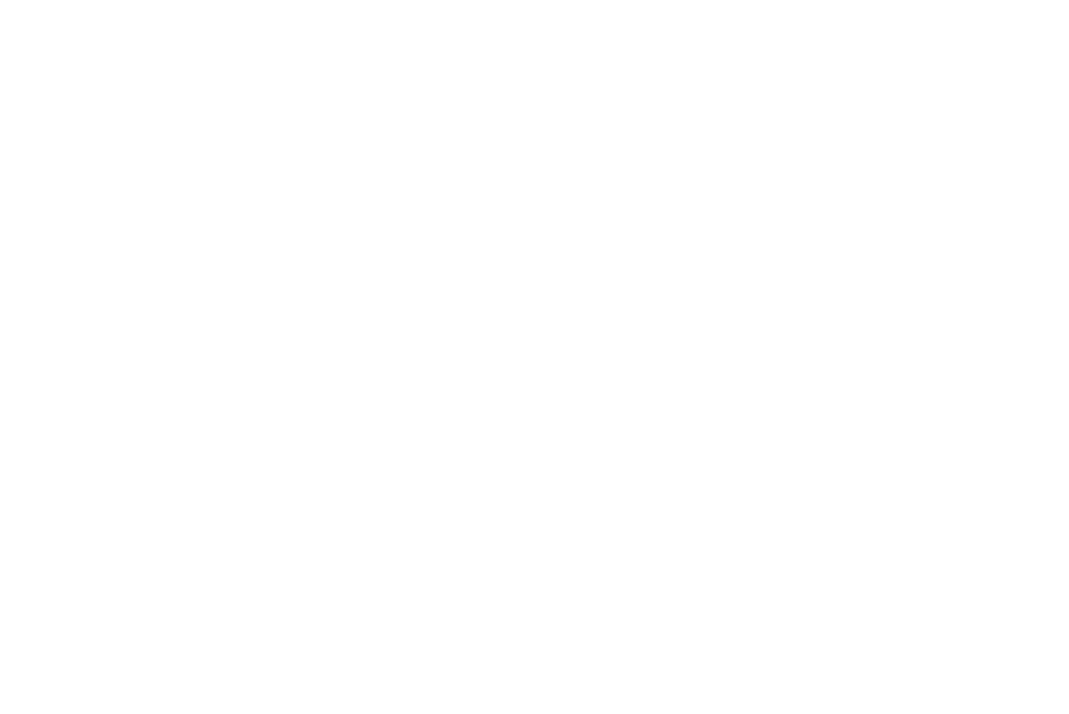
click at [501, 161] on div at bounding box center [534, 357] width 1069 height 714
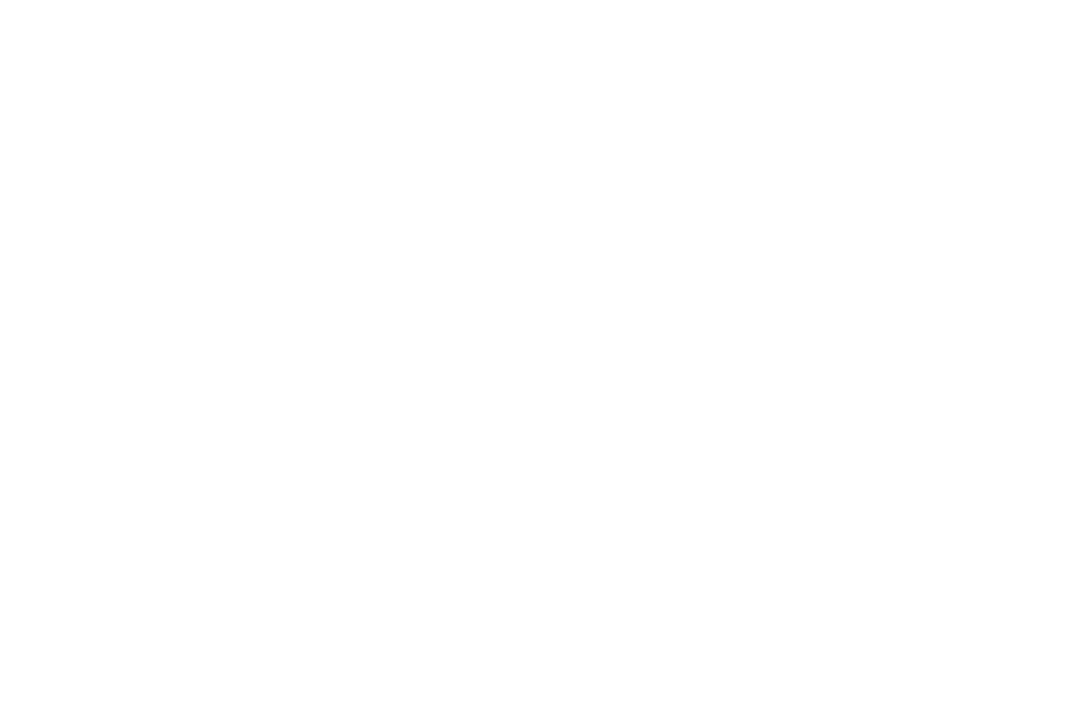
click at [501, 161] on div at bounding box center [534, 357] width 1069 height 714
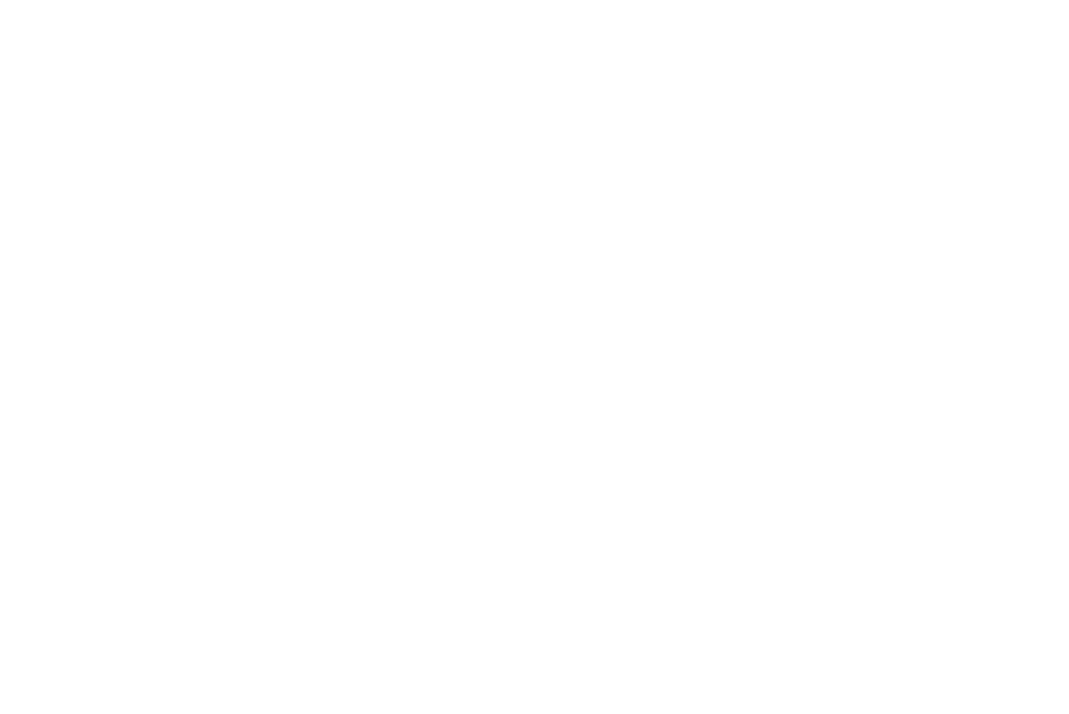
click at [501, 161] on div at bounding box center [534, 357] width 1069 height 714
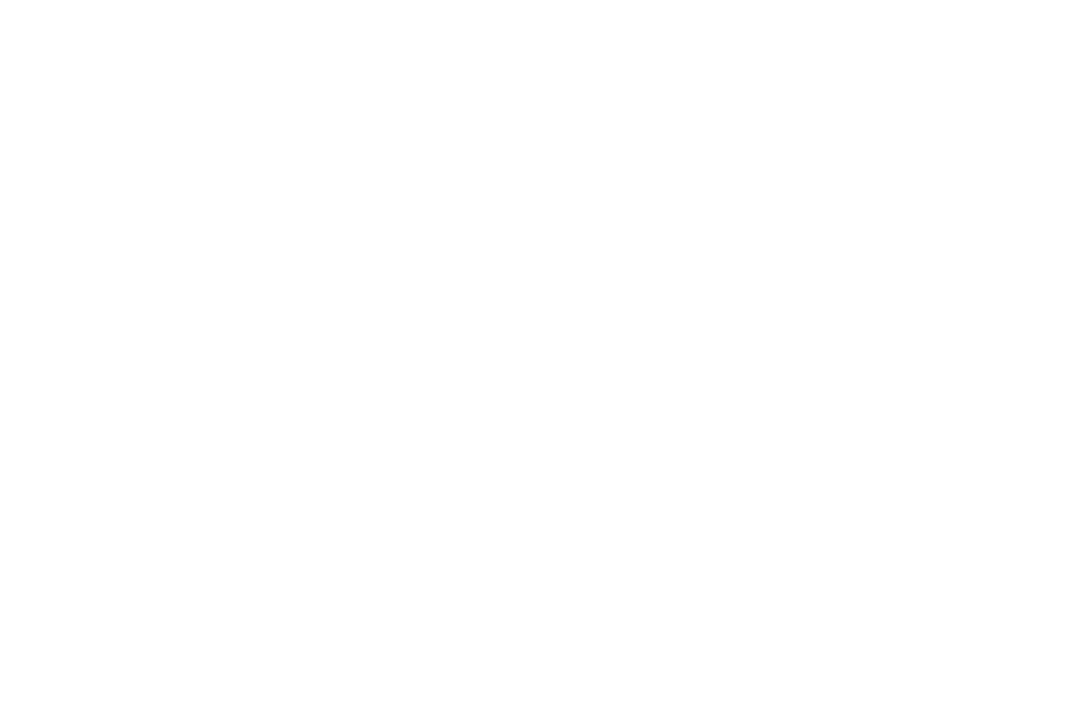
click at [501, 161] on div at bounding box center [534, 357] width 1069 height 714
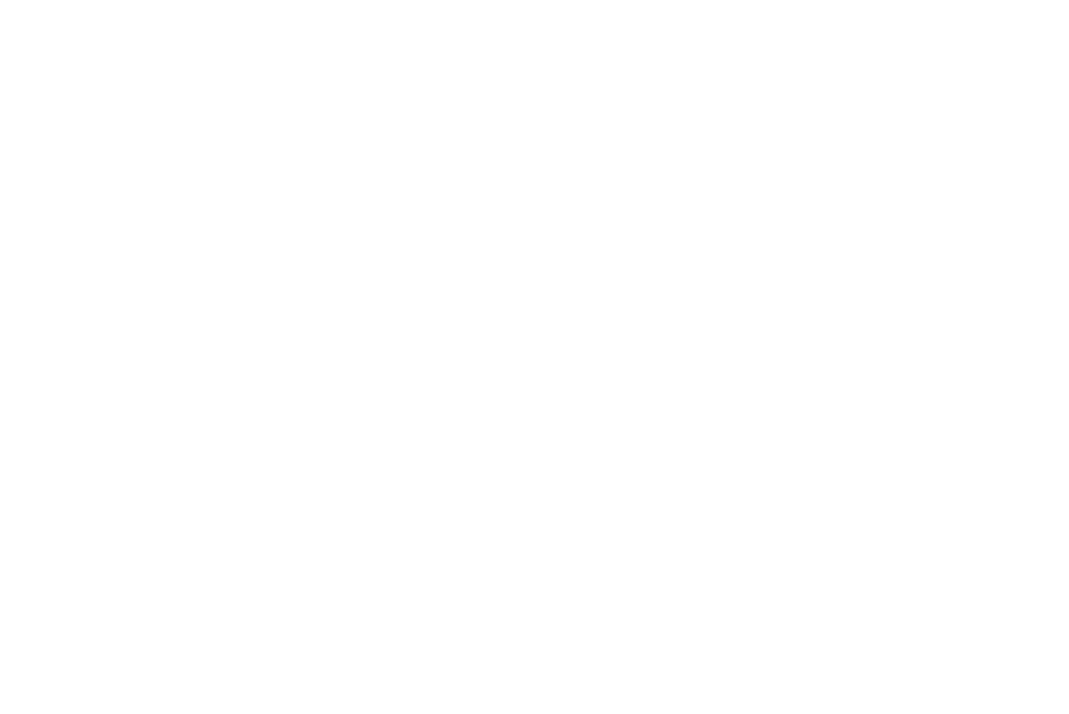
click at [501, 161] on div at bounding box center [534, 357] width 1069 height 714
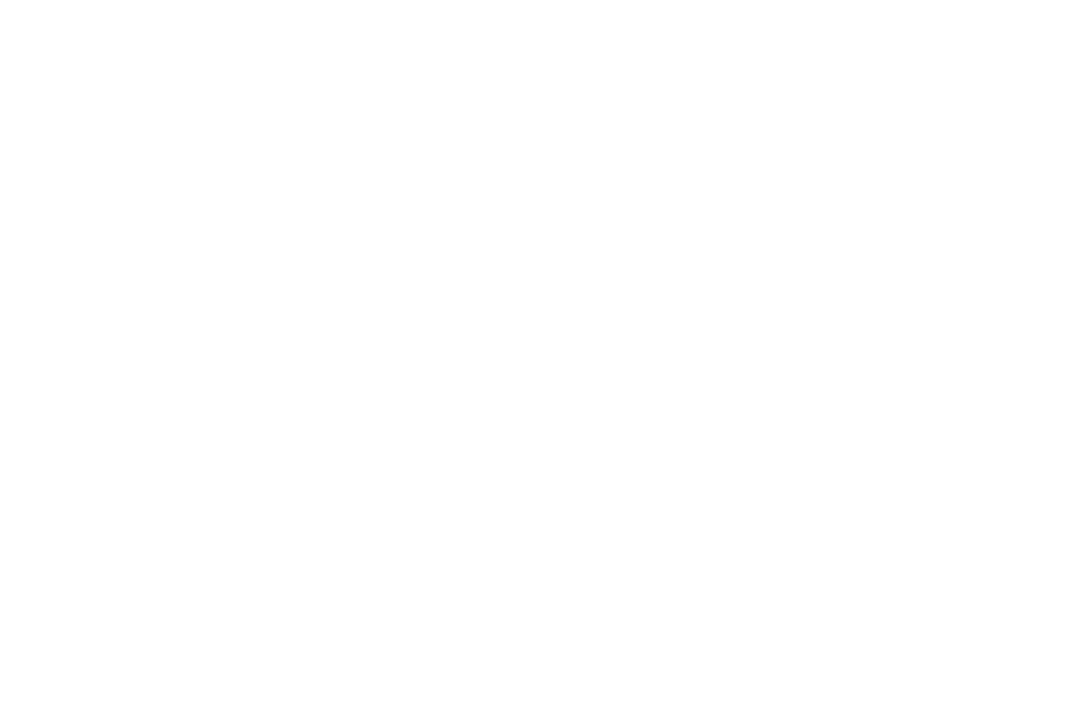
click at [501, 161] on div at bounding box center [534, 357] width 1069 height 714
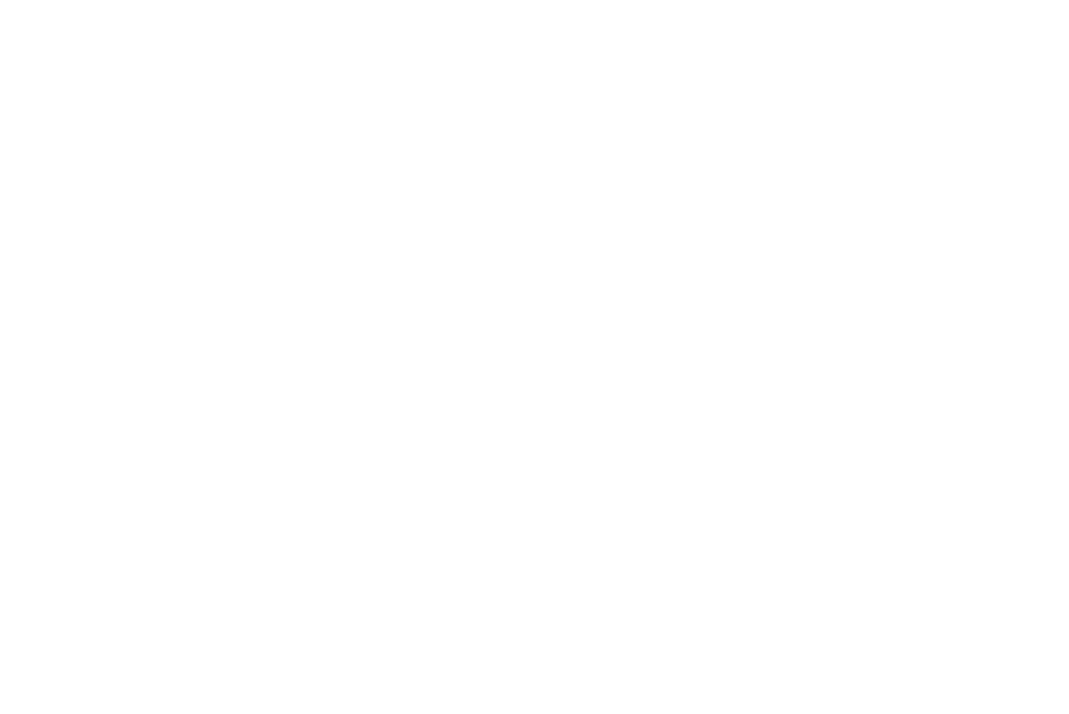
click at [501, 161] on div at bounding box center [534, 357] width 1069 height 714
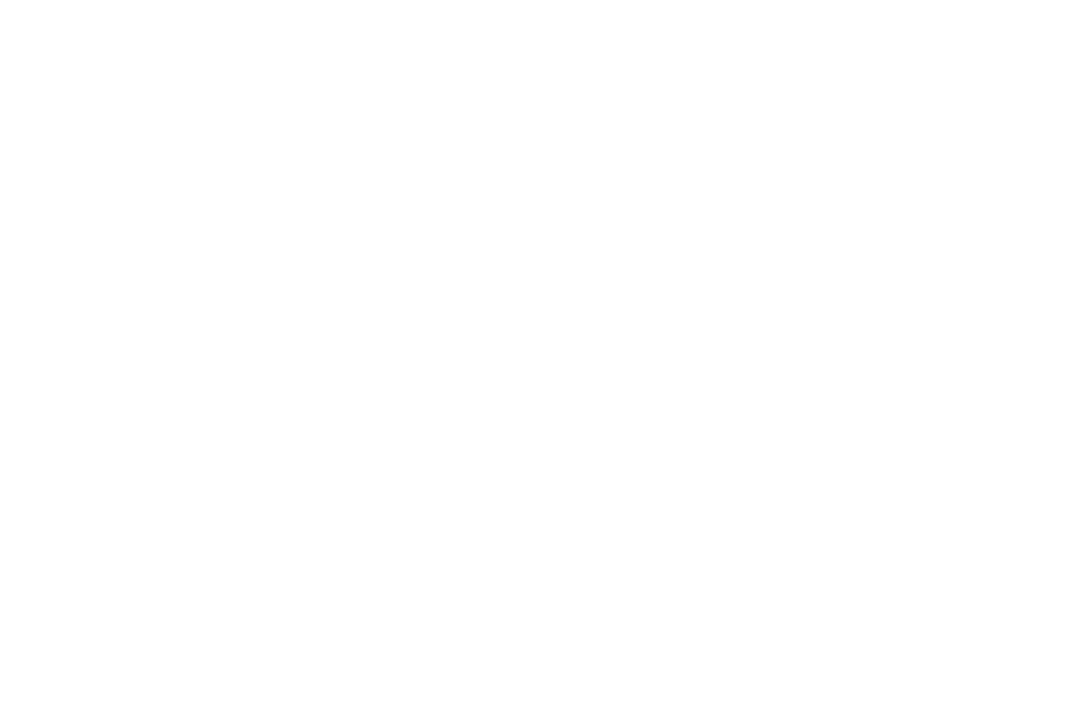
click at [501, 161] on div at bounding box center [534, 357] width 1069 height 714
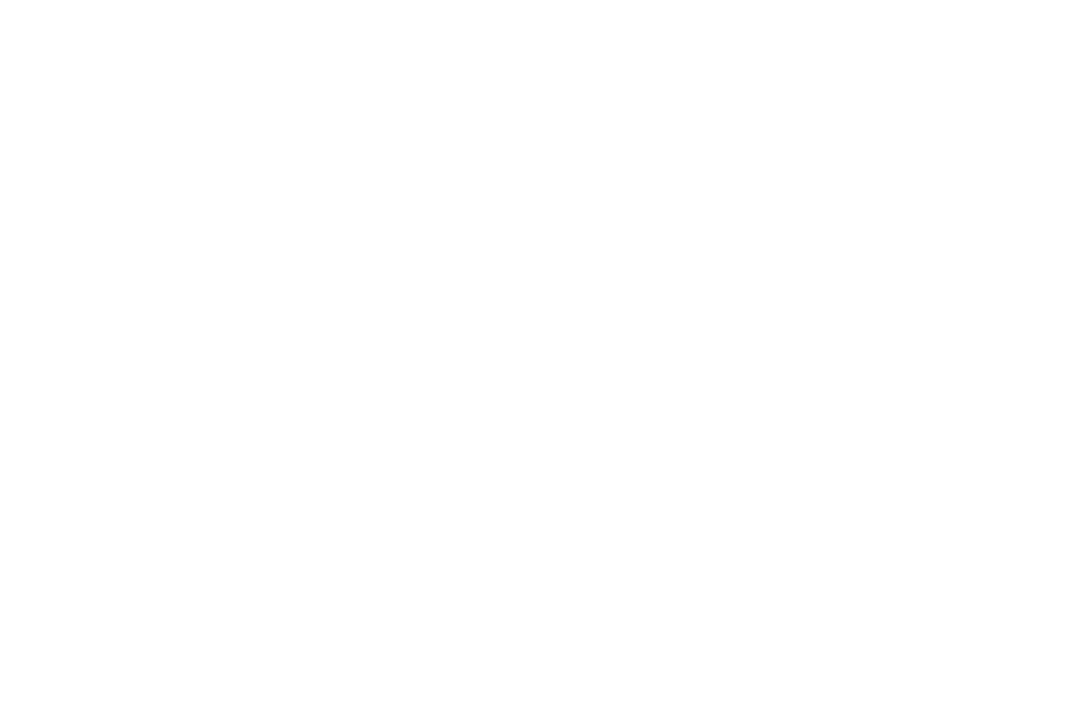
click at [501, 161] on div at bounding box center [534, 357] width 1069 height 714
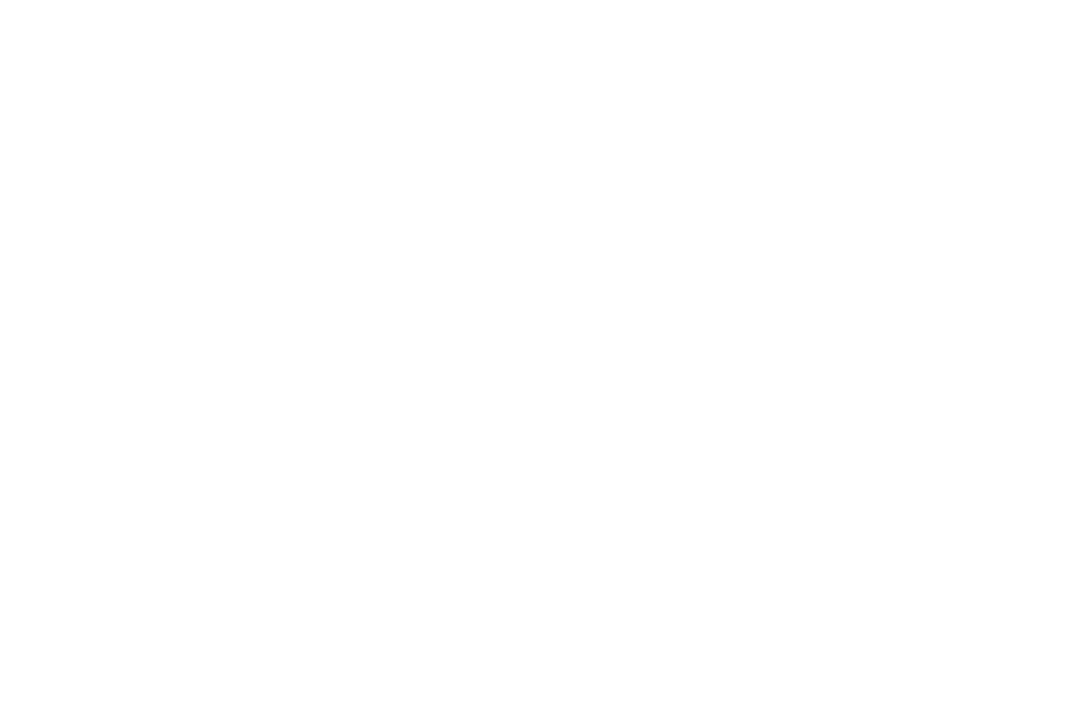
click at [501, 161] on div at bounding box center [534, 357] width 1069 height 714
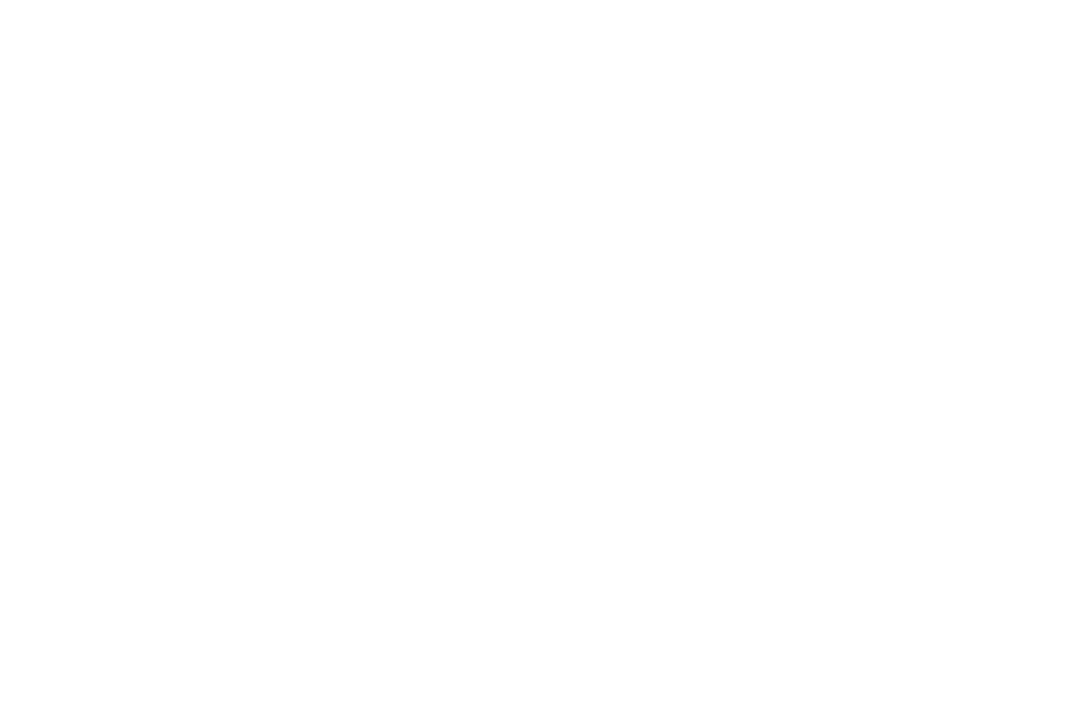
click at [501, 161] on div at bounding box center [534, 357] width 1069 height 714
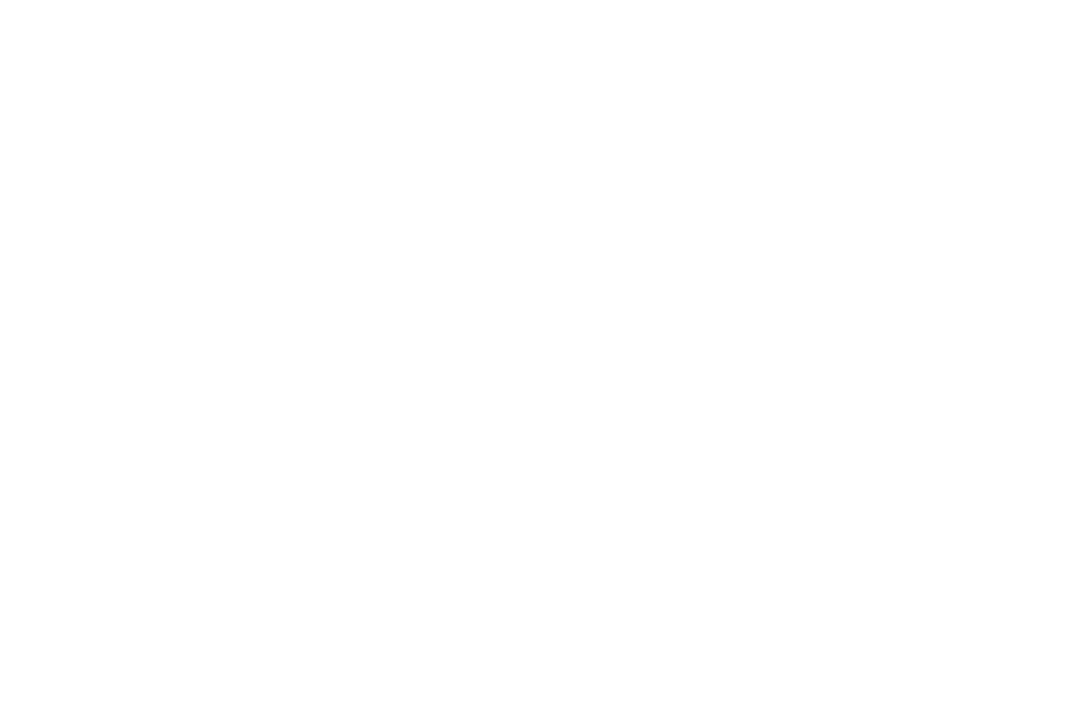
click at [501, 161] on div at bounding box center [534, 357] width 1069 height 714
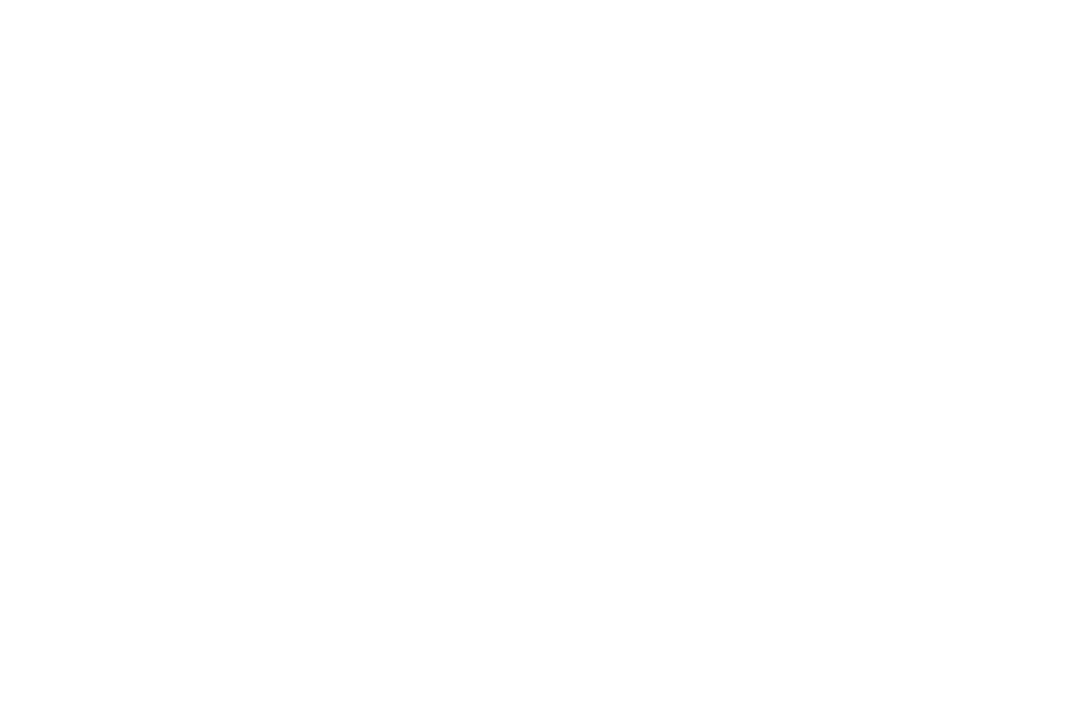
click at [501, 161] on div at bounding box center [534, 357] width 1069 height 714
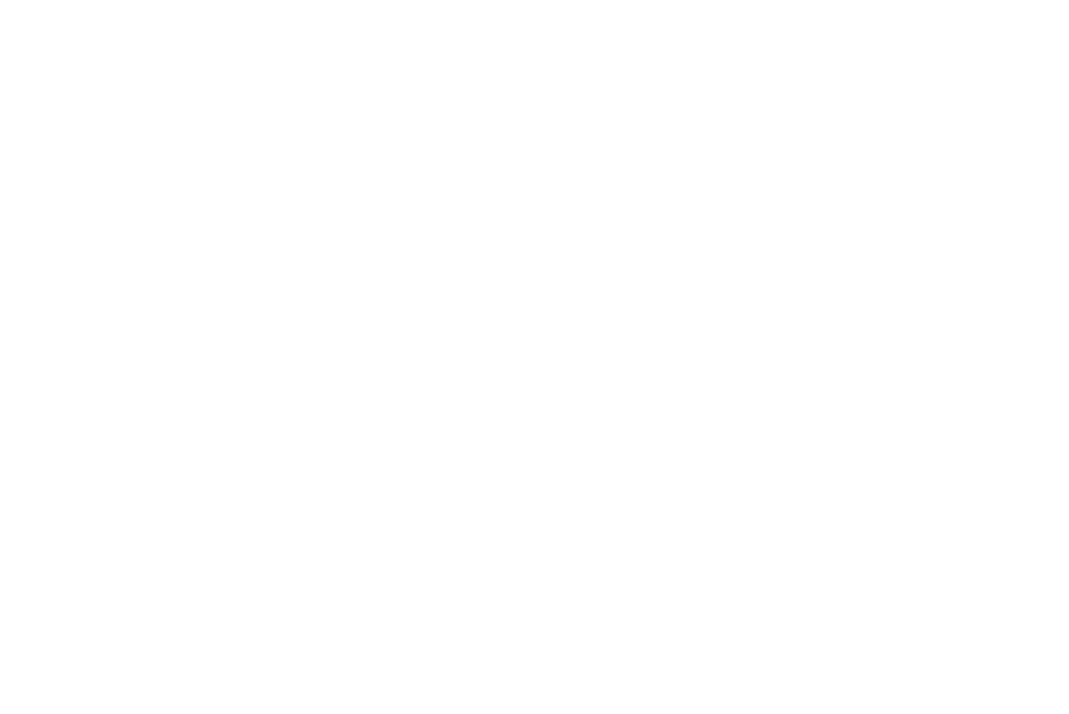
click at [501, 161] on div at bounding box center [534, 357] width 1069 height 714
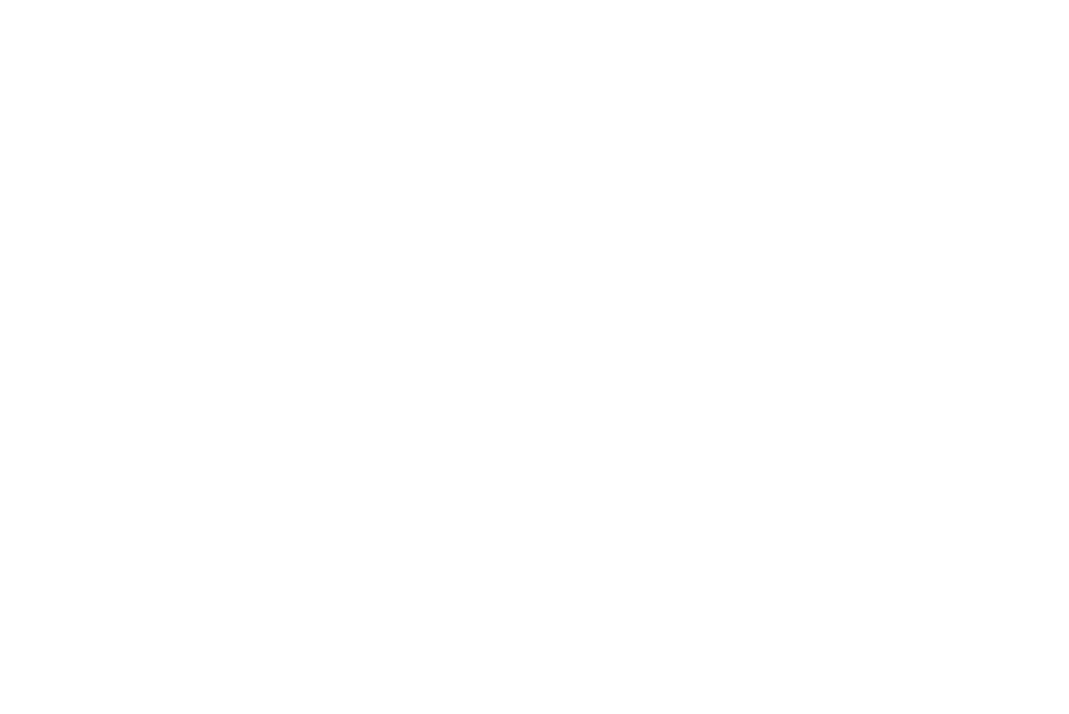
click at [501, 161] on div at bounding box center [534, 357] width 1069 height 714
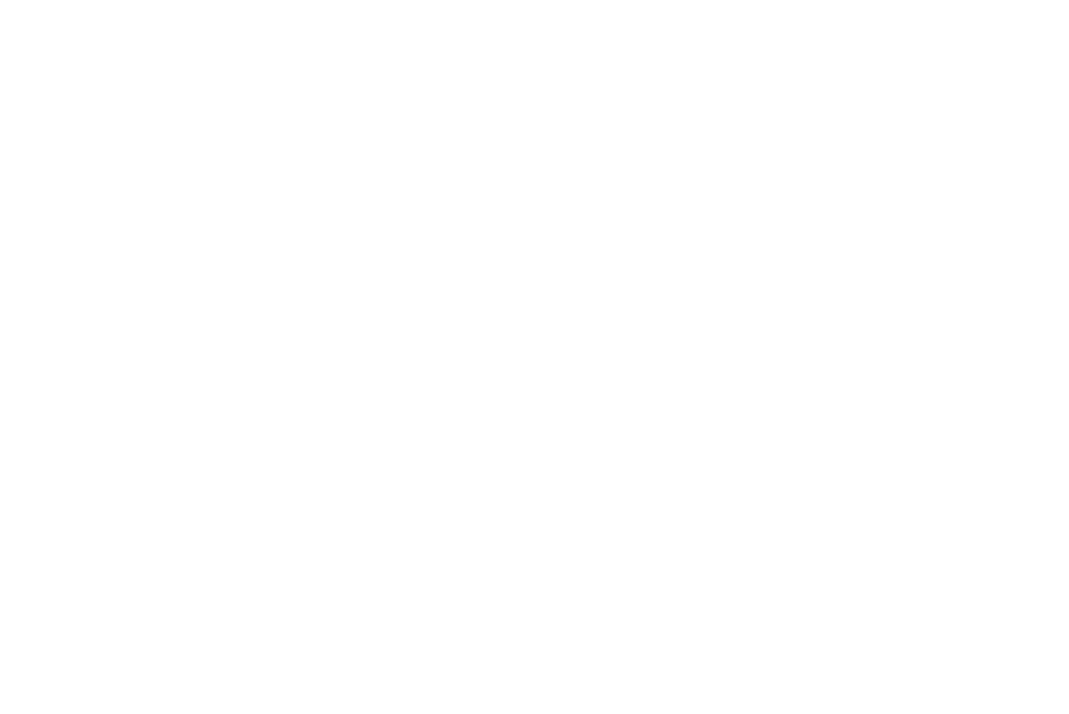
click at [501, 161] on div at bounding box center [534, 357] width 1069 height 714
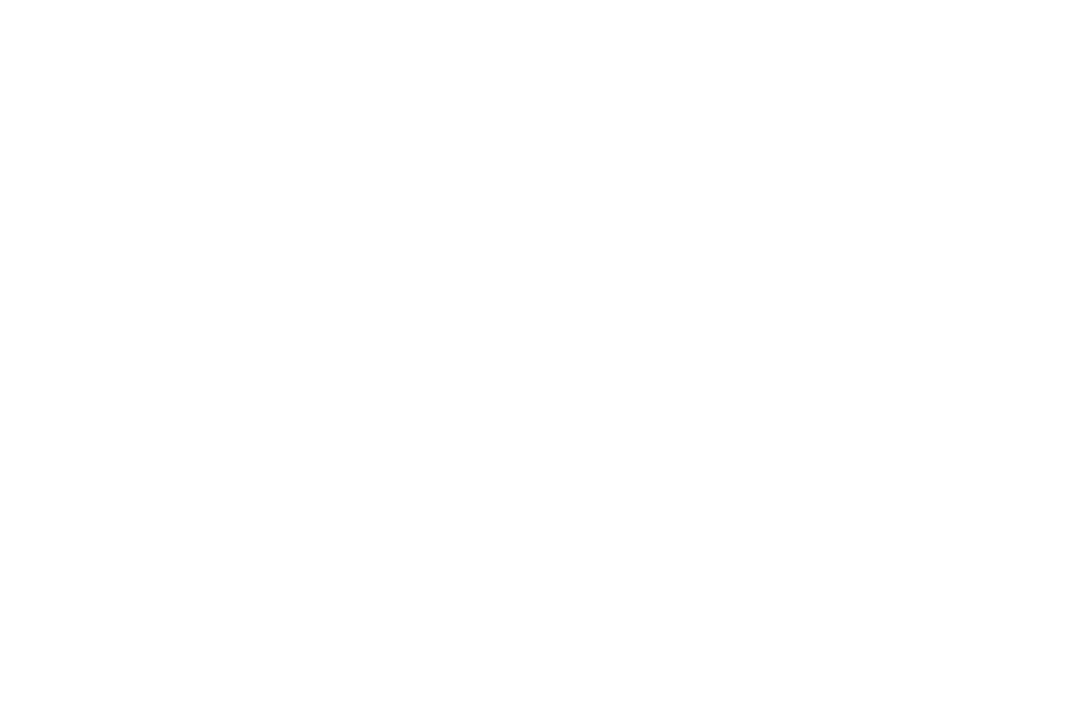
click at [501, 161] on div at bounding box center [534, 357] width 1069 height 714
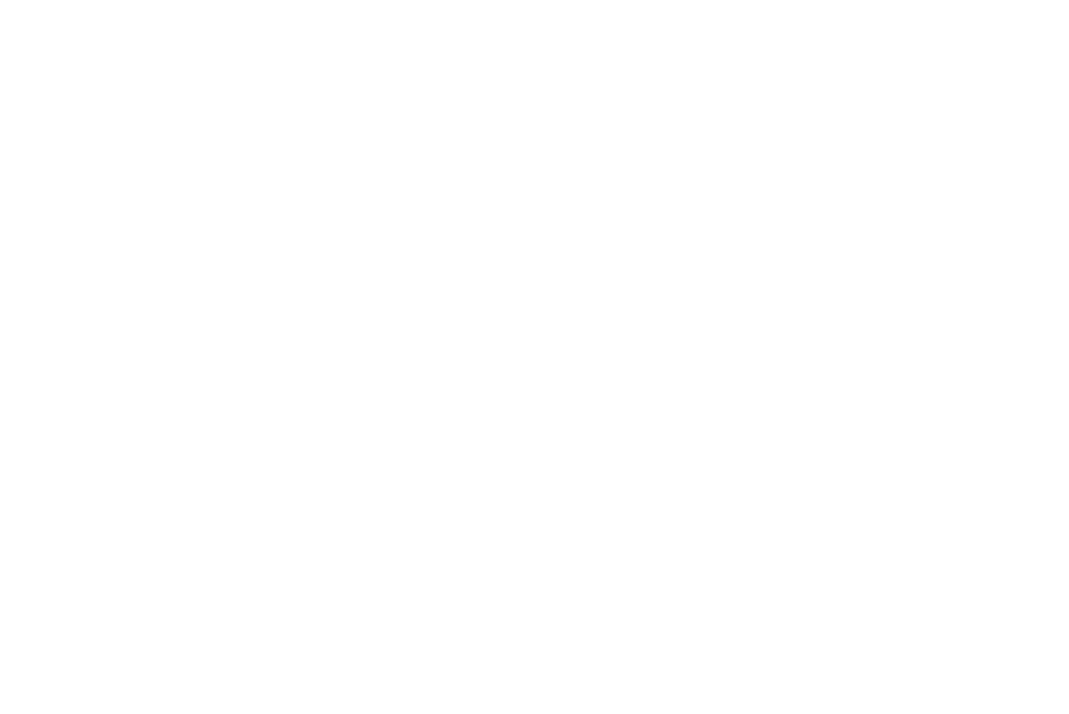
click at [501, 161] on div at bounding box center [534, 357] width 1069 height 714
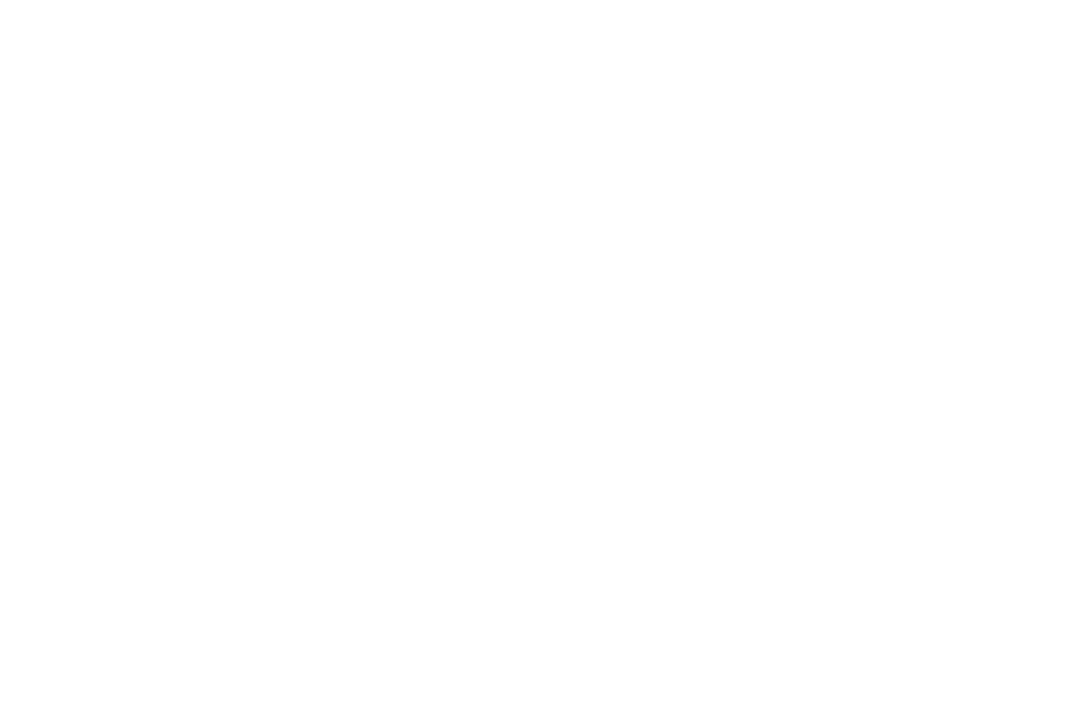
click at [501, 161] on div at bounding box center [534, 357] width 1069 height 714
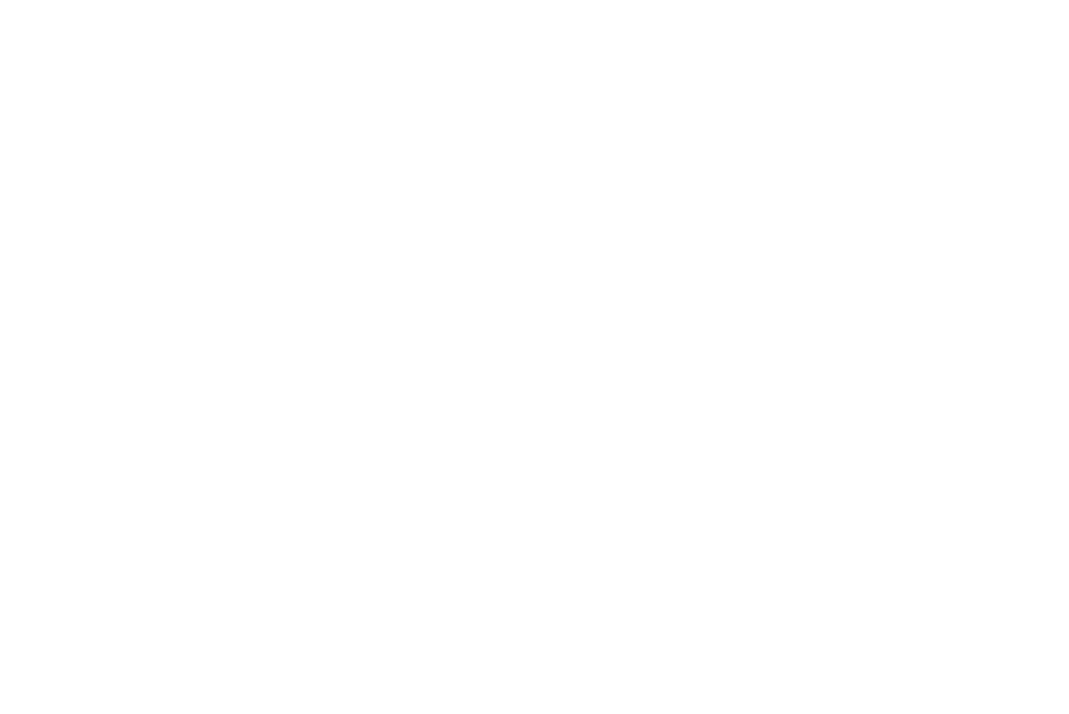
click at [501, 161] on div at bounding box center [534, 357] width 1069 height 714
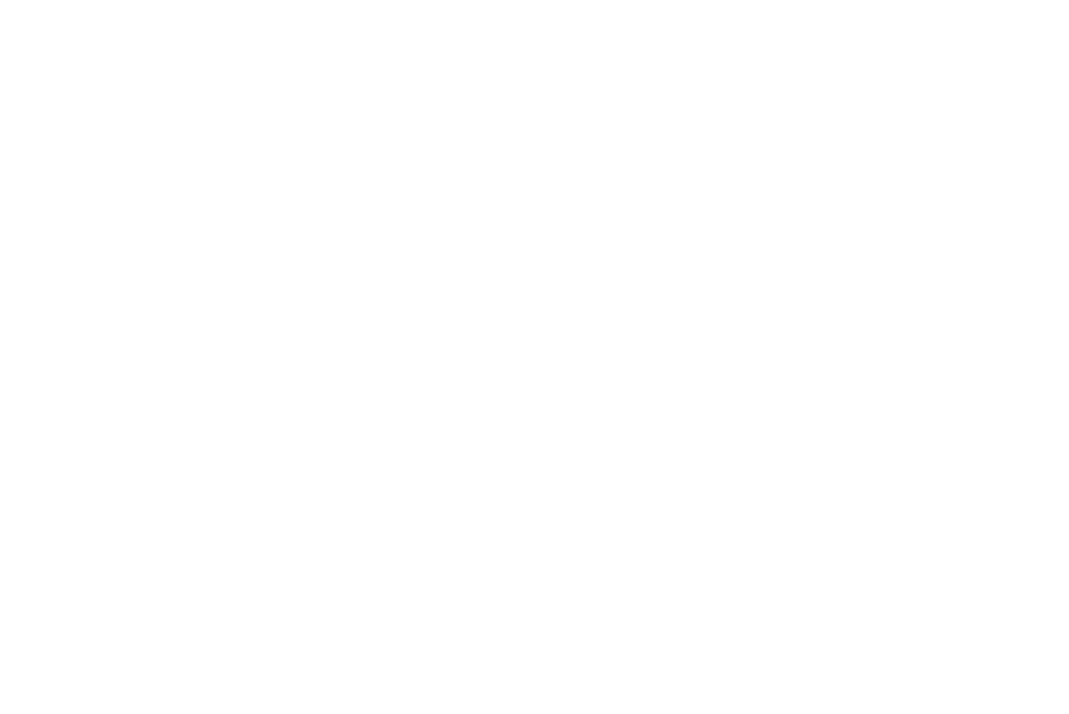
click at [501, 161] on div at bounding box center [534, 357] width 1069 height 714
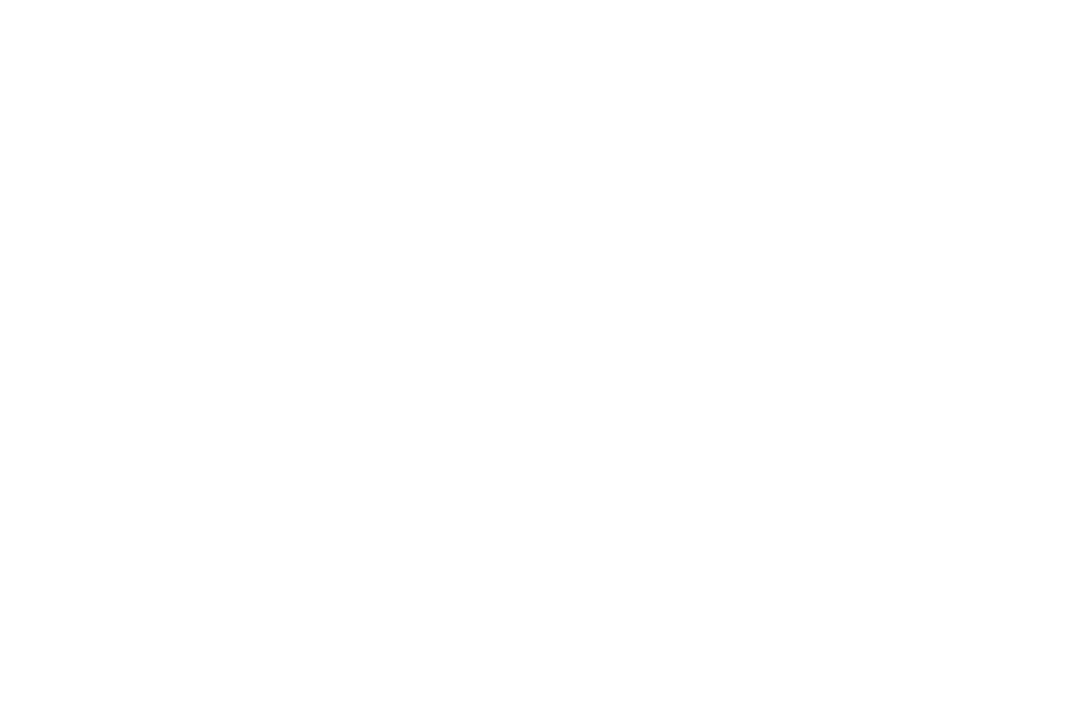
click at [501, 161] on div at bounding box center [534, 357] width 1069 height 714
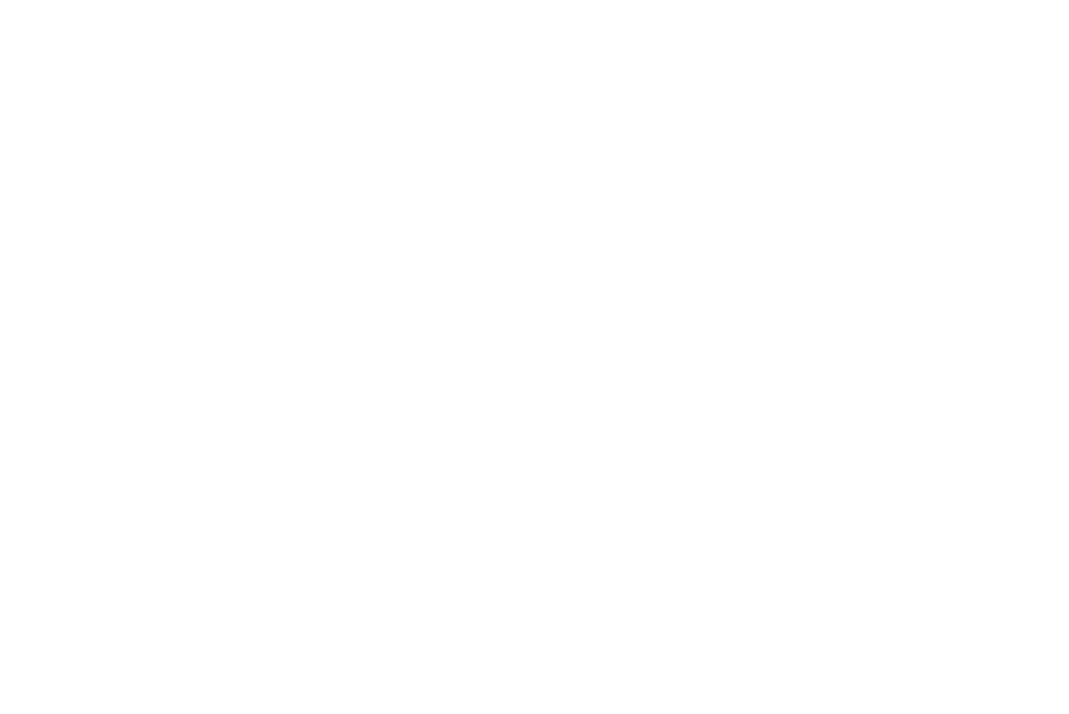
click at [501, 161] on div at bounding box center [534, 357] width 1069 height 714
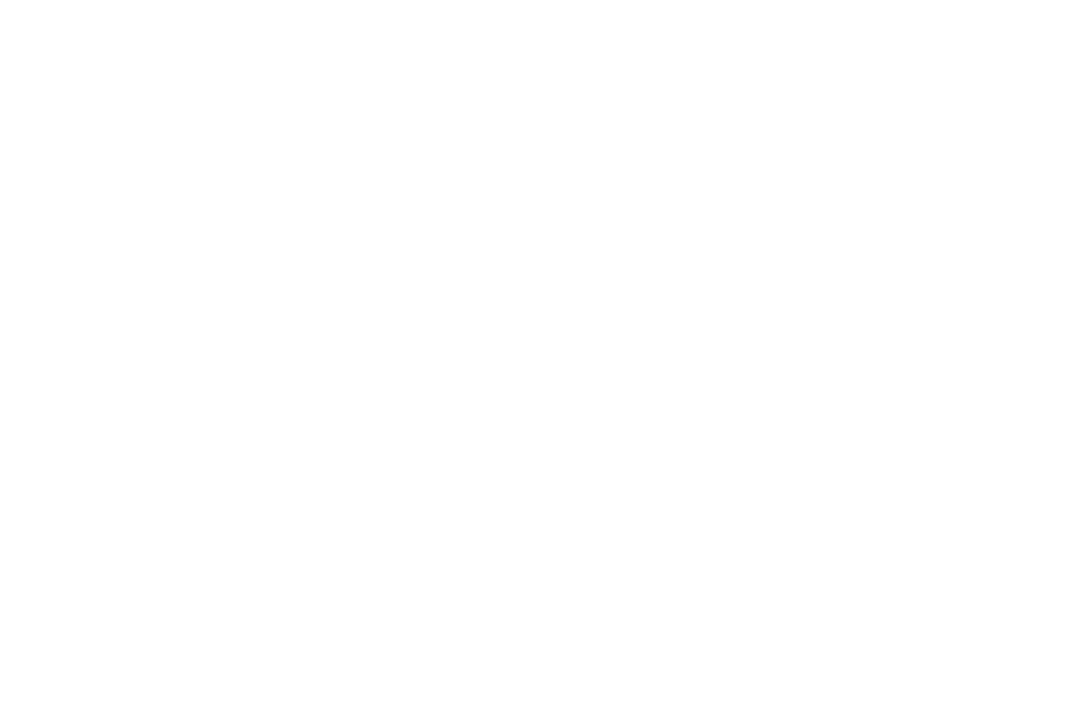
click at [501, 161] on div at bounding box center [534, 357] width 1069 height 714
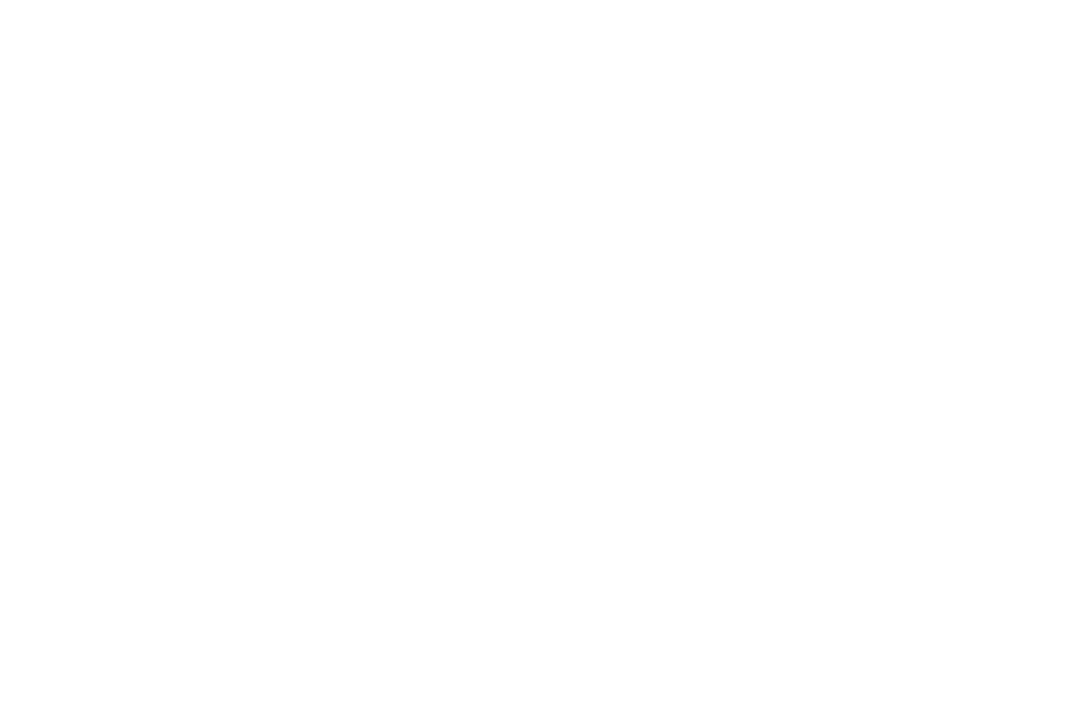
click at [501, 161] on div at bounding box center [534, 357] width 1069 height 714
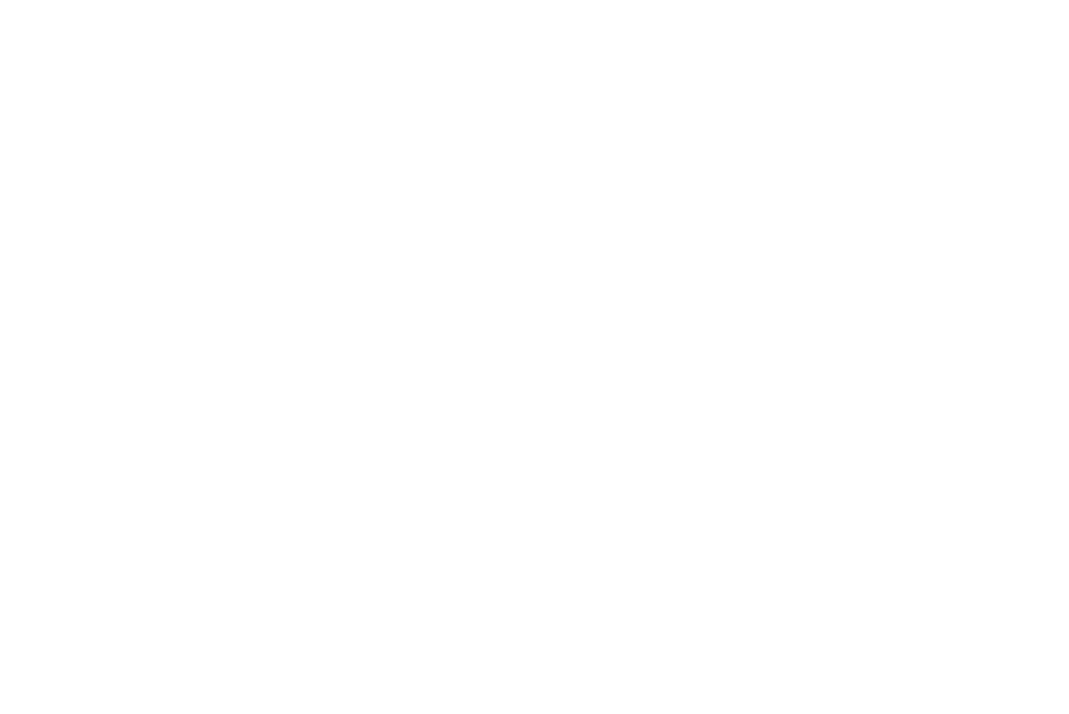
click at [501, 161] on div at bounding box center [534, 357] width 1069 height 714
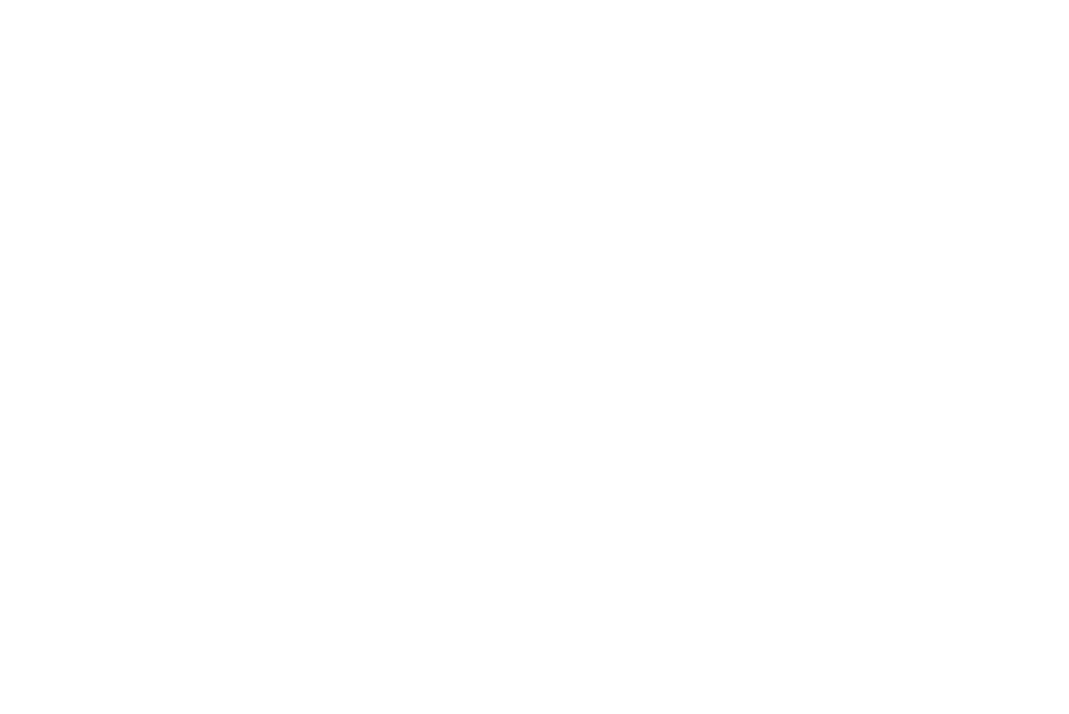
click at [501, 161] on div at bounding box center [534, 357] width 1069 height 714
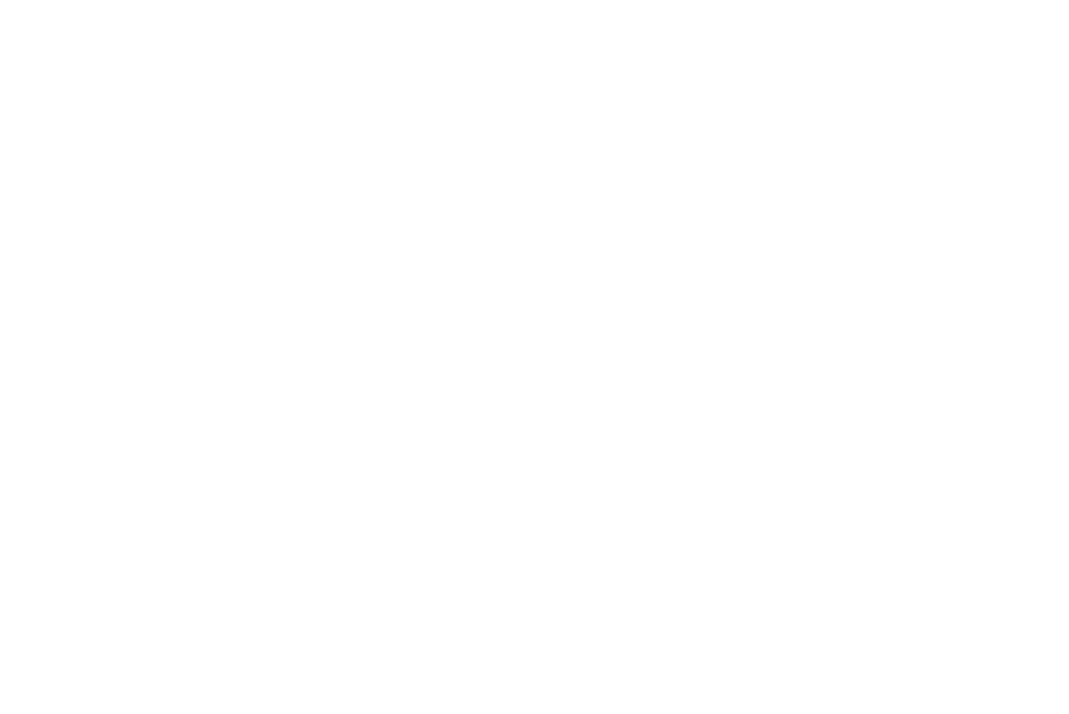
click at [501, 161] on div at bounding box center [534, 357] width 1069 height 714
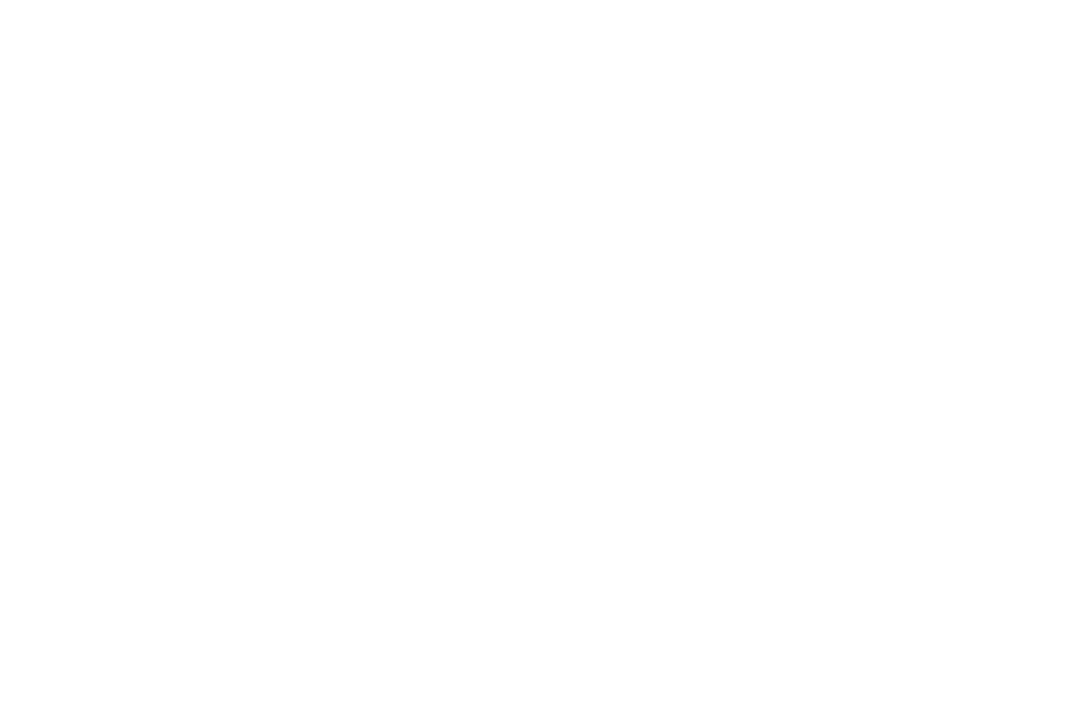
click at [501, 161] on div at bounding box center [534, 357] width 1069 height 714
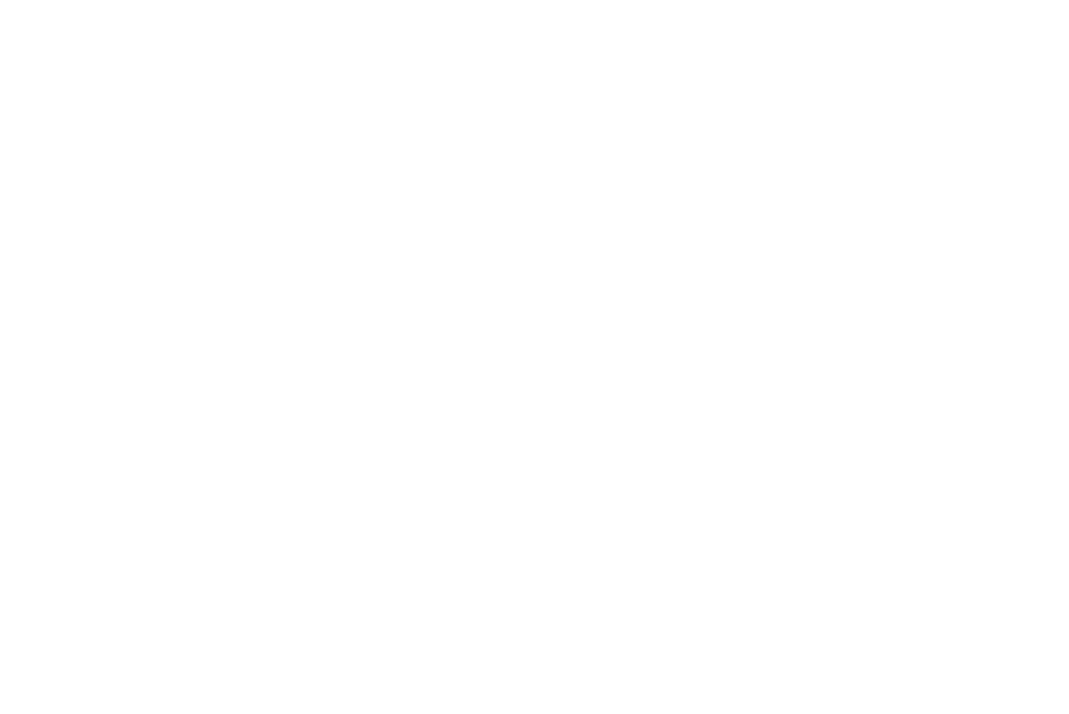
click at [501, 161] on div at bounding box center [534, 357] width 1069 height 714
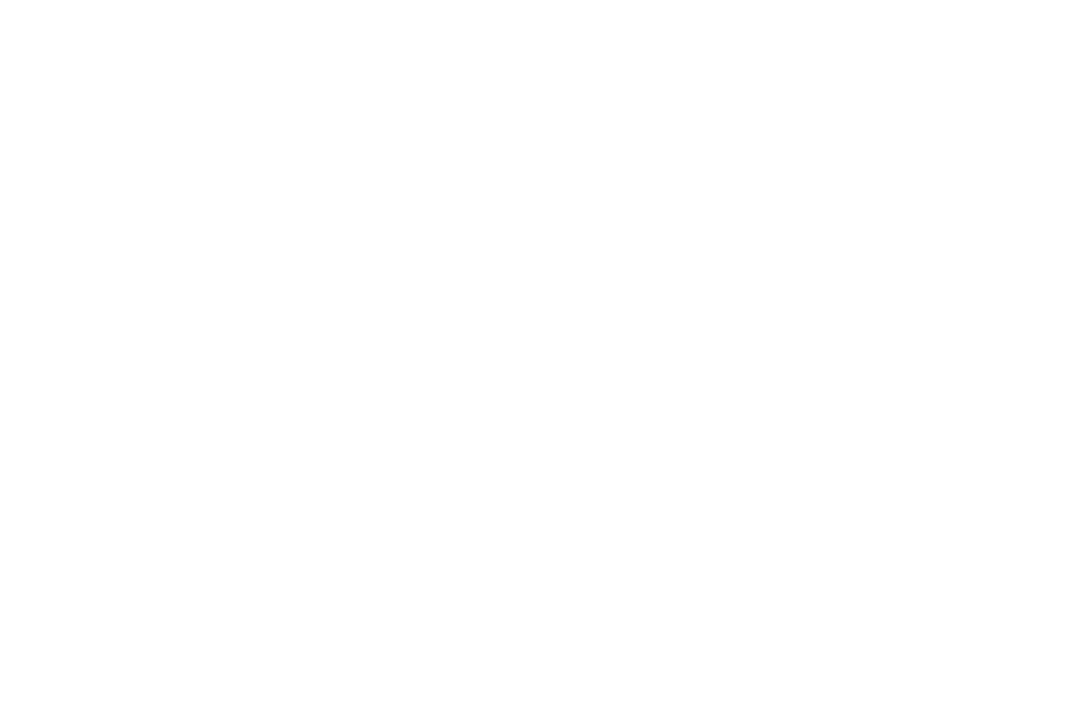
click at [501, 161] on div at bounding box center [534, 357] width 1069 height 714
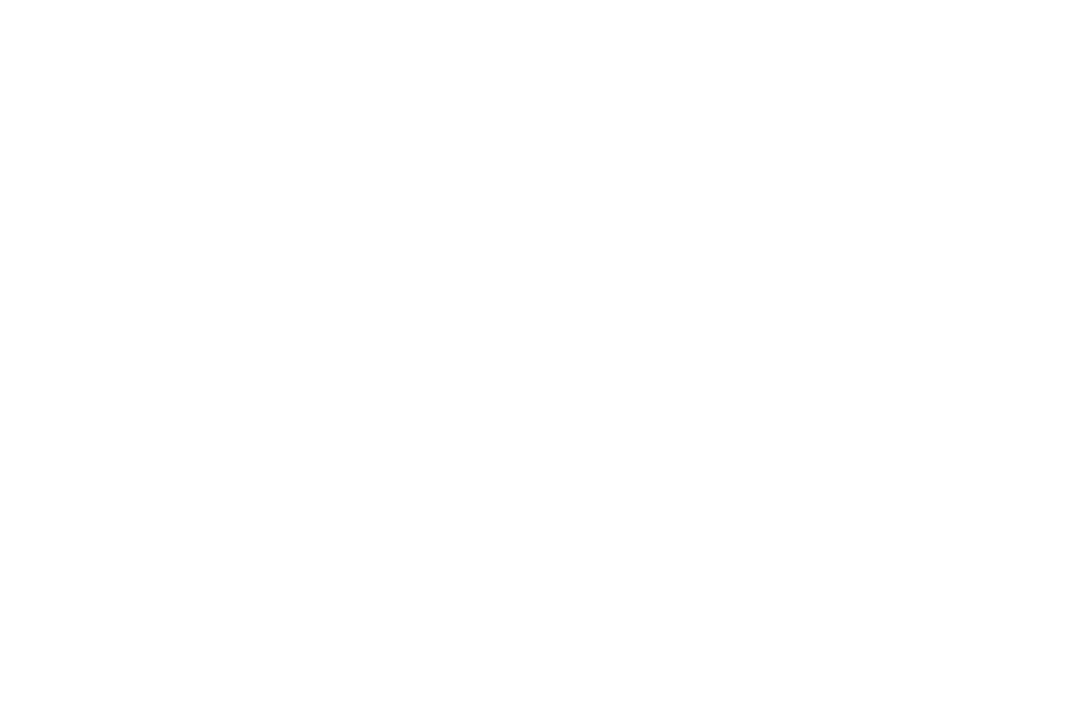
click at [501, 161] on div at bounding box center [534, 357] width 1069 height 714
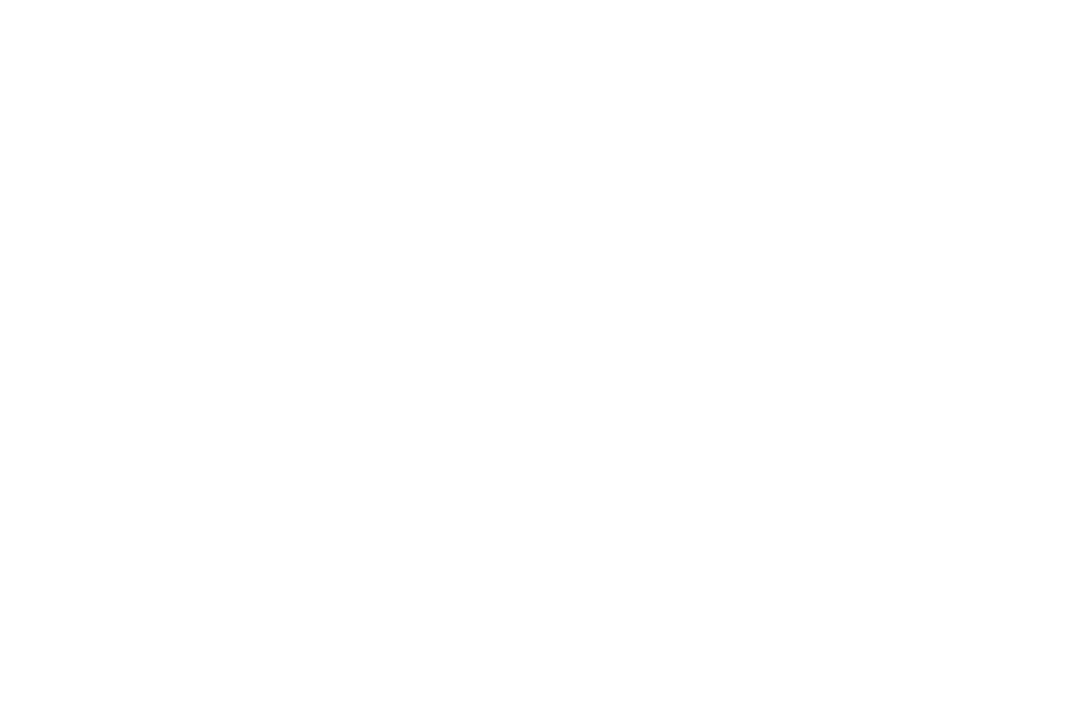
click at [501, 161] on div at bounding box center [534, 357] width 1069 height 714
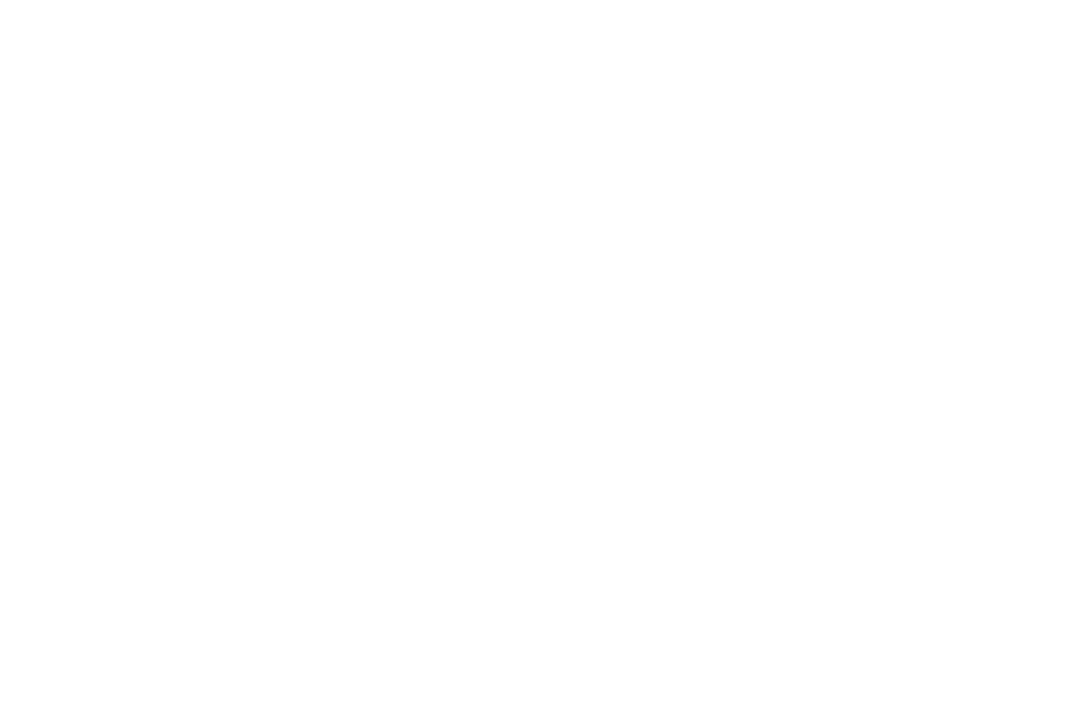
click at [501, 161] on div at bounding box center [534, 357] width 1069 height 714
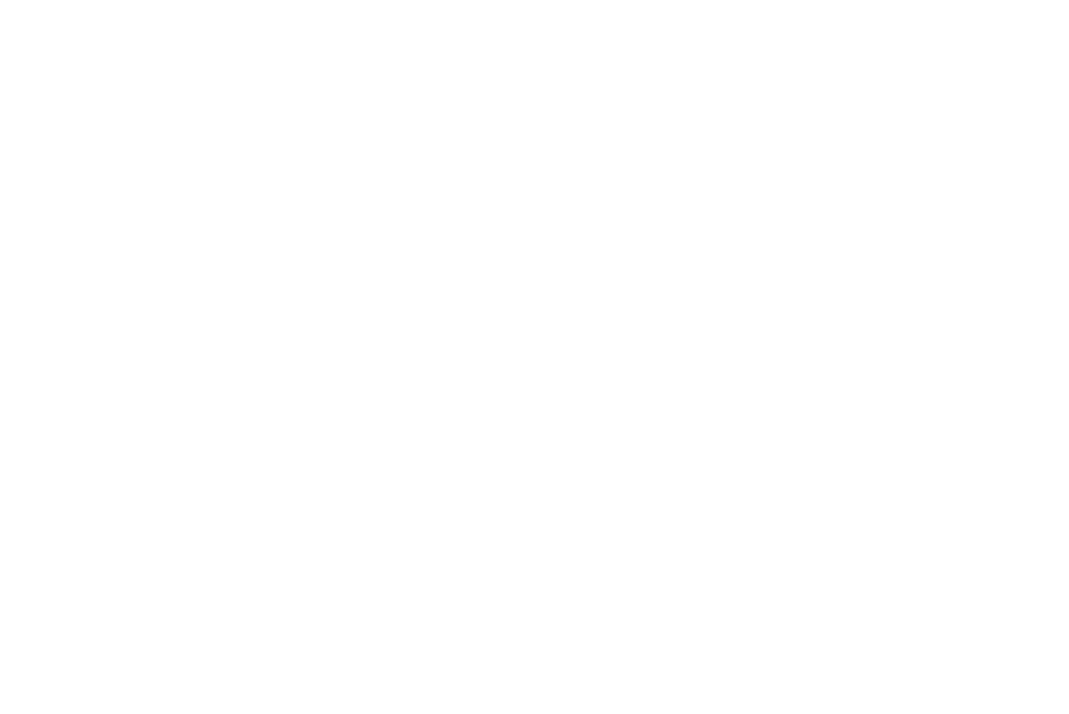
click at [501, 161] on div at bounding box center [534, 357] width 1069 height 714
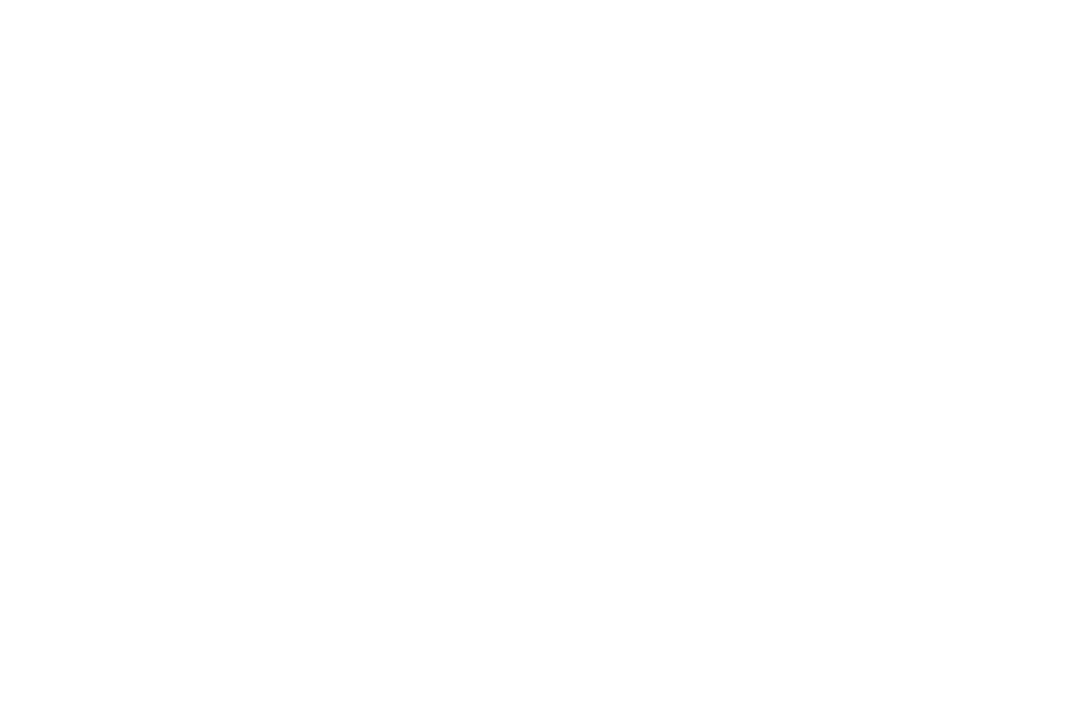
click at [501, 161] on div at bounding box center [534, 357] width 1069 height 714
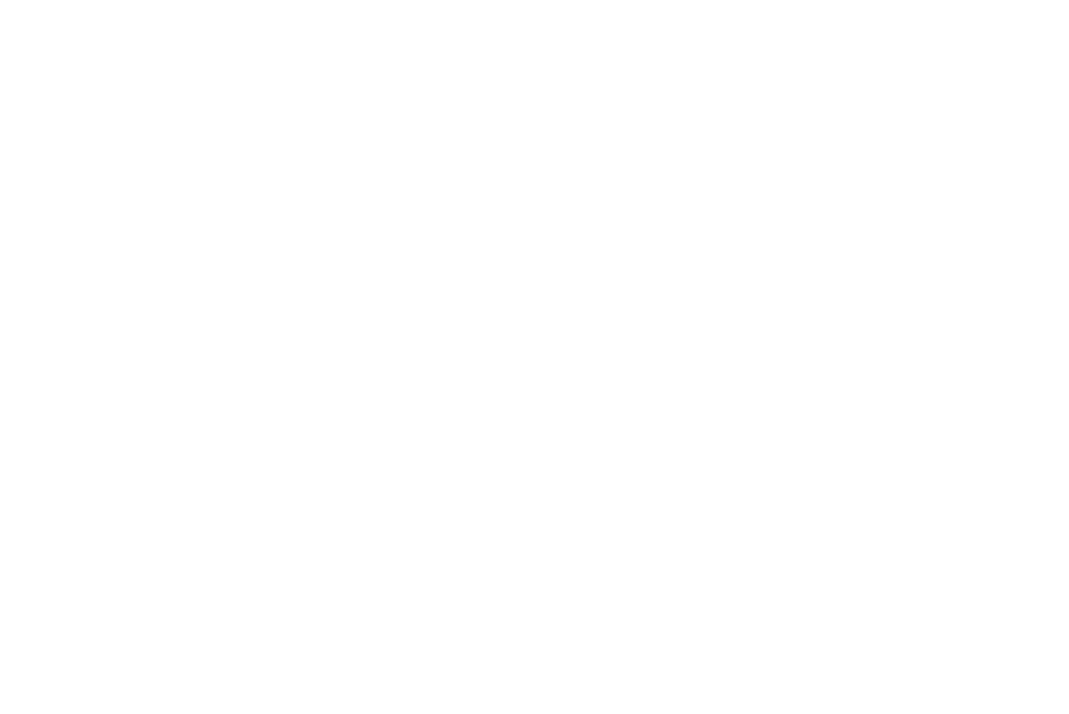
click at [501, 161] on div at bounding box center [534, 357] width 1069 height 714
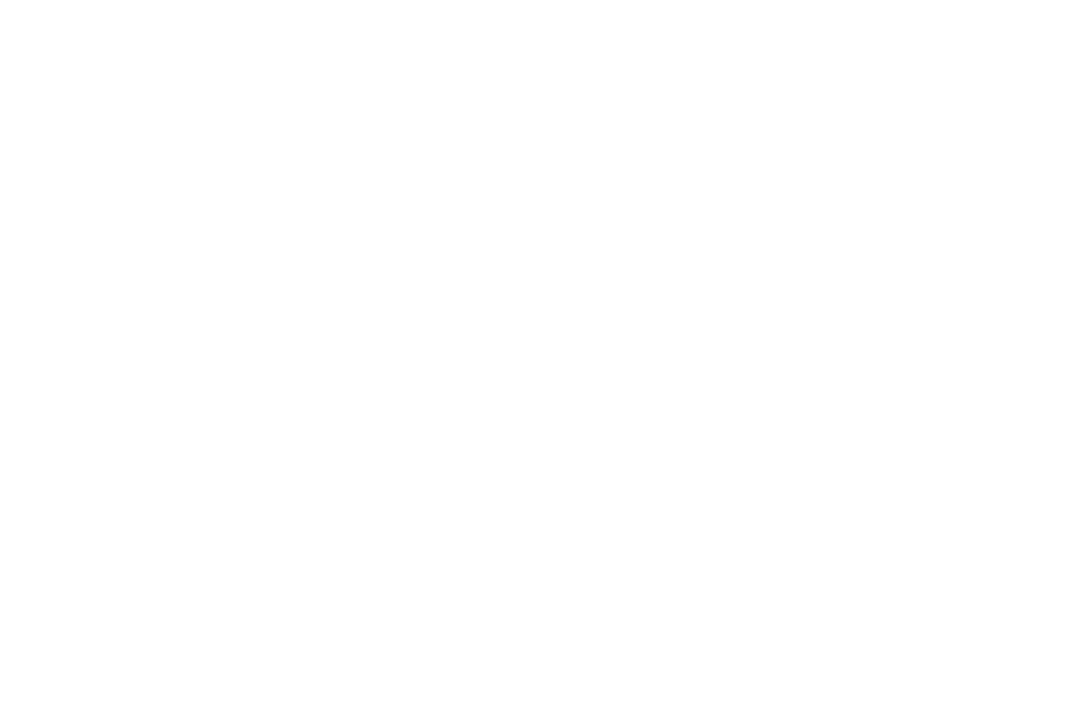
click at [501, 161] on div at bounding box center [534, 357] width 1069 height 714
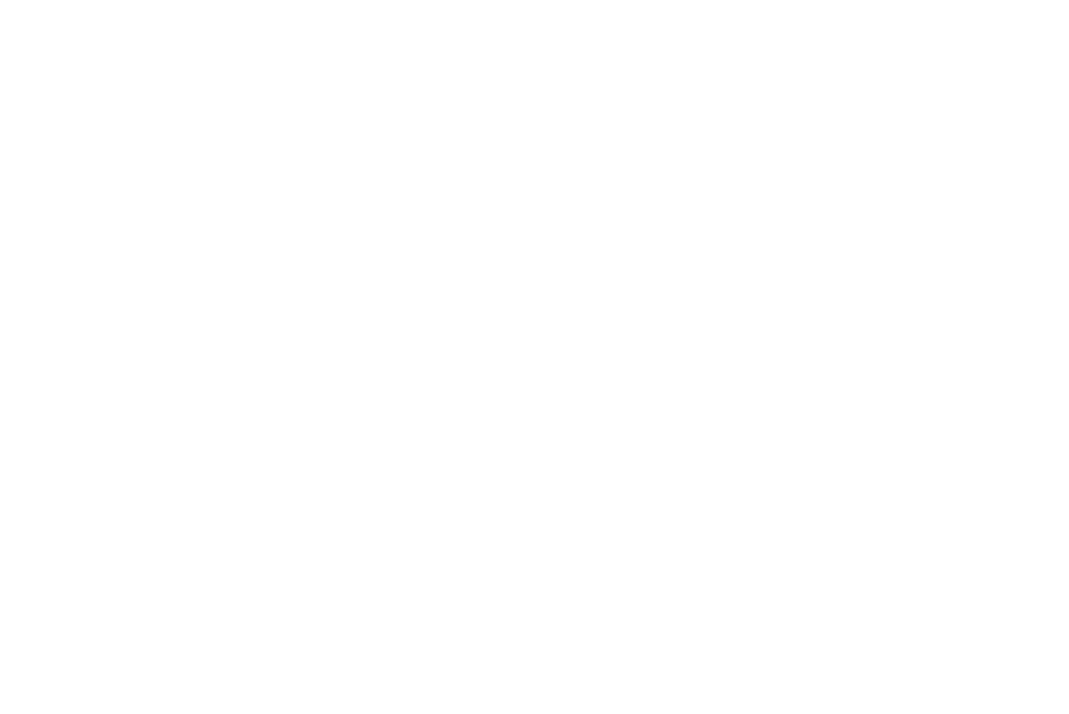
click at [501, 161] on div at bounding box center [534, 357] width 1069 height 714
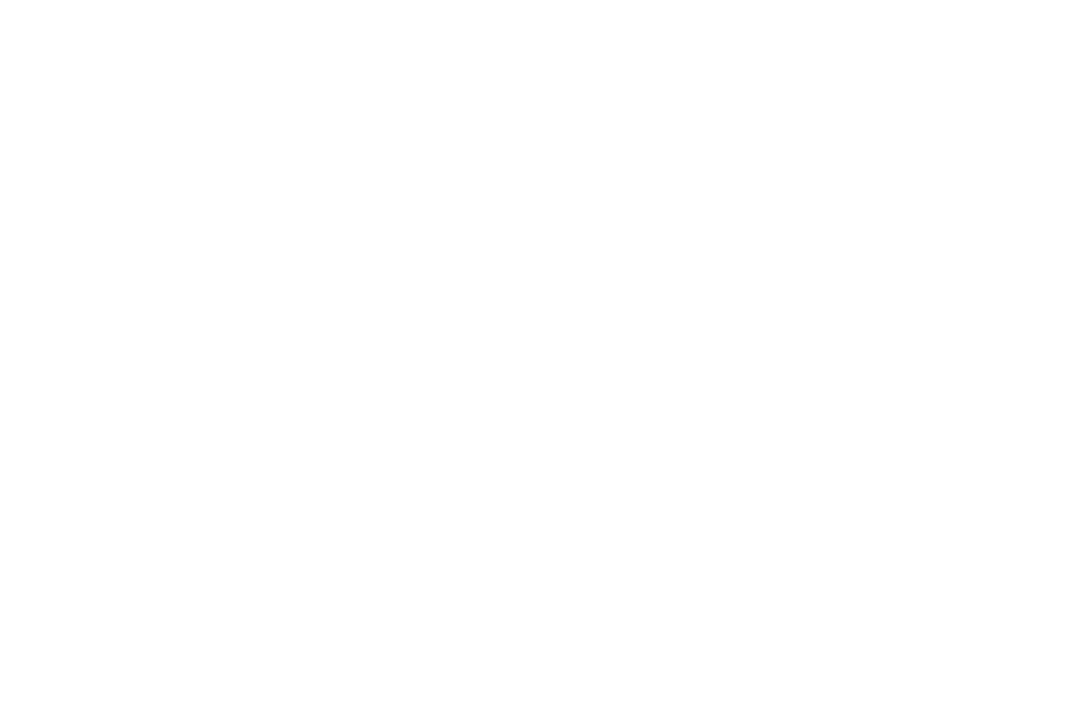
click at [501, 161] on div at bounding box center [534, 357] width 1069 height 714
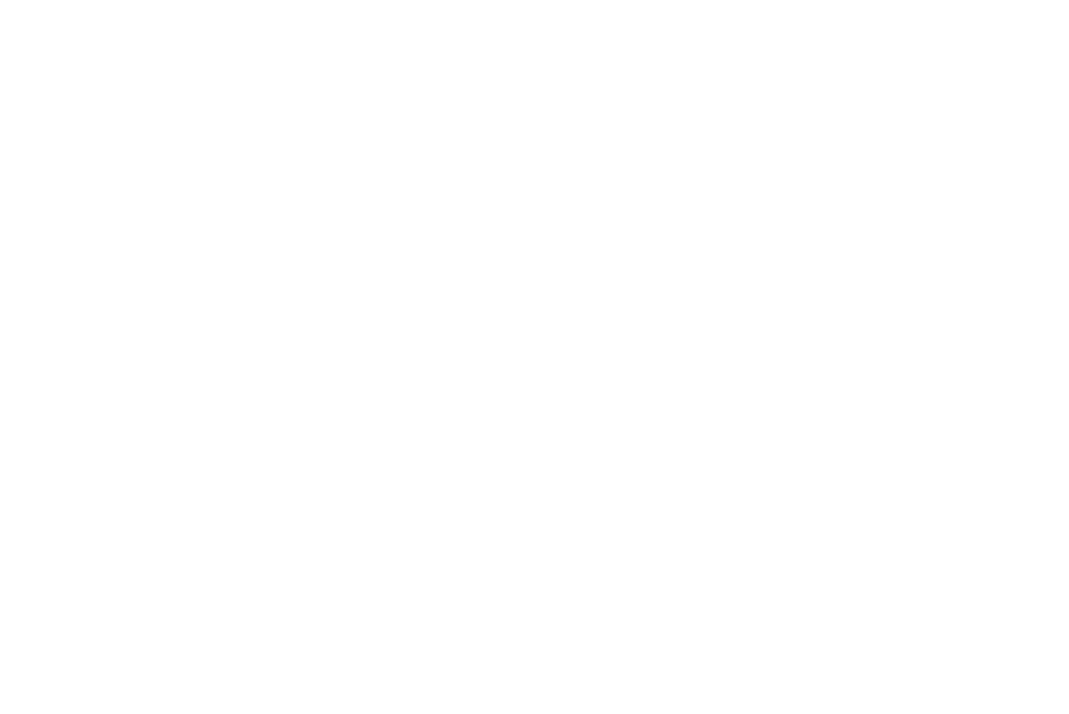
click at [501, 161] on div at bounding box center [534, 357] width 1069 height 714
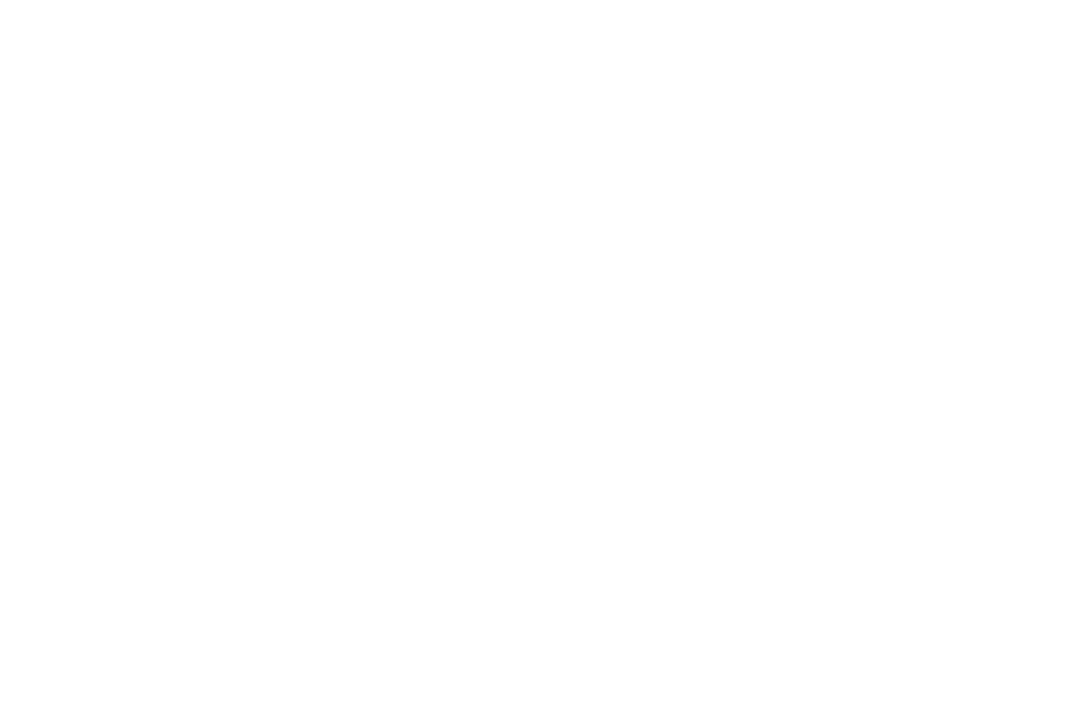
click at [501, 161] on div at bounding box center [534, 357] width 1069 height 714
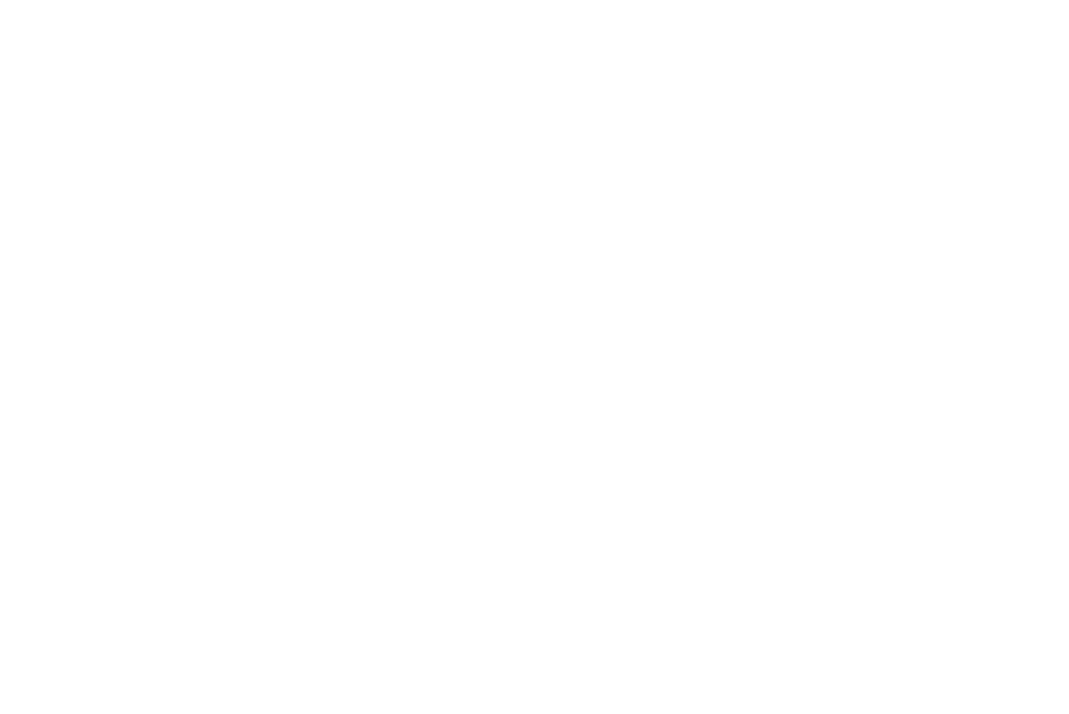
click at [501, 161] on div at bounding box center [534, 357] width 1069 height 714
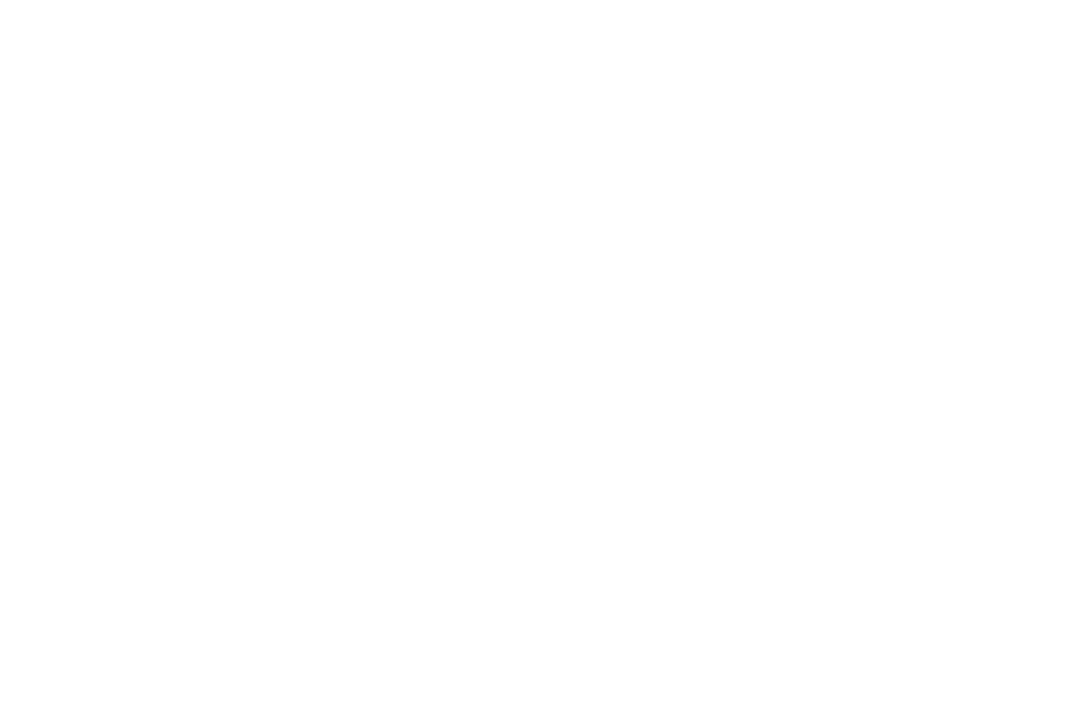
click at [501, 161] on div at bounding box center [534, 357] width 1069 height 714
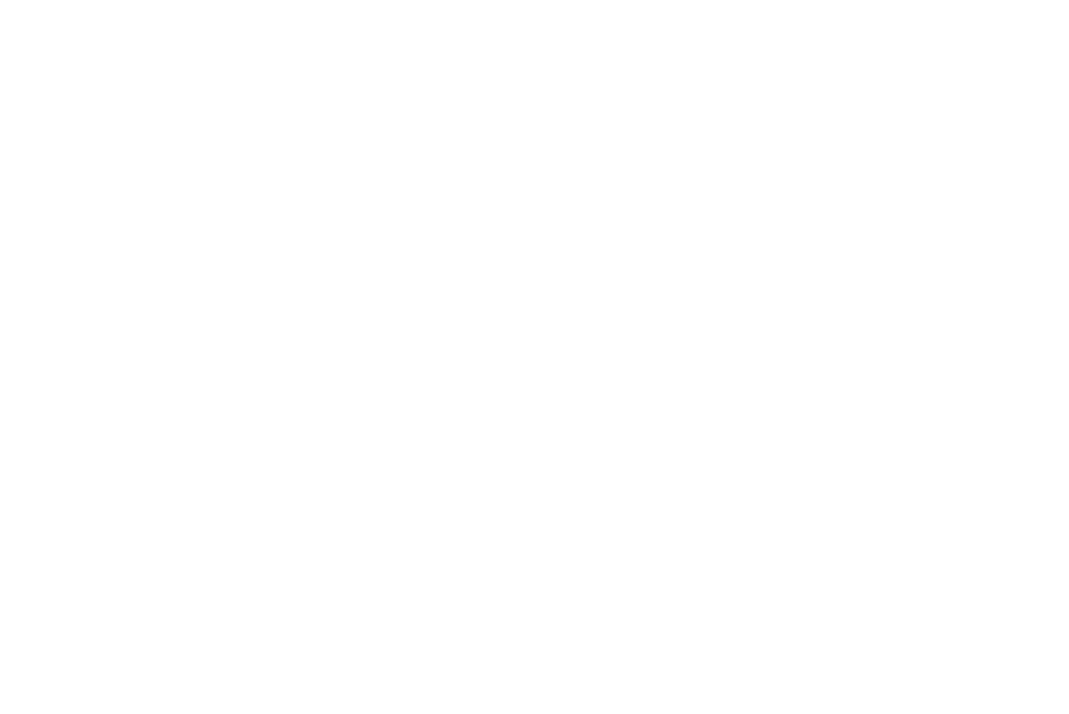
click at [501, 161] on div at bounding box center [534, 357] width 1069 height 714
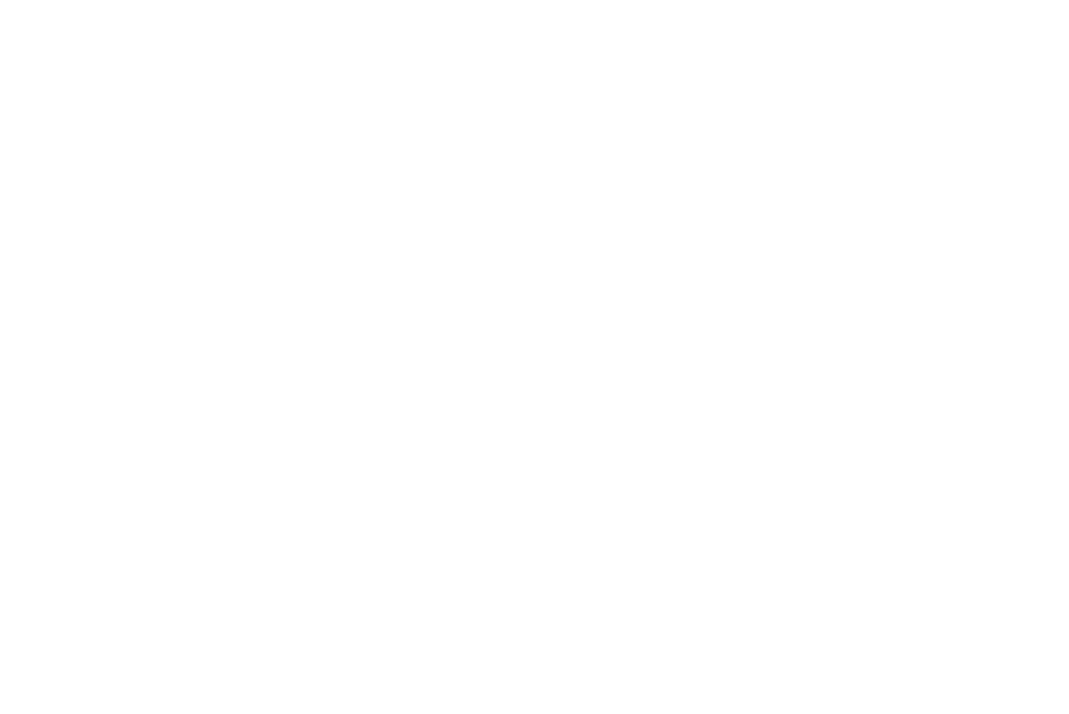
click at [501, 161] on div at bounding box center [534, 357] width 1069 height 714
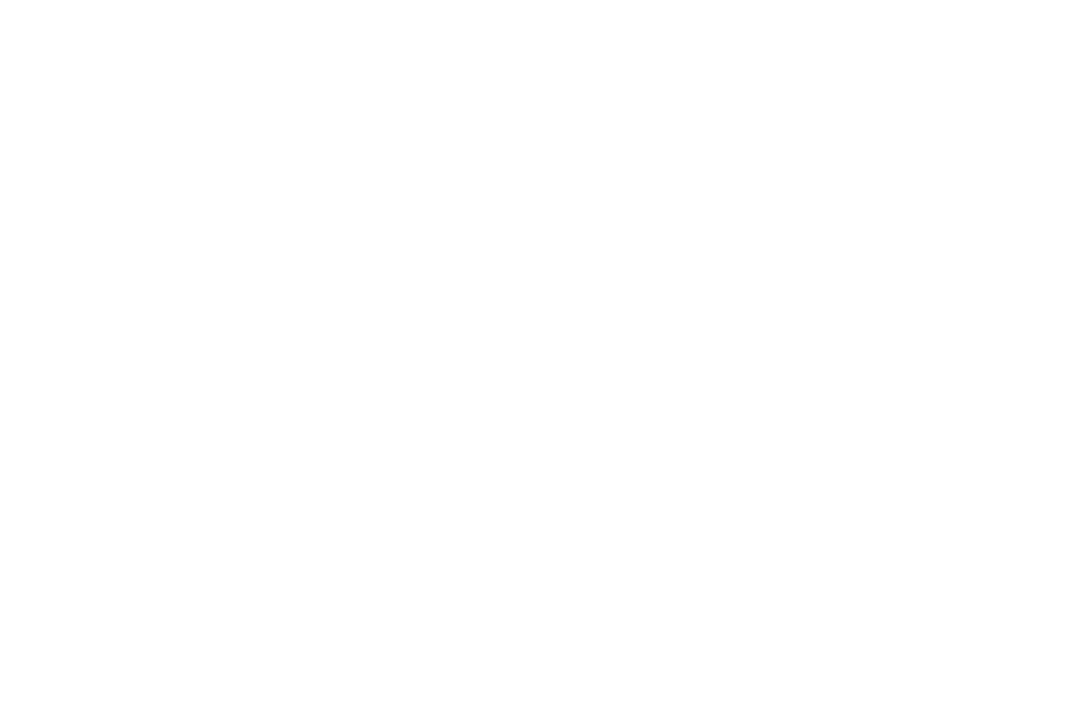
click at [501, 161] on div at bounding box center [534, 357] width 1069 height 714
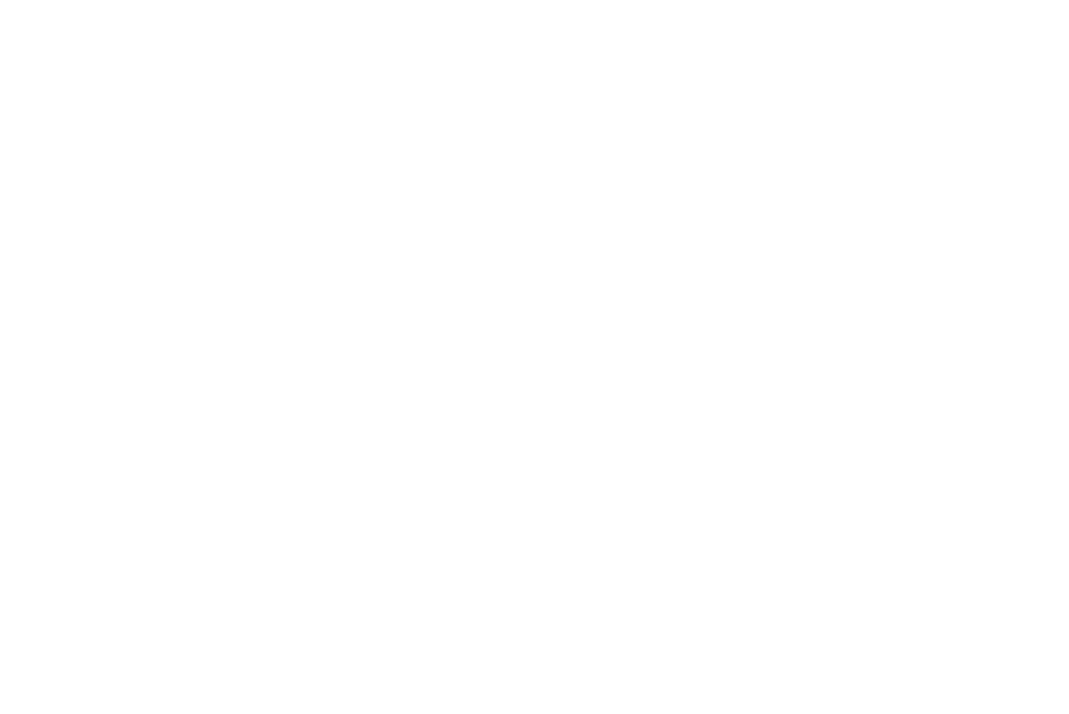
click at [501, 161] on div at bounding box center [534, 357] width 1069 height 714
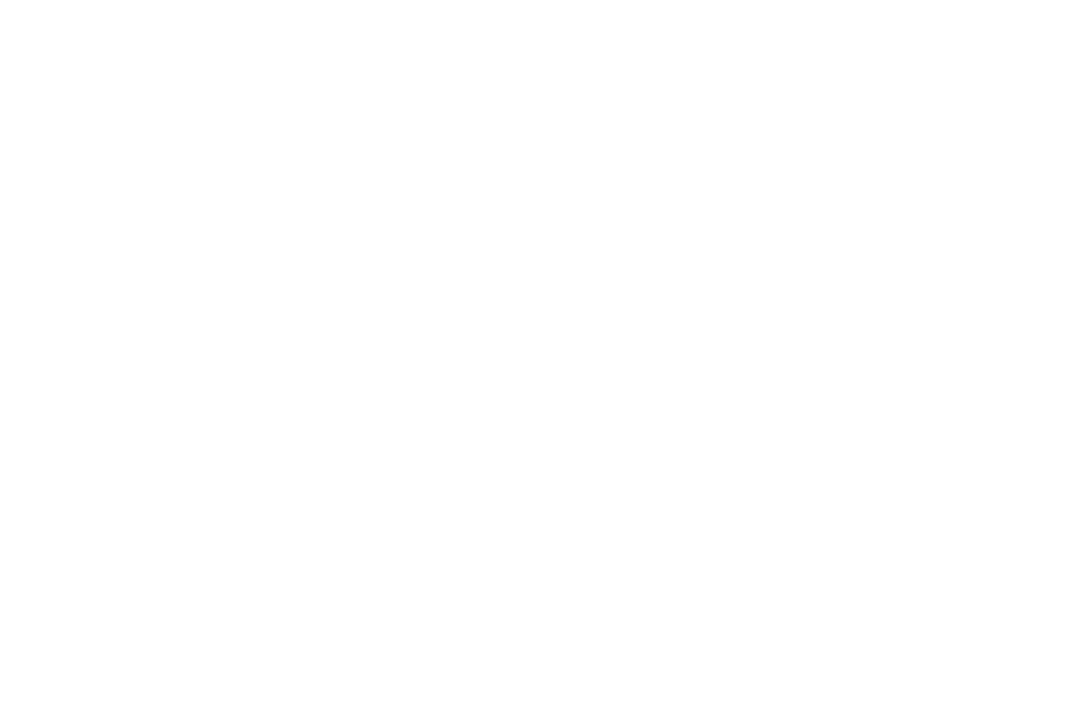
click at [501, 161] on div at bounding box center [534, 357] width 1069 height 714
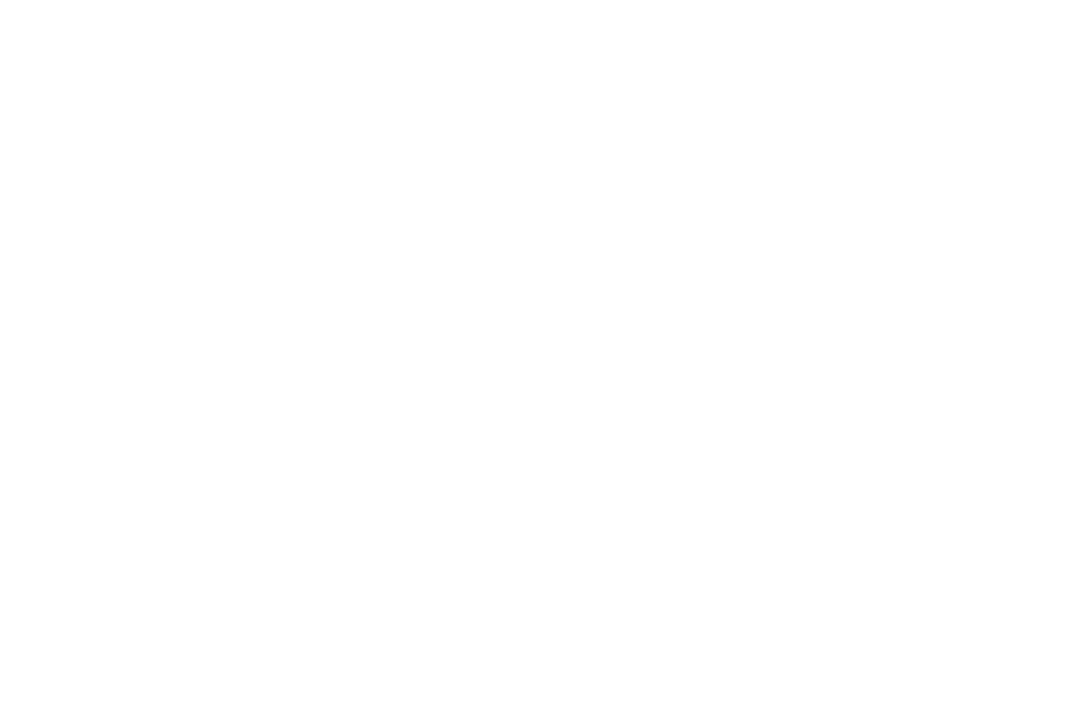
click at [501, 161] on div at bounding box center [534, 357] width 1069 height 714
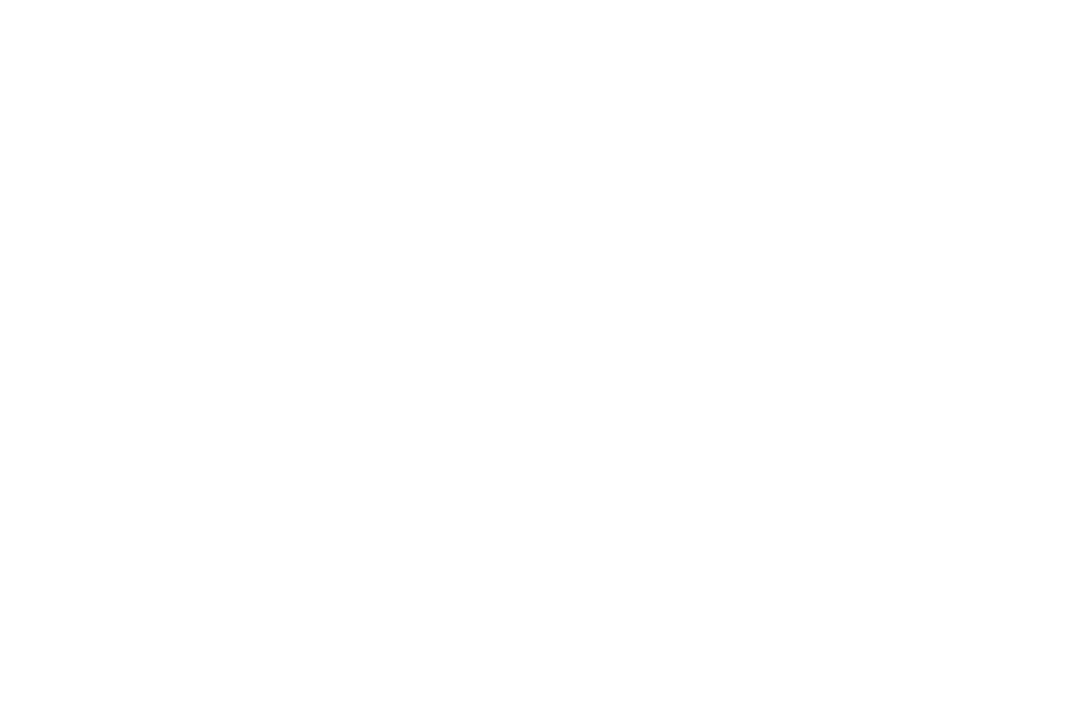
click at [501, 161] on div at bounding box center [534, 357] width 1069 height 714
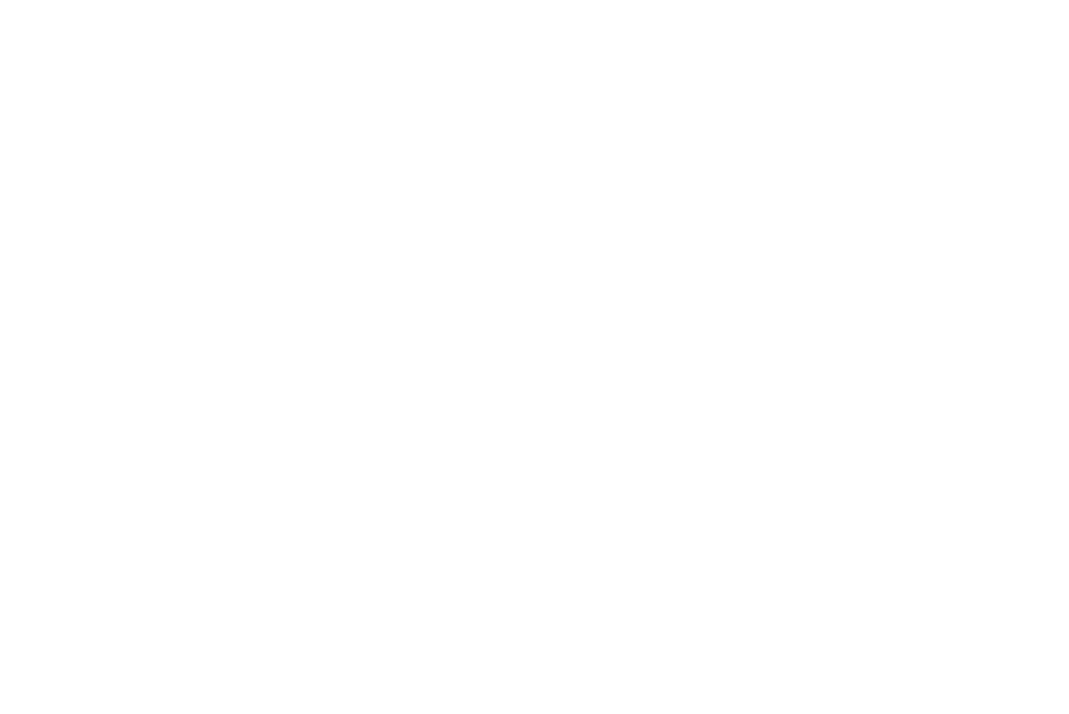
click at [501, 161] on div at bounding box center [534, 357] width 1069 height 714
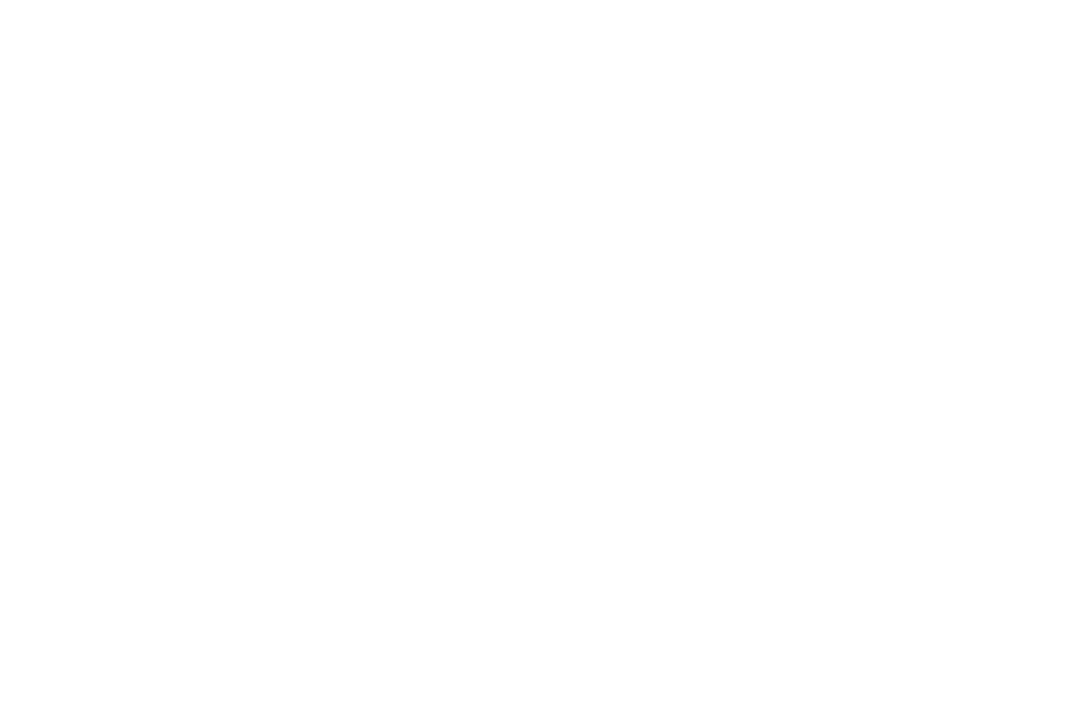
click at [501, 161] on div at bounding box center [534, 357] width 1069 height 714
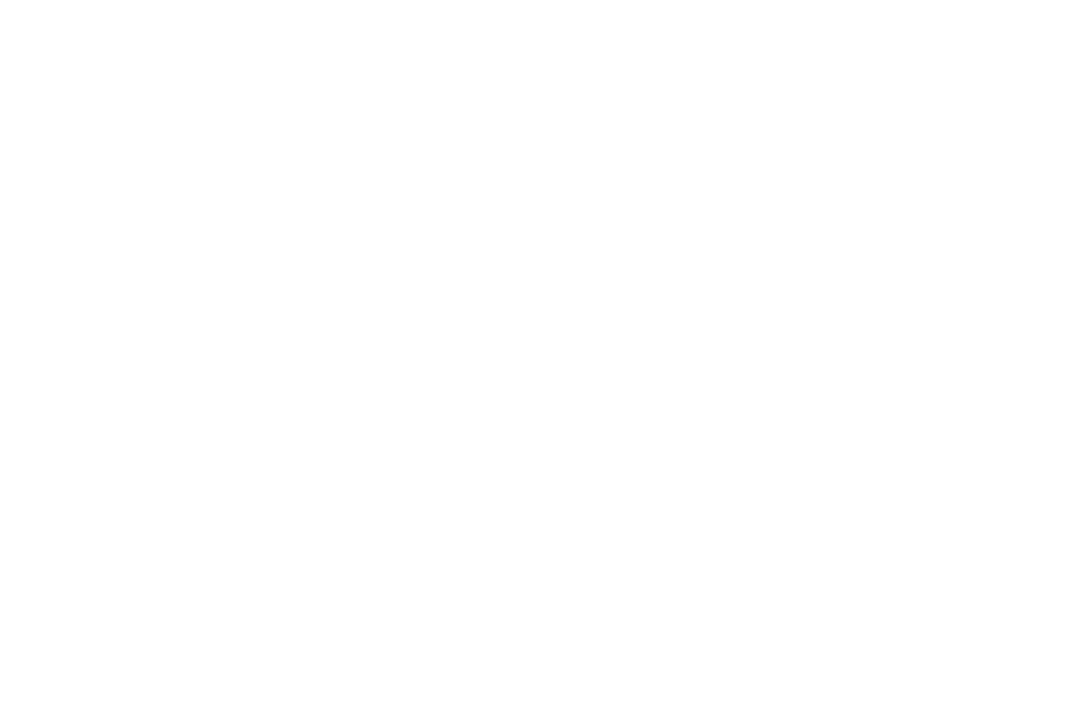
click at [501, 161] on div at bounding box center [534, 357] width 1069 height 714
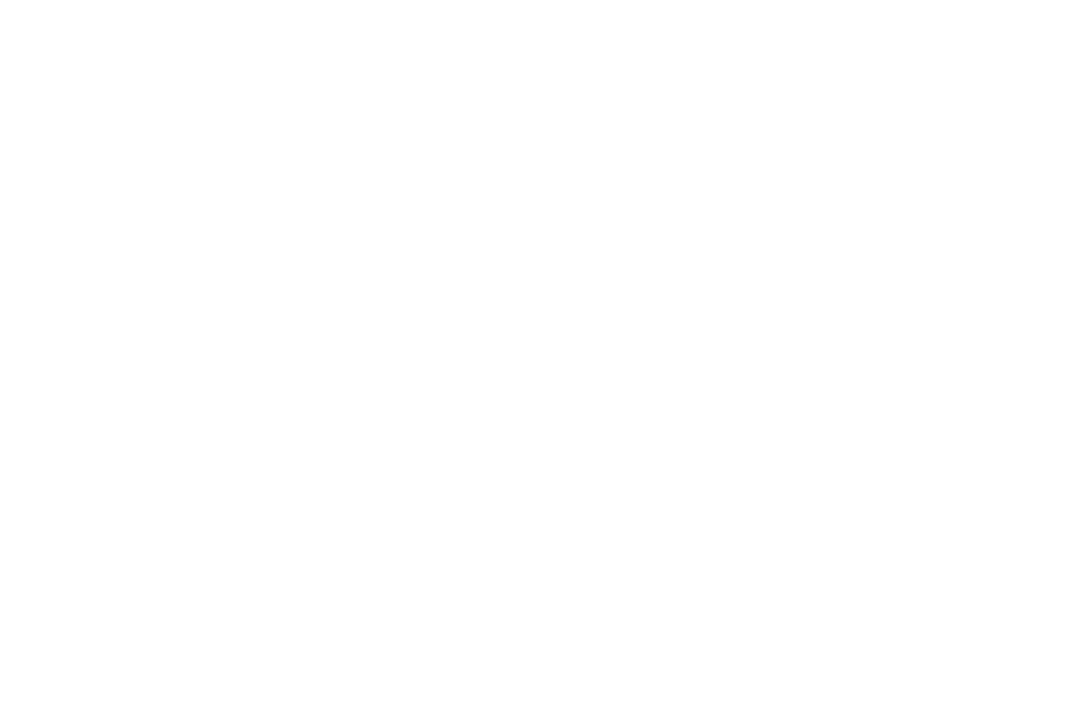
click at [501, 161] on div at bounding box center [534, 357] width 1069 height 714
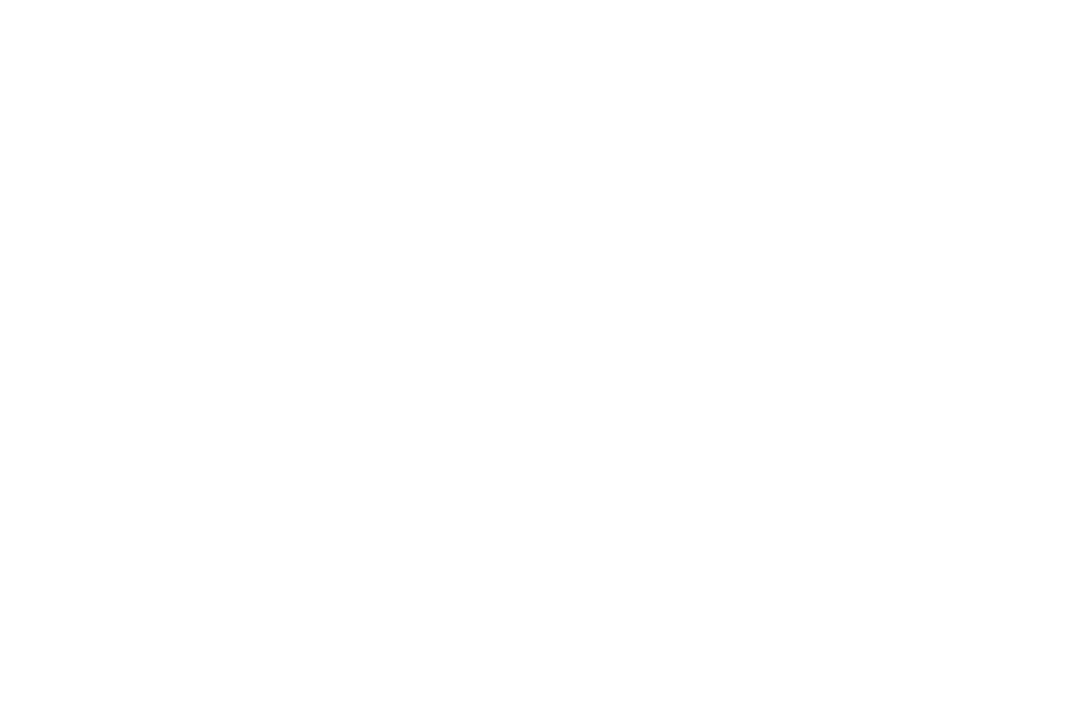
click at [501, 161] on div at bounding box center [534, 357] width 1069 height 714
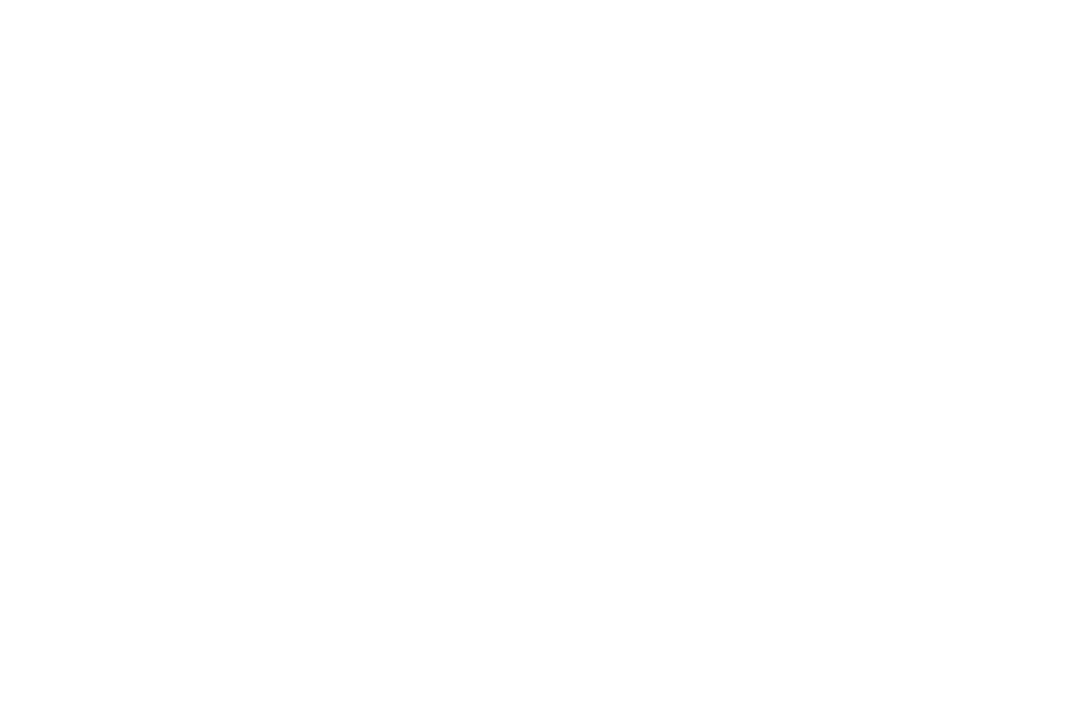
click at [501, 161] on div at bounding box center [534, 357] width 1069 height 714
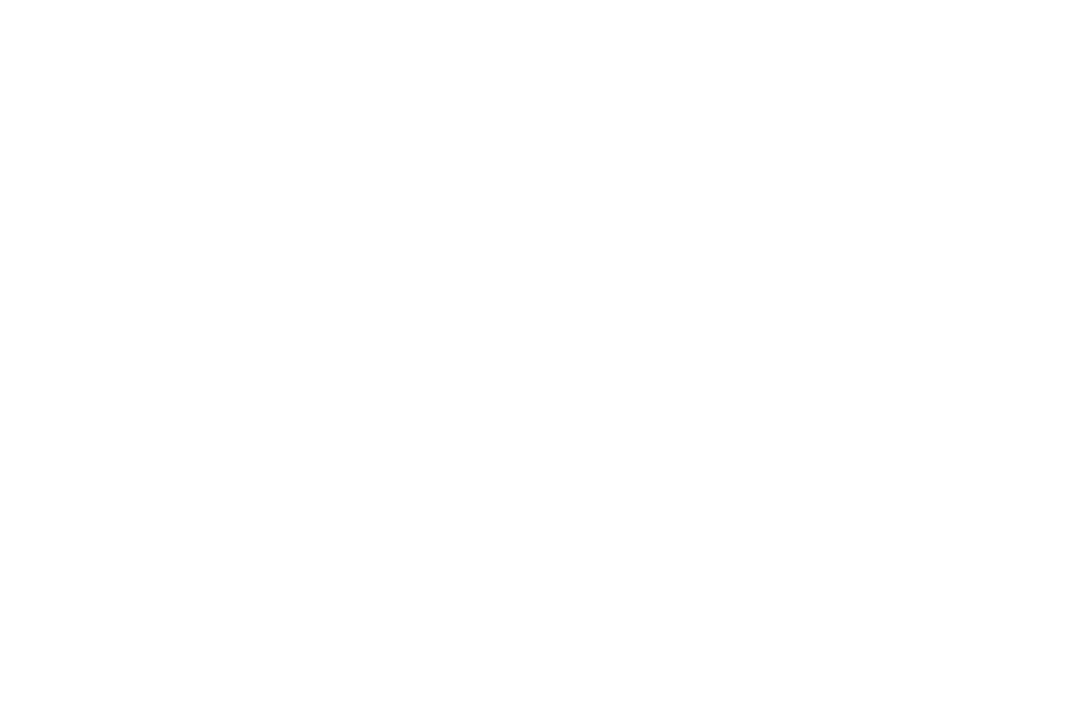
click at [501, 161] on div at bounding box center [534, 357] width 1069 height 714
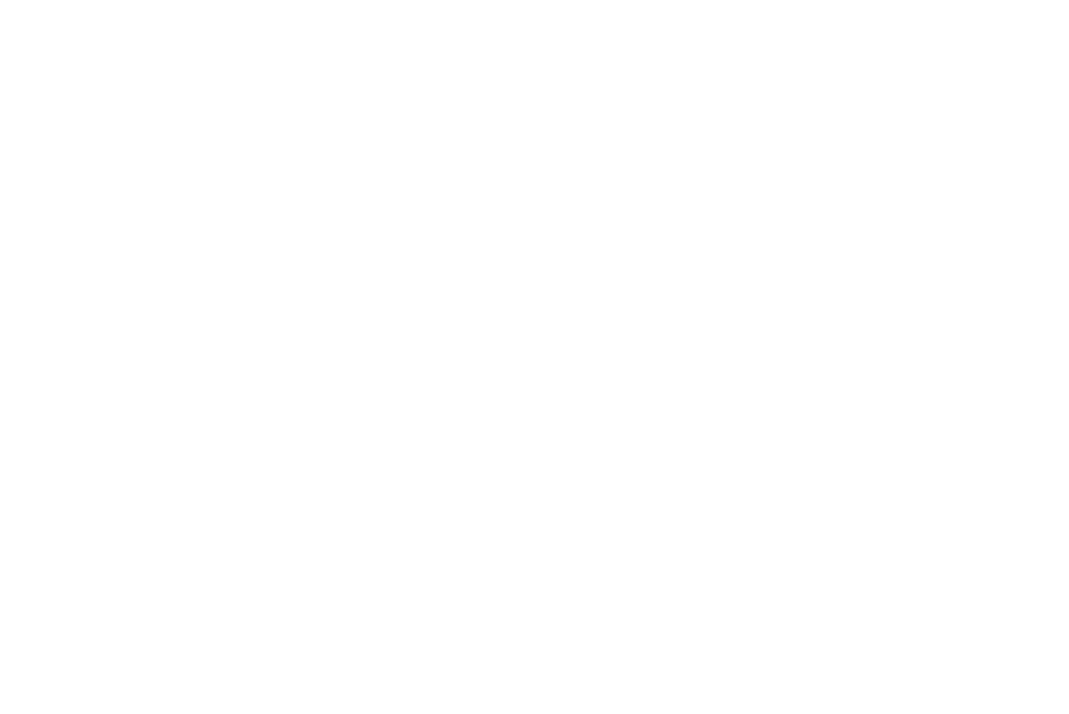
click at [501, 161] on div at bounding box center [534, 357] width 1069 height 714
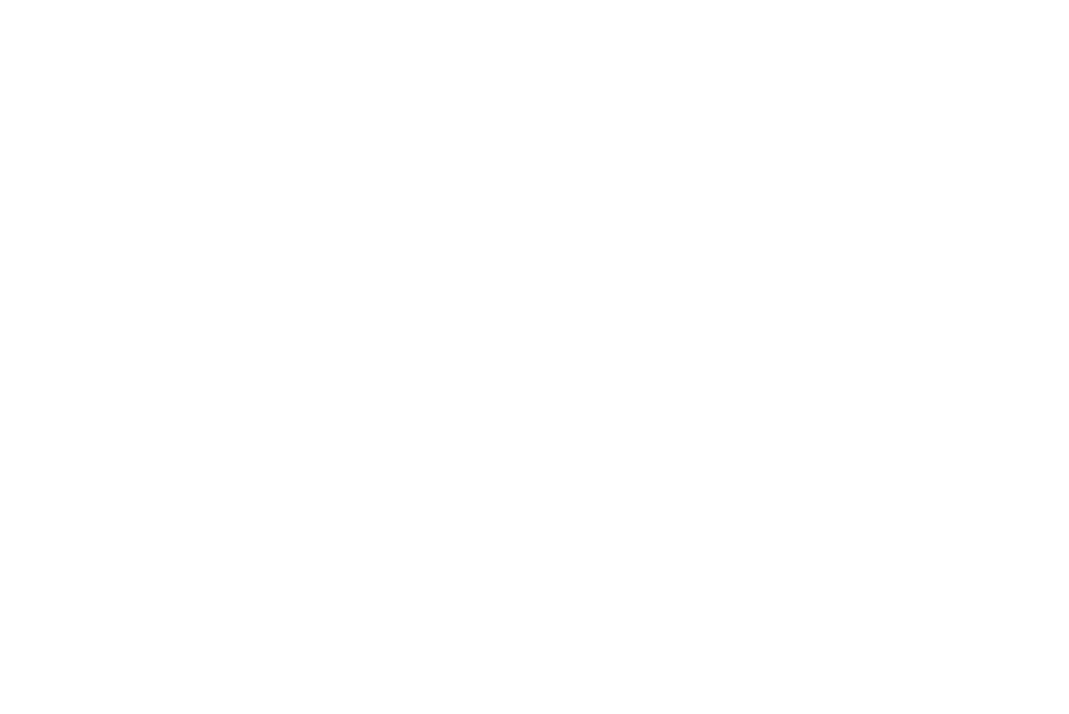
click at [501, 161] on div at bounding box center [534, 357] width 1069 height 714
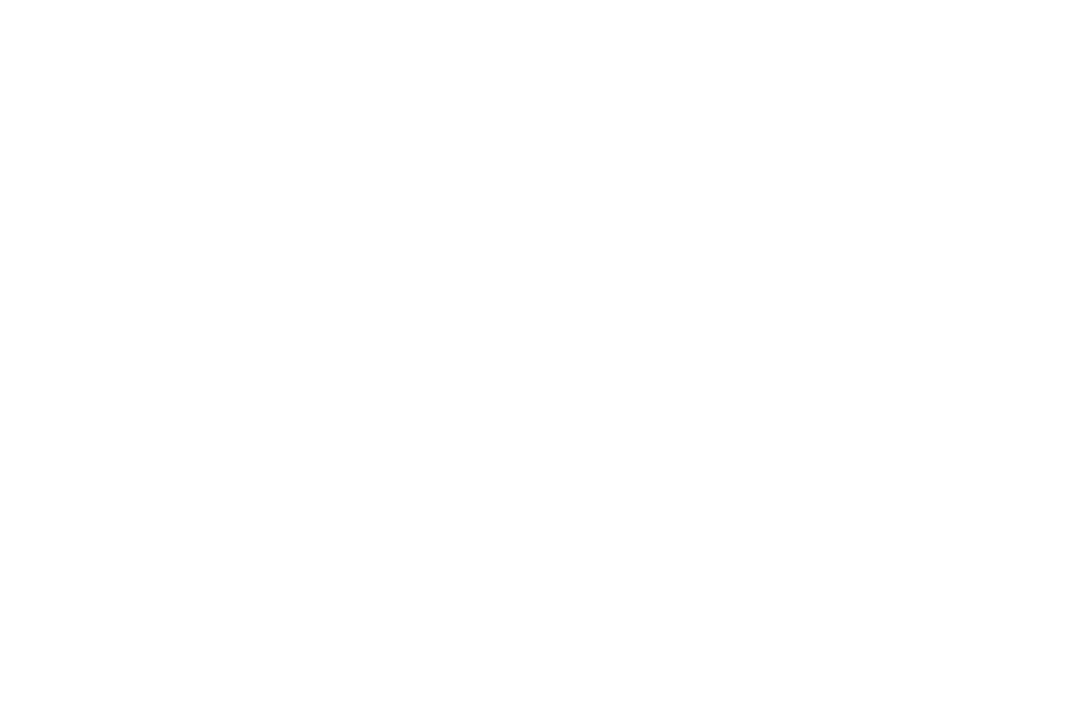
click at [501, 161] on div at bounding box center [534, 357] width 1069 height 714
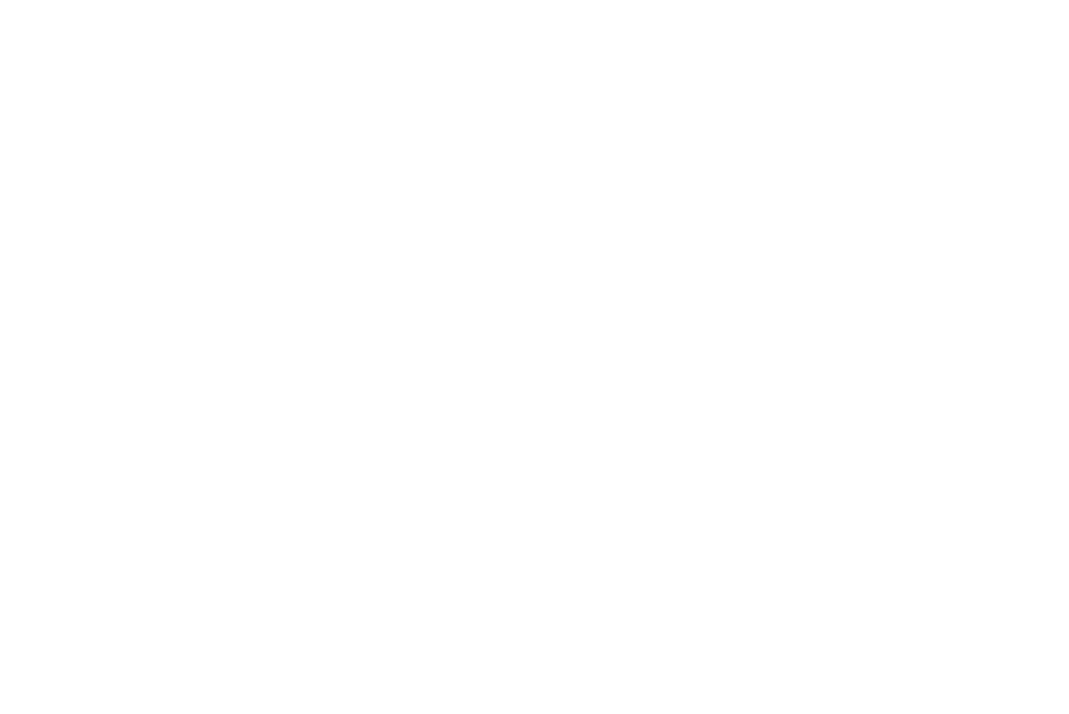
click at [501, 161] on div at bounding box center [534, 357] width 1069 height 714
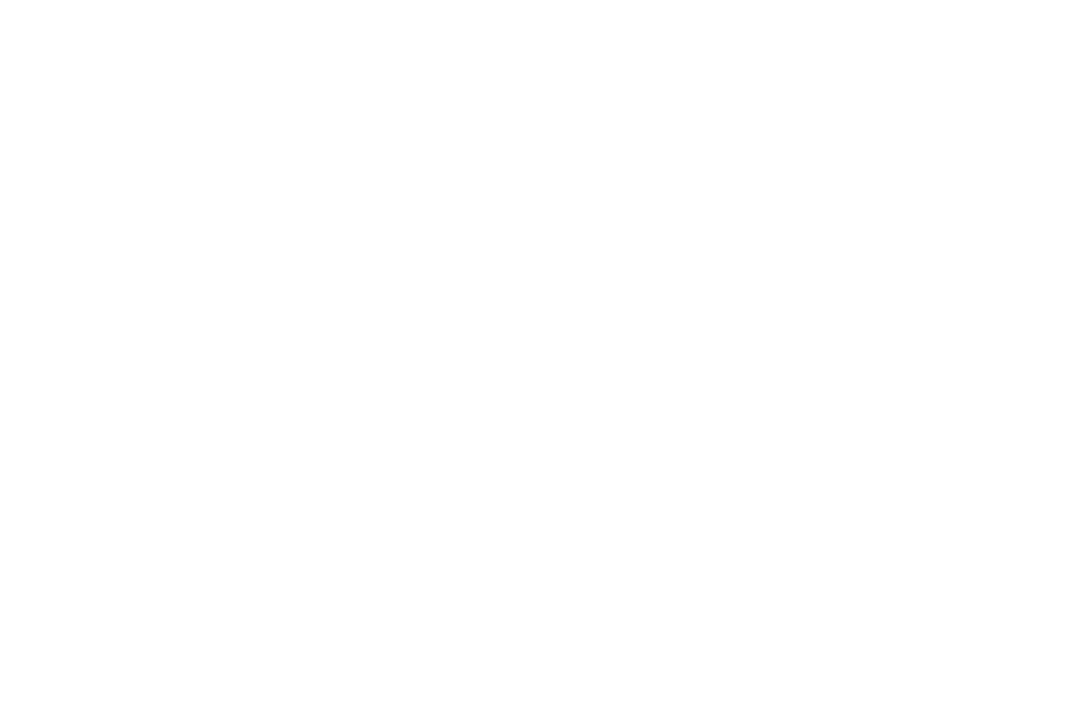
click at [501, 161] on div at bounding box center [534, 357] width 1069 height 714
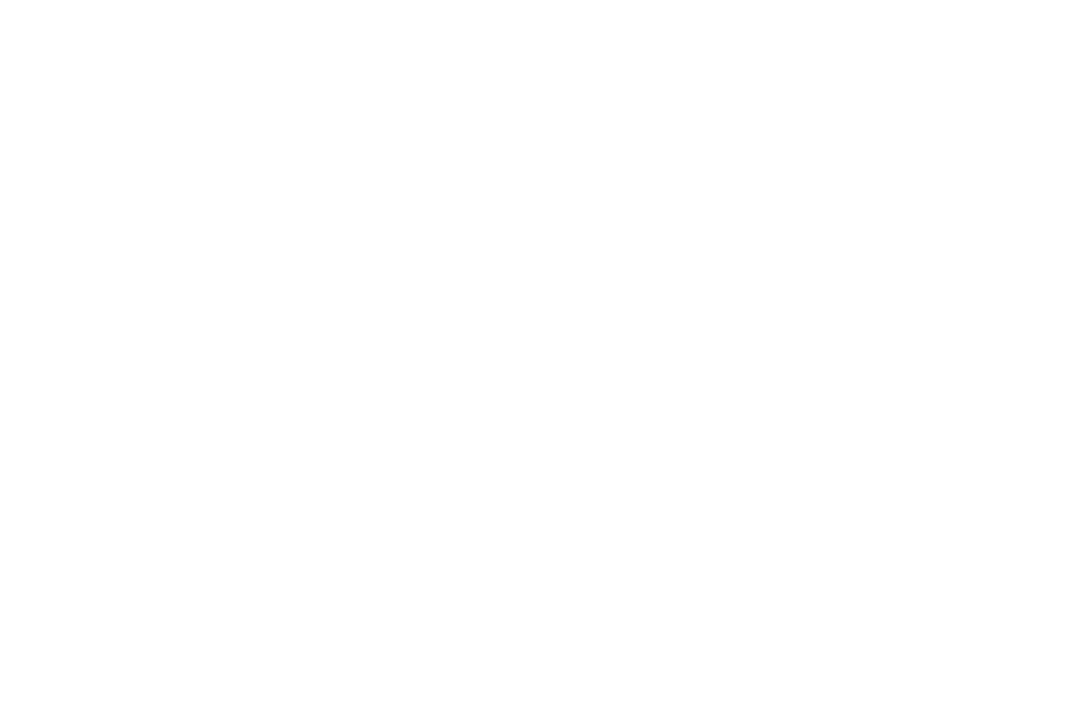
click at [501, 161] on div at bounding box center [534, 357] width 1069 height 714
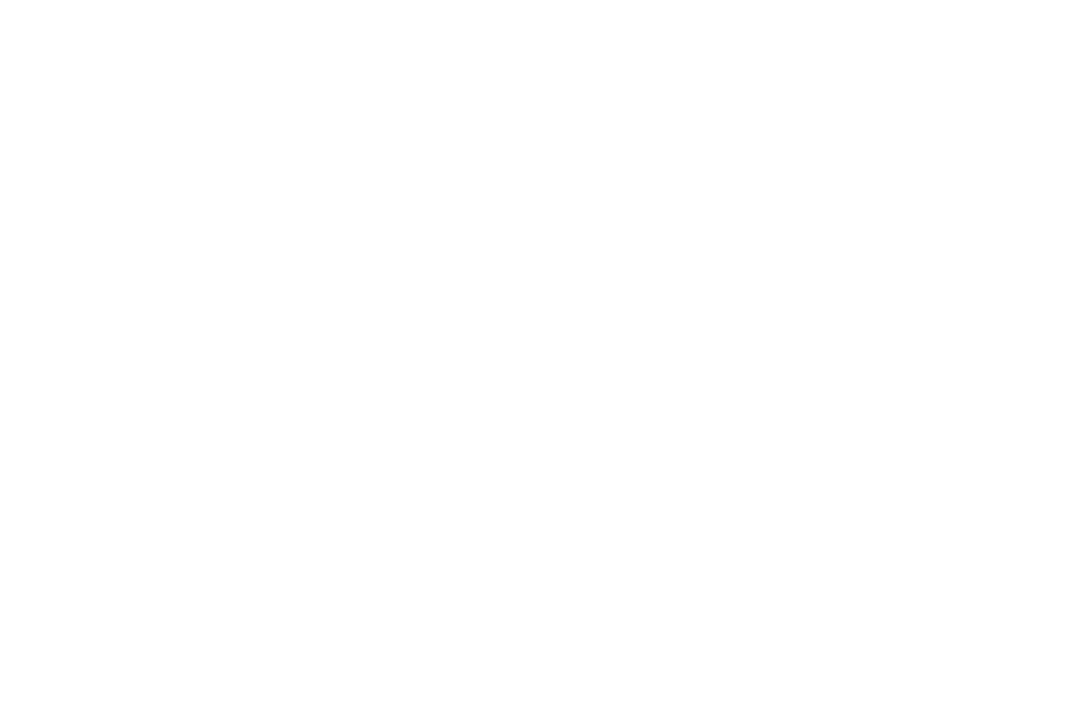
click at [501, 161] on div at bounding box center [534, 357] width 1069 height 714
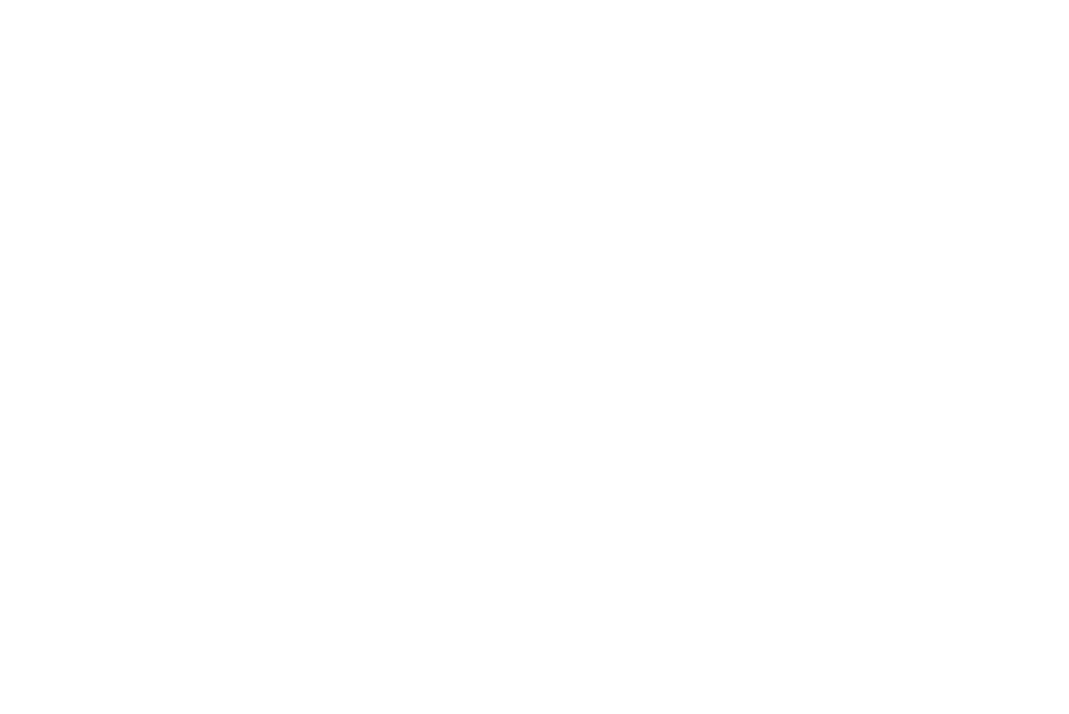
click at [501, 161] on div at bounding box center [534, 357] width 1069 height 714
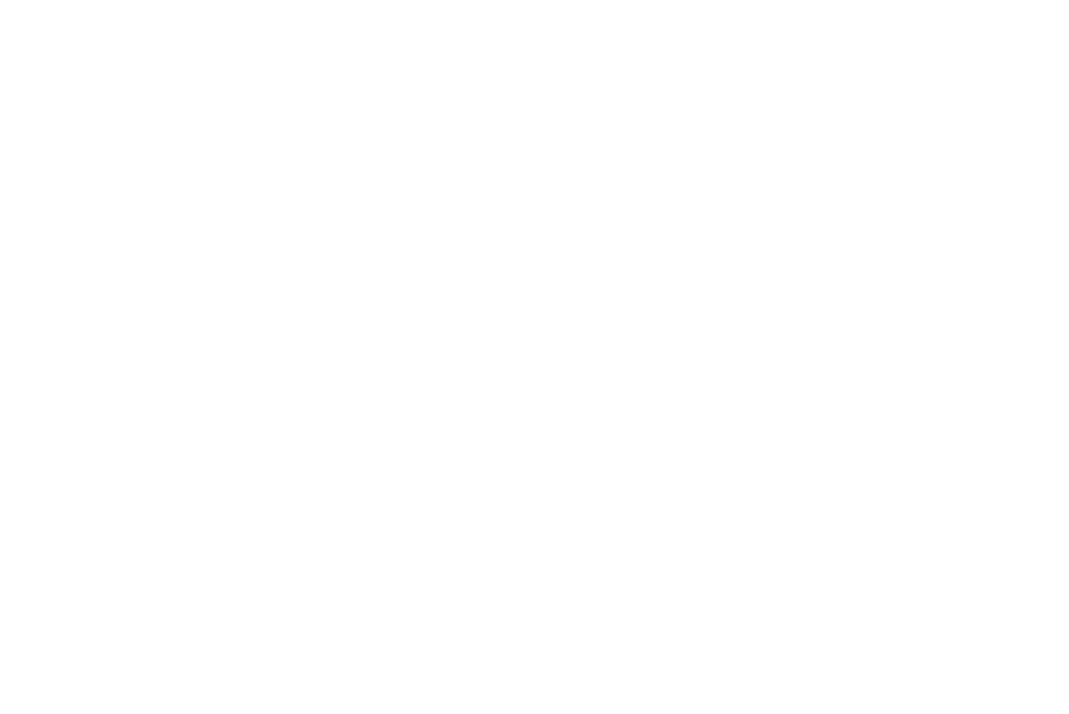
click at [501, 161] on div at bounding box center [534, 357] width 1069 height 714
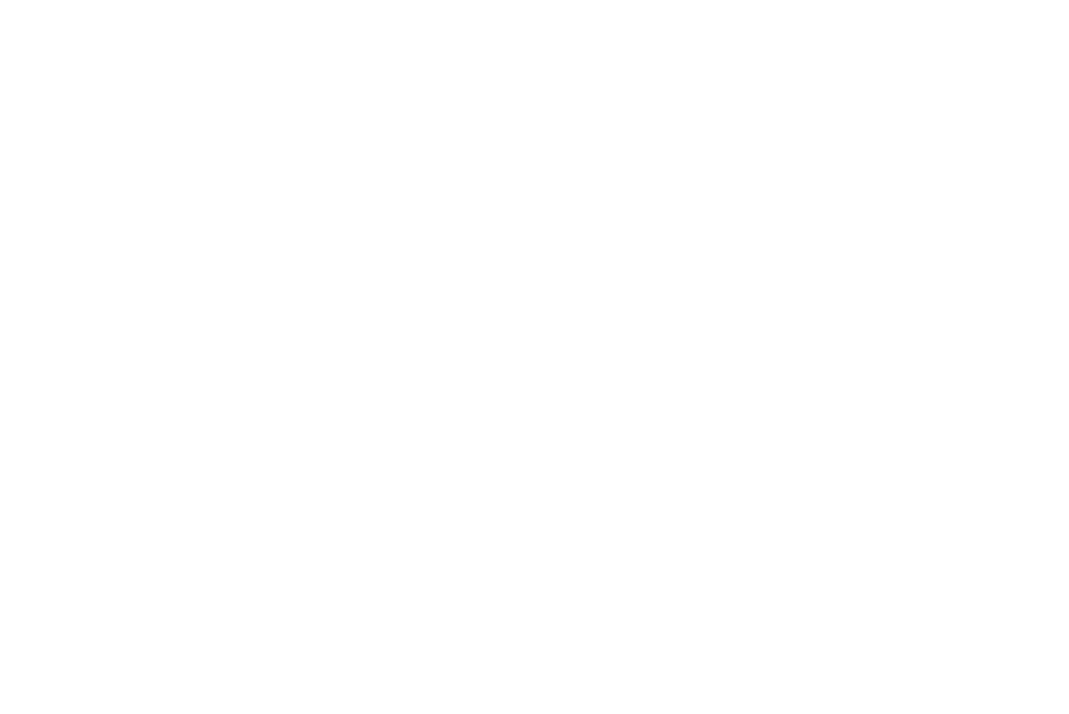
click at [501, 161] on div at bounding box center [534, 357] width 1069 height 714
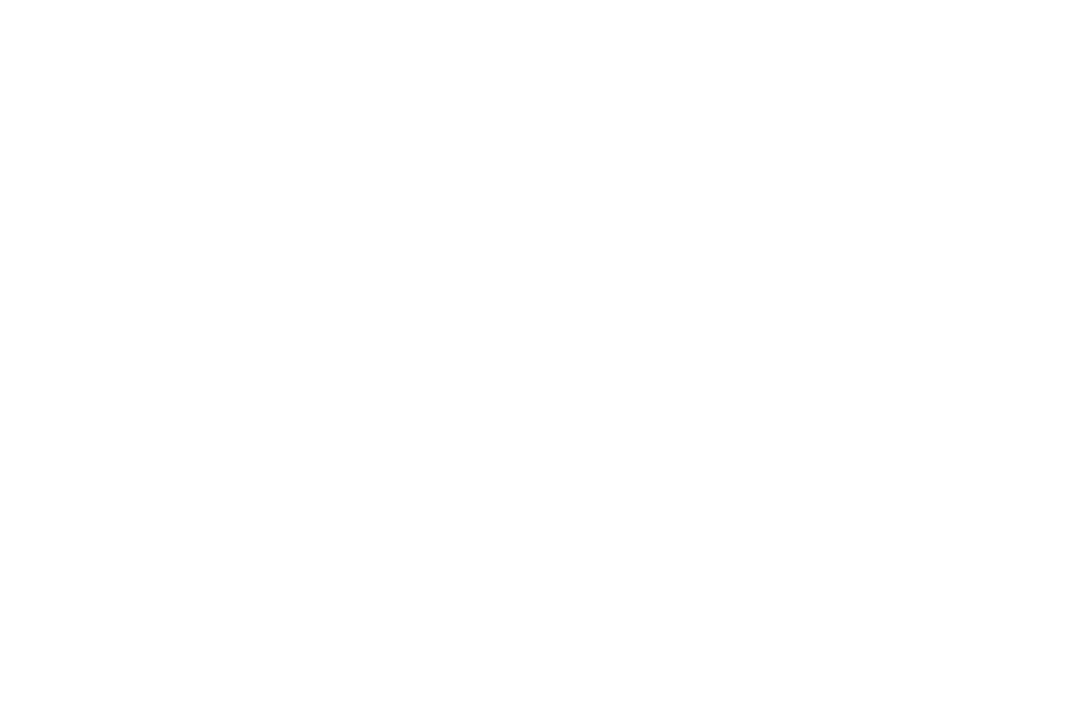
click
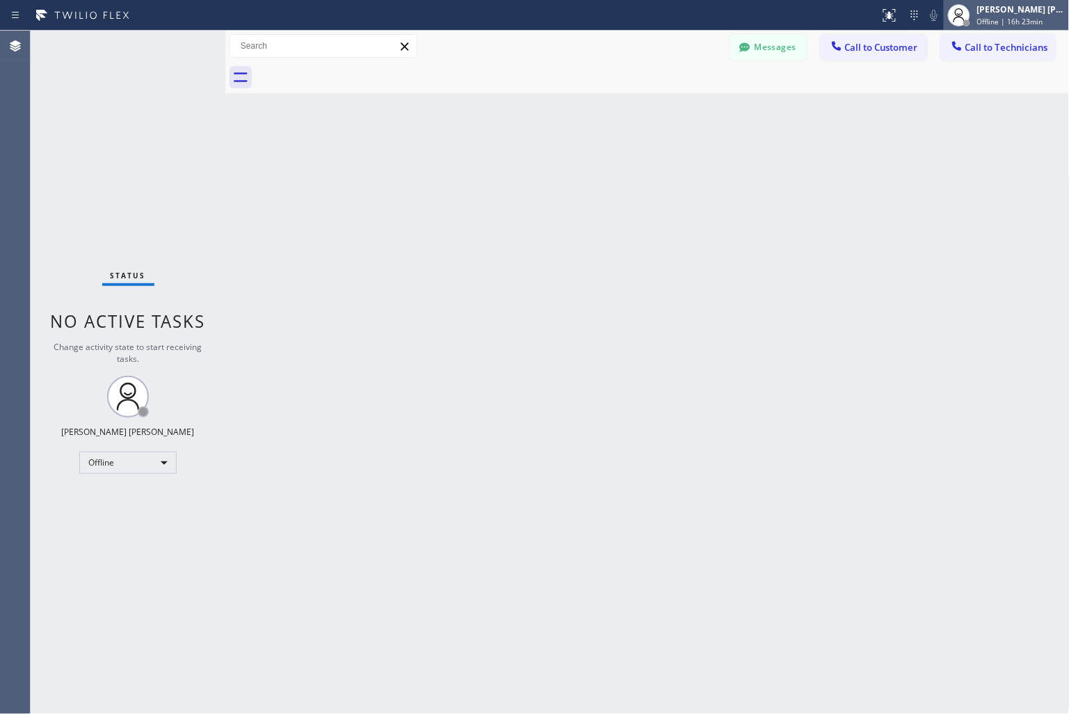
click at [989, 10] on div "[PERSON_NAME] [PERSON_NAME]" at bounding box center [1021, 9] width 88 height 12
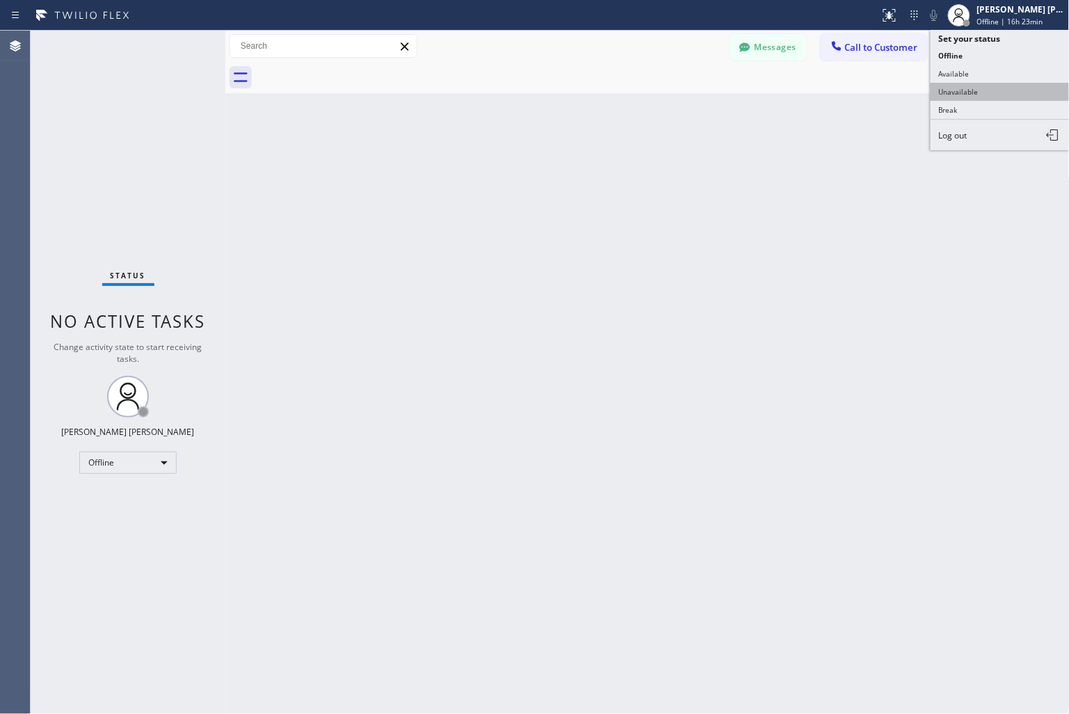
click at [932, 92] on button "Unavailable" at bounding box center [999, 92] width 139 height 18
click at [742, 390] on div "Back to Dashboard Change Sender ID Customers Technicians KD Krissy Do [DATE] 02…" at bounding box center [647, 372] width 844 height 683
click at [784, 167] on div "Back to Dashboard Change Sender ID Customers Technicians KD Krissy Do 09/12 02:…" at bounding box center [647, 372] width 844 height 683
